Goal: Information Seeking & Learning: Learn about a topic

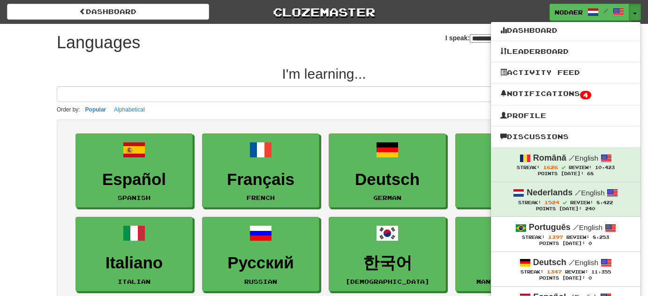
select select "*******"
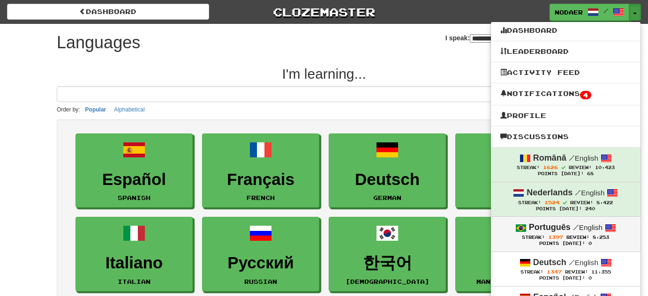
scroll to position [42, 0]
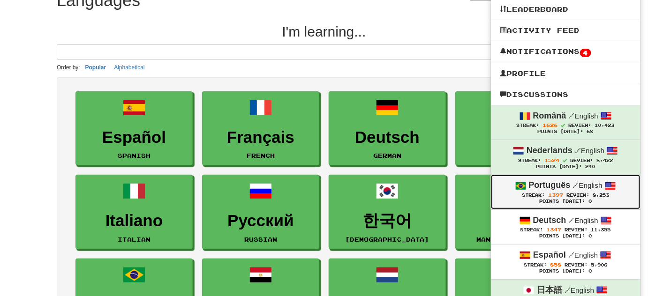
click at [583, 191] on div "Português / English" at bounding box center [565, 186] width 131 height 12
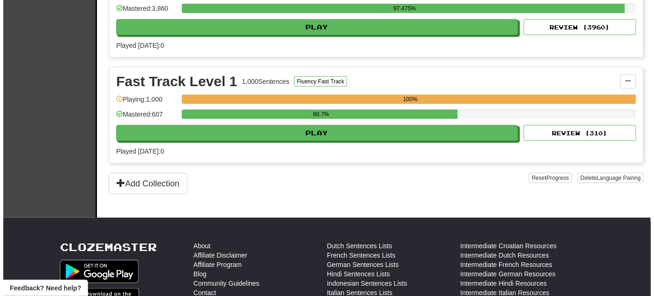
scroll to position [255, 0]
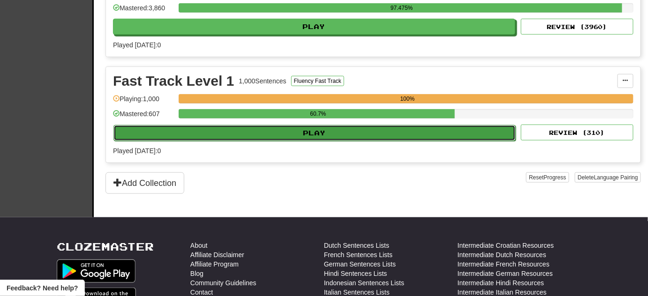
click at [321, 126] on button "Play" at bounding box center [314, 133] width 402 height 16
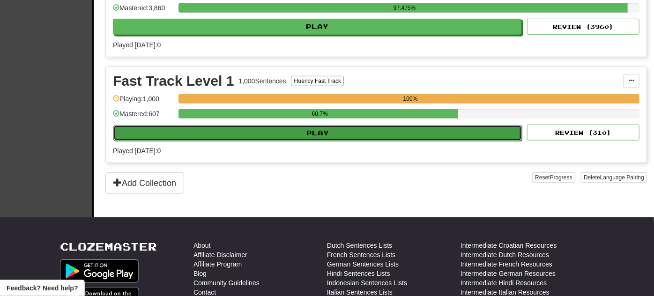
select select "**"
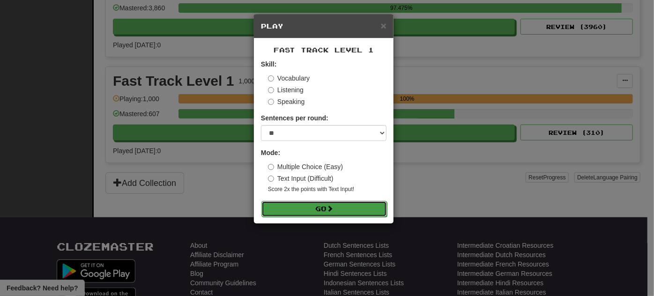
click at [312, 204] on button "Go" at bounding box center [325, 209] width 126 height 16
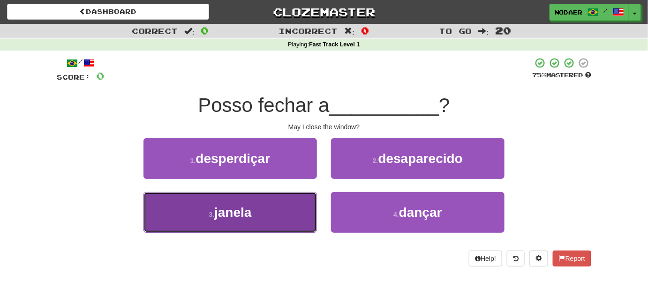
click at [201, 219] on button "3 . janela" at bounding box center [229, 212] width 173 height 41
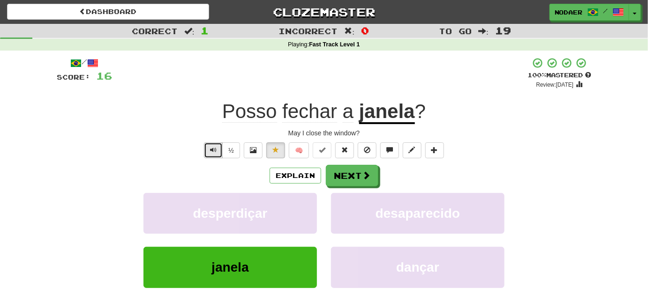
click at [215, 154] on button "Text-to-speech controls" at bounding box center [213, 151] width 19 height 16
click at [337, 174] on button "Next" at bounding box center [352, 176] width 53 height 22
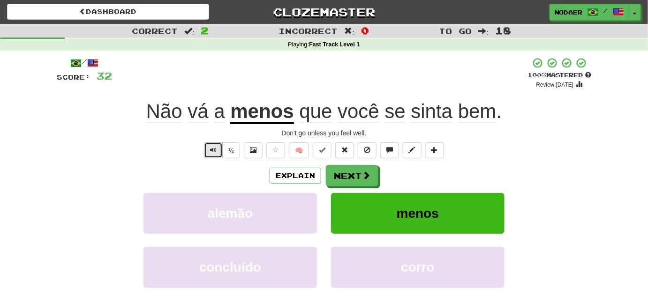
click at [215, 155] on button "Text-to-speech controls" at bounding box center [213, 151] width 19 height 16
click at [215, 153] on span "Text-to-speech controls" at bounding box center [213, 150] width 7 height 7
click at [218, 153] on button "Text-to-speech controls" at bounding box center [213, 151] width 19 height 16
click at [216, 149] on span "Text-to-speech controls" at bounding box center [213, 150] width 7 height 7
click at [215, 149] on span "Text-to-speech controls" at bounding box center [213, 150] width 7 height 7
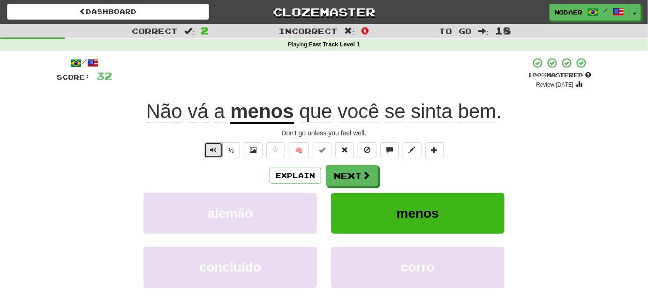
click at [211, 155] on button "Text-to-speech controls" at bounding box center [213, 151] width 19 height 16
click at [218, 155] on button "Text-to-speech controls" at bounding box center [213, 151] width 19 height 16
click at [221, 151] on button "Text-to-speech controls" at bounding box center [213, 151] width 19 height 16
click at [210, 151] on button "Text-to-speech controls" at bounding box center [213, 151] width 19 height 16
click at [218, 156] on button "Text-to-speech controls" at bounding box center [213, 151] width 19 height 16
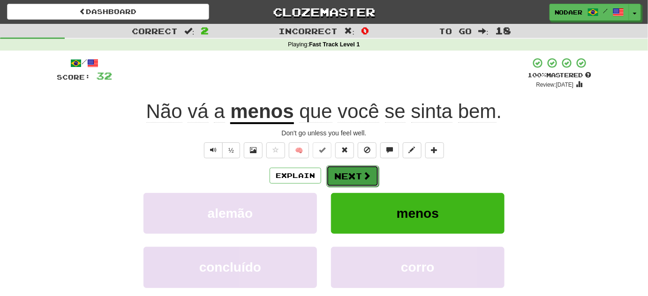
click at [359, 170] on button "Next" at bounding box center [352, 176] width 53 height 22
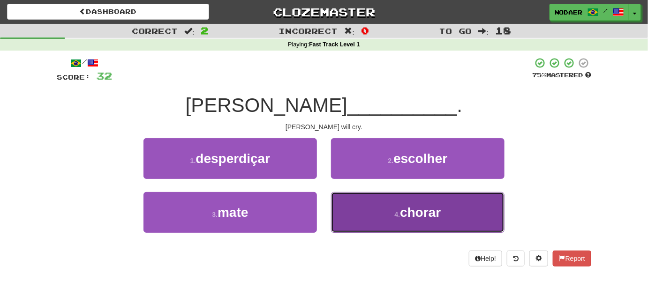
click at [397, 202] on button "4 . chorar" at bounding box center [417, 212] width 173 height 41
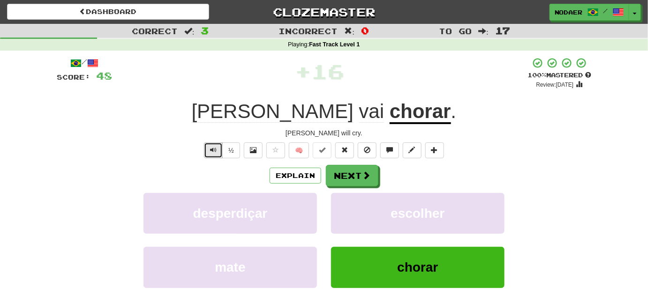
click at [221, 146] on button "Text-to-speech controls" at bounding box center [213, 151] width 19 height 16
click at [221, 147] on button "Text-to-speech controls" at bounding box center [213, 151] width 19 height 16
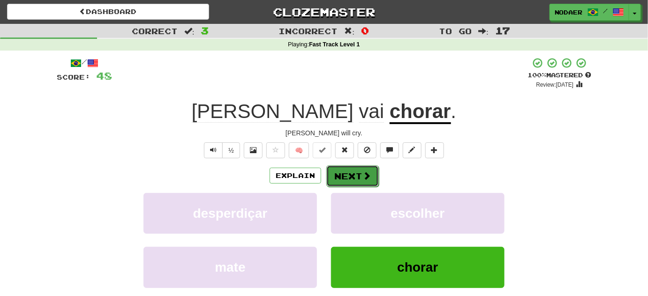
click at [347, 173] on button "Next" at bounding box center [352, 176] width 53 height 22
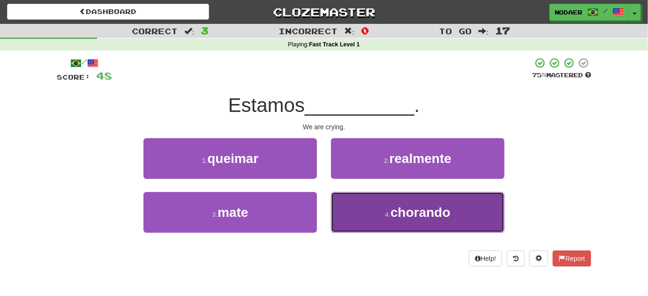
click at [381, 212] on button "4 . chorando" at bounding box center [417, 212] width 173 height 41
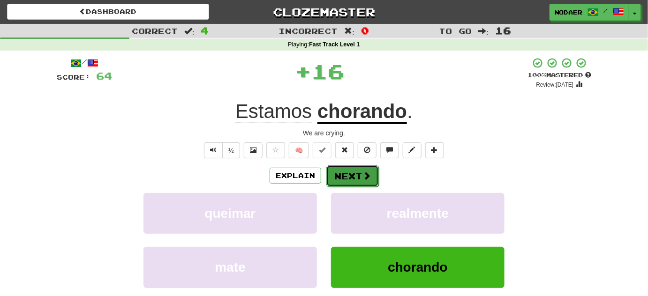
click at [362, 172] on span at bounding box center [366, 176] width 8 height 8
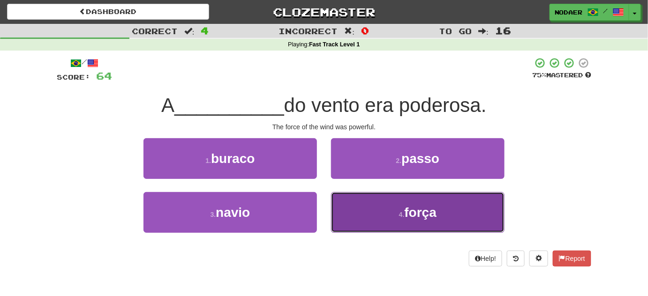
click at [430, 212] on span "força" at bounding box center [421, 212] width 32 height 15
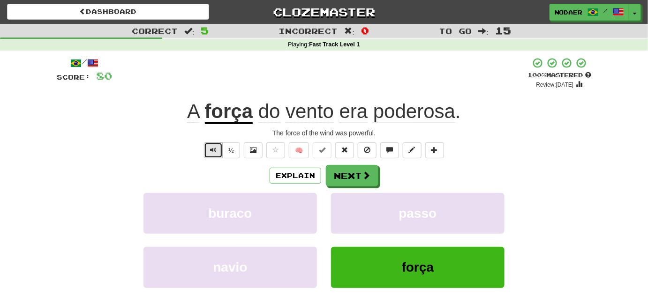
click at [220, 154] on button "Text-to-speech controls" at bounding box center [213, 151] width 19 height 16
click at [215, 152] on span "Text-to-speech controls" at bounding box center [213, 150] width 7 height 7
click at [216, 148] on span "Text-to-speech controls" at bounding box center [213, 150] width 7 height 7
click at [210, 156] on button "Text-to-speech controls" at bounding box center [213, 151] width 19 height 16
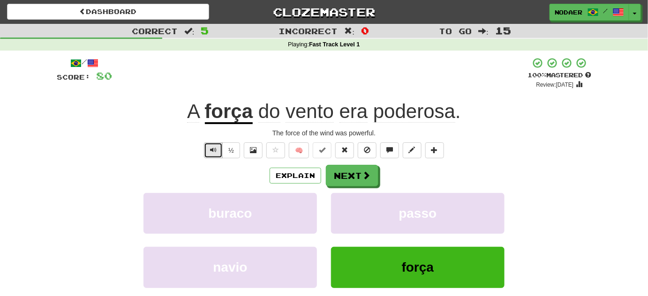
click at [210, 157] on button "Text-to-speech controls" at bounding box center [213, 151] width 19 height 16
click at [216, 155] on button "Text-to-speech controls" at bounding box center [213, 151] width 19 height 16
click at [217, 150] on span "Text-to-speech controls" at bounding box center [213, 150] width 7 height 7
click at [216, 151] on span "Text-to-speech controls" at bounding box center [213, 150] width 7 height 7
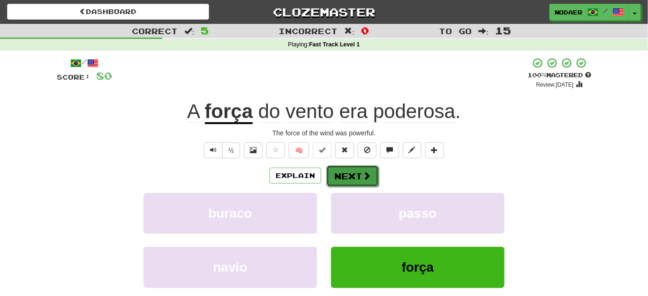
click at [355, 177] on button "Next" at bounding box center [352, 176] width 53 height 22
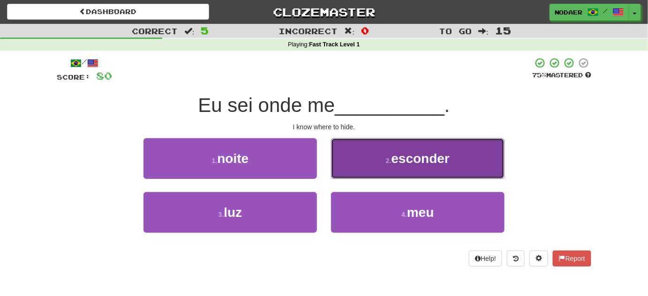
click at [411, 161] on span "esconder" at bounding box center [420, 158] width 59 height 15
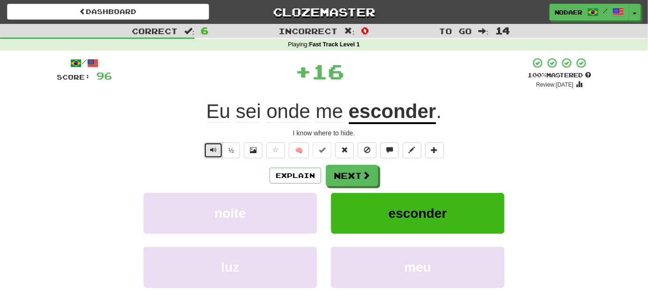
click at [210, 150] on button "Text-to-speech controls" at bounding box center [213, 151] width 19 height 16
click at [209, 148] on button "Text-to-speech controls" at bounding box center [213, 151] width 19 height 16
click at [217, 153] on span "Text-to-speech controls" at bounding box center [213, 150] width 7 height 7
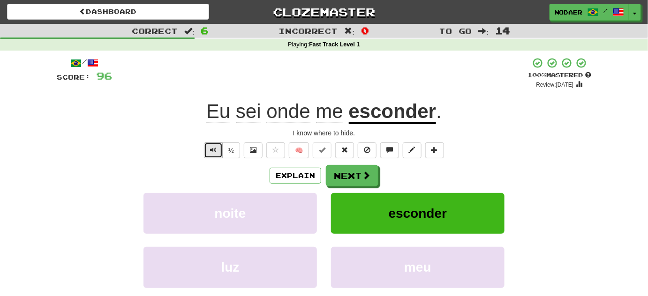
click at [217, 153] on span "Text-to-speech controls" at bounding box center [213, 150] width 7 height 7
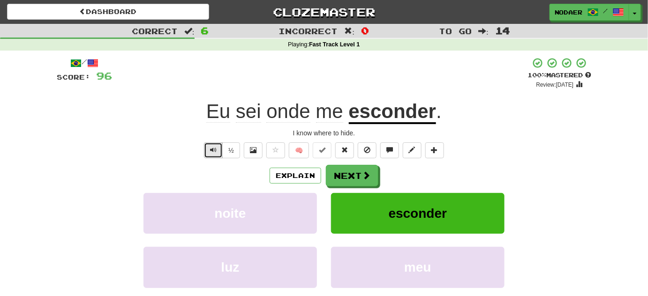
click at [215, 152] on span "Text-to-speech controls" at bounding box center [213, 150] width 7 height 7
click at [220, 150] on button "Text-to-speech controls" at bounding box center [213, 151] width 19 height 16
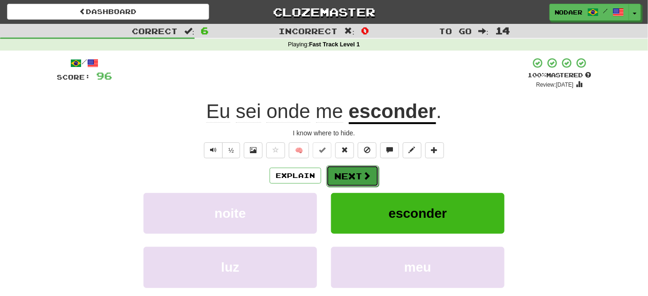
click at [370, 170] on button "Next" at bounding box center [352, 176] width 53 height 22
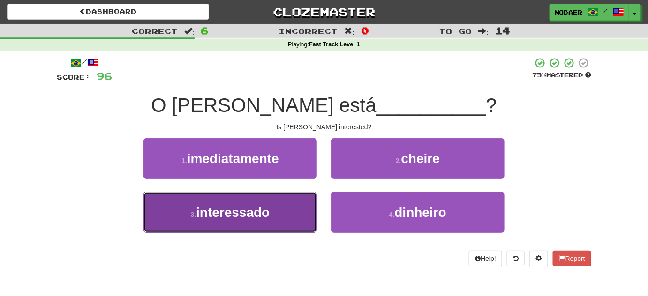
click at [245, 213] on span "interessado" at bounding box center [233, 212] width 74 height 15
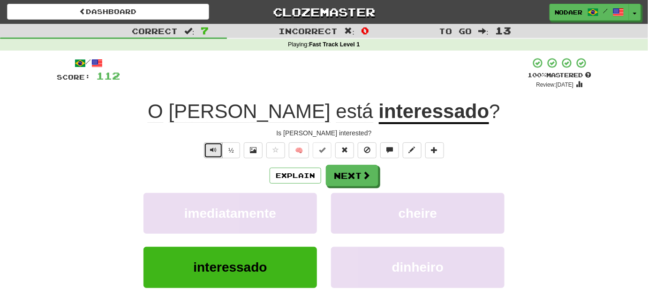
click at [216, 156] on button "Text-to-speech controls" at bounding box center [213, 151] width 19 height 16
click at [216, 152] on span "Text-to-speech controls" at bounding box center [213, 150] width 7 height 7
click at [215, 156] on button "Text-to-speech controls" at bounding box center [213, 151] width 19 height 16
click at [217, 155] on button "Text-to-speech controls" at bounding box center [213, 151] width 19 height 16
click at [217, 150] on span "Text-to-speech controls" at bounding box center [213, 150] width 7 height 7
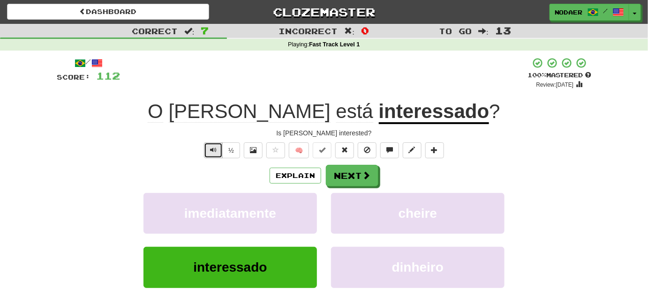
click at [213, 151] on span "Text-to-speech controls" at bounding box center [213, 150] width 7 height 7
click at [219, 153] on button "Text-to-speech controls" at bounding box center [213, 151] width 19 height 16
click at [364, 175] on span at bounding box center [366, 176] width 8 height 8
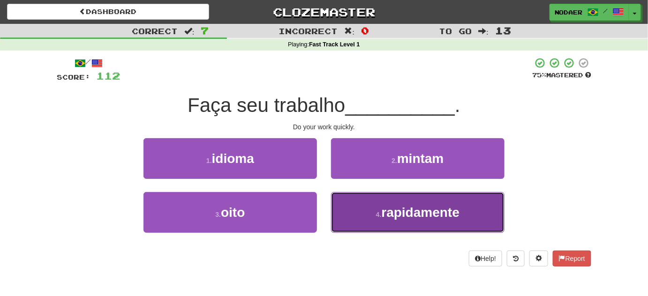
click at [385, 219] on span "rapidamente" at bounding box center [421, 212] width 78 height 15
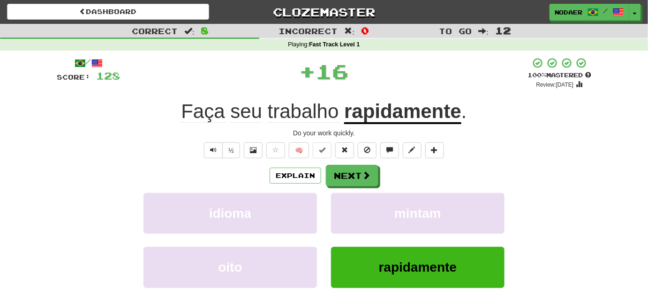
click at [197, 151] on div "½ 🧠" at bounding box center [324, 151] width 534 height 16
click at [205, 153] on button "Text-to-speech controls" at bounding box center [213, 151] width 19 height 16
click at [362, 178] on span at bounding box center [366, 176] width 8 height 8
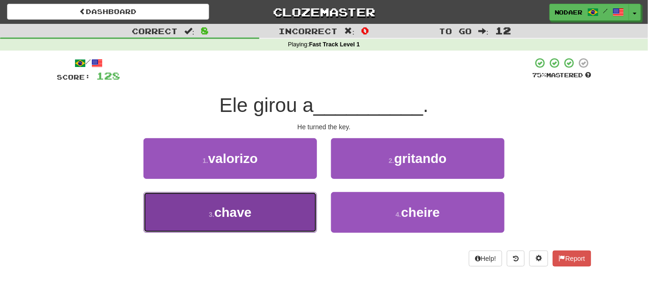
click at [269, 223] on button "3 . chave" at bounding box center [229, 212] width 173 height 41
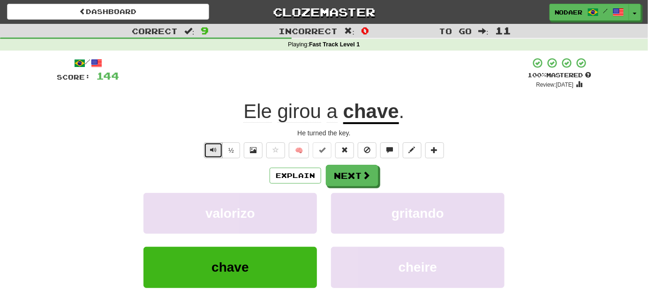
click at [212, 148] on span "Text-to-speech controls" at bounding box center [213, 150] width 7 height 7
click at [218, 147] on button "Text-to-speech controls" at bounding box center [213, 151] width 19 height 16
click at [219, 155] on button "Text-to-speech controls" at bounding box center [213, 151] width 19 height 16
click at [364, 180] on span at bounding box center [366, 176] width 8 height 8
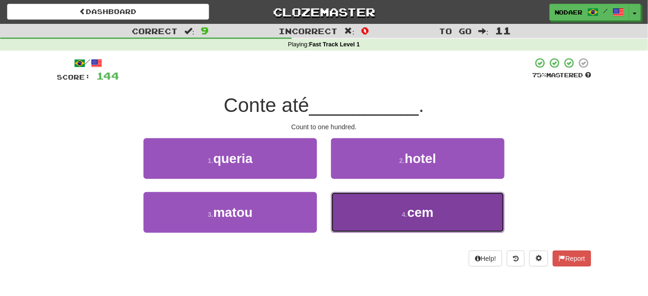
click at [418, 218] on span "cem" at bounding box center [420, 212] width 26 height 15
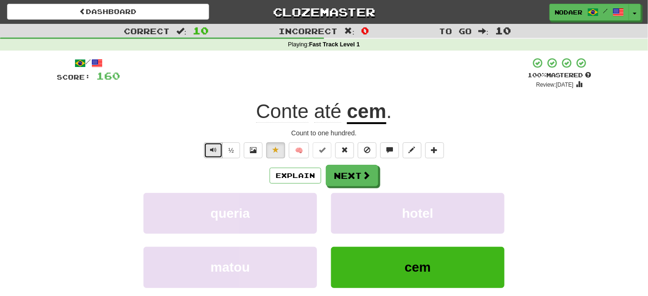
click at [211, 154] on button "Text-to-speech controls" at bounding box center [213, 151] width 19 height 16
click at [206, 154] on button "Text-to-speech controls" at bounding box center [213, 151] width 19 height 16
click at [353, 174] on button "Next" at bounding box center [352, 176] width 53 height 22
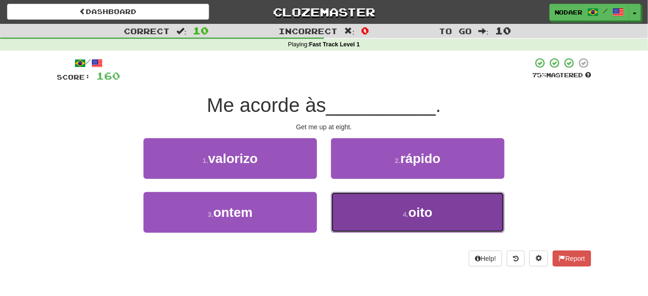
click at [379, 213] on button "4 . oito" at bounding box center [417, 212] width 173 height 41
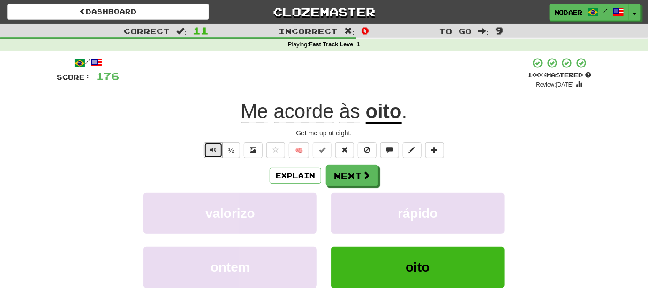
click at [210, 154] on button "Text-to-speech controls" at bounding box center [213, 151] width 19 height 16
click at [210, 152] on span "Text-to-speech controls" at bounding box center [213, 150] width 7 height 7
click at [211, 152] on span "Text-to-speech controls" at bounding box center [213, 150] width 7 height 7
click at [212, 153] on span "Text-to-speech controls" at bounding box center [213, 150] width 7 height 7
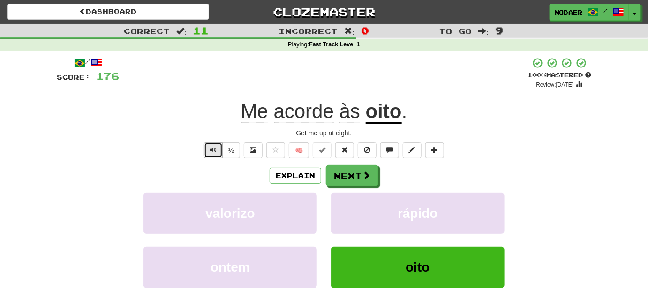
click at [212, 153] on span "Text-to-speech controls" at bounding box center [213, 150] width 7 height 7
click at [371, 173] on button "Next" at bounding box center [352, 176] width 53 height 22
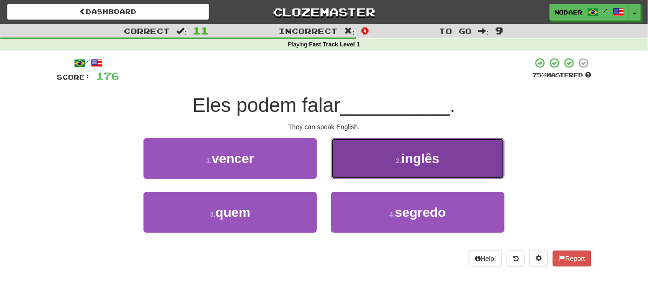
click at [379, 163] on button "2 . inglês" at bounding box center [417, 158] width 173 height 41
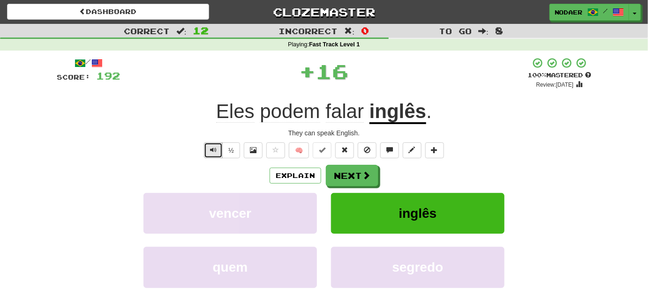
click at [215, 150] on span "Text-to-speech controls" at bounding box center [213, 150] width 7 height 7
click at [216, 156] on button "Text-to-speech controls" at bounding box center [213, 151] width 19 height 16
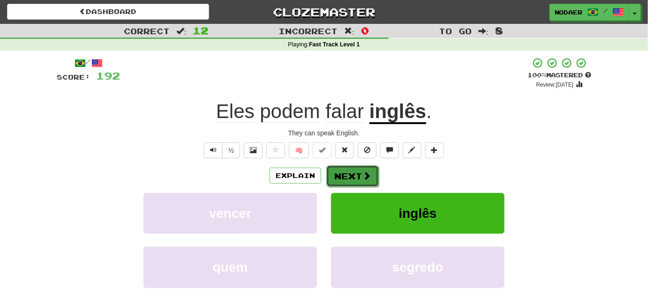
click at [372, 175] on button "Next" at bounding box center [352, 176] width 53 height 22
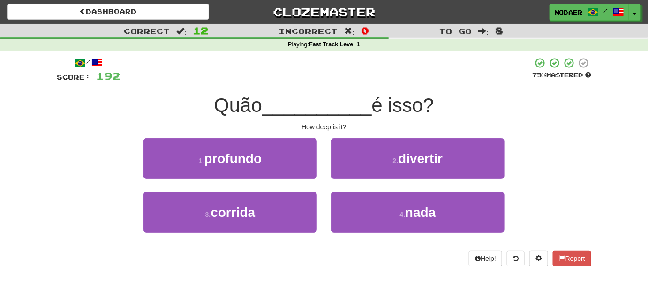
click at [274, 90] on div "/ Score: 192 75 % Mastered Quão __________ é isso? How deep is it? 1 . profundo…" at bounding box center [324, 162] width 534 height 210
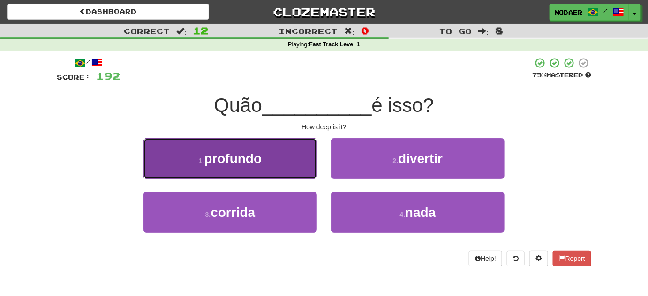
click at [276, 160] on button "1 . profundo" at bounding box center [229, 158] width 173 height 41
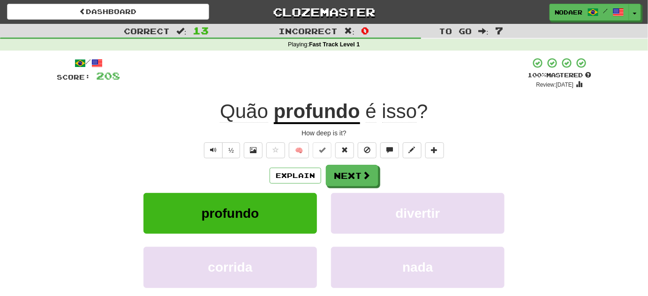
click at [247, 118] on span "Quão" at bounding box center [244, 111] width 48 height 23
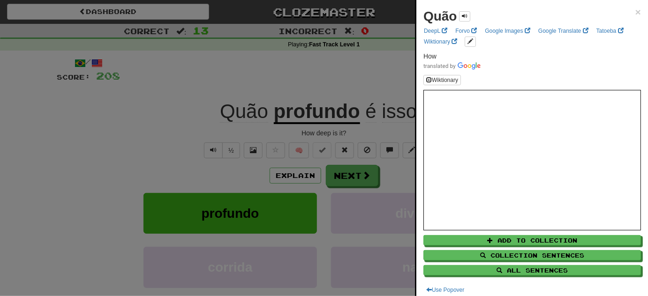
click at [197, 131] on div at bounding box center [324, 148] width 648 height 296
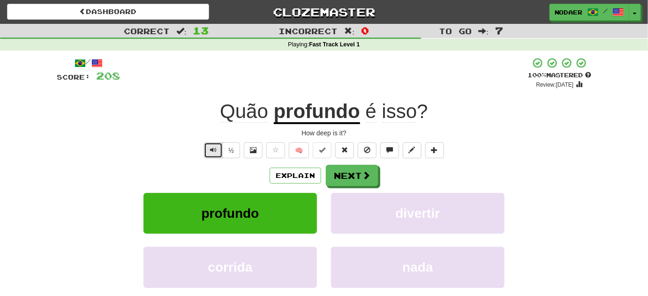
click at [217, 157] on button "Text-to-speech controls" at bounding box center [213, 151] width 19 height 16
click at [216, 155] on button "Text-to-speech controls" at bounding box center [213, 151] width 19 height 16
click at [458, 177] on div "Explain Next" at bounding box center [324, 176] width 534 height 22
click at [216, 152] on span "Text-to-speech controls" at bounding box center [213, 150] width 7 height 7
click at [270, 157] on button at bounding box center [275, 151] width 19 height 16
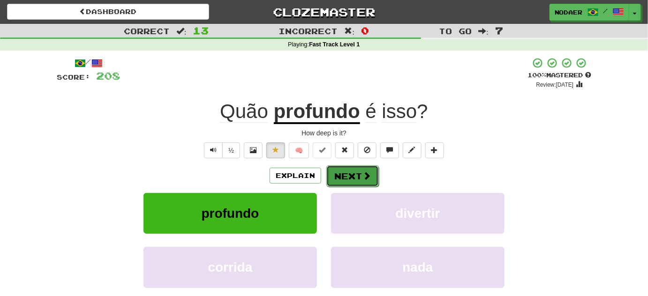
click at [371, 183] on button "Next" at bounding box center [352, 176] width 53 height 22
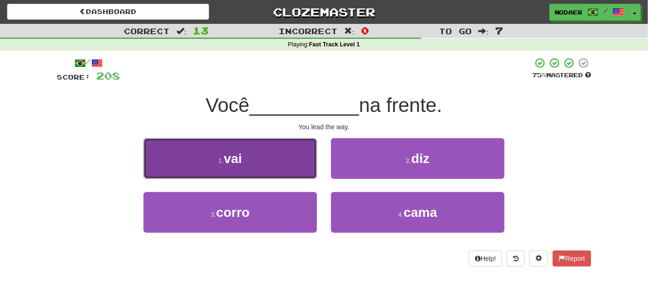
click at [268, 155] on button "1 . vai" at bounding box center [229, 158] width 173 height 41
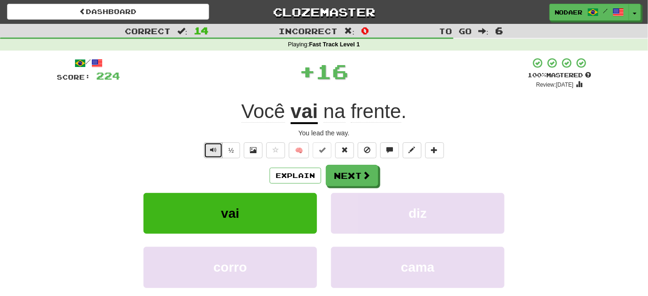
click at [210, 157] on button "Text-to-speech controls" at bounding box center [213, 151] width 19 height 16
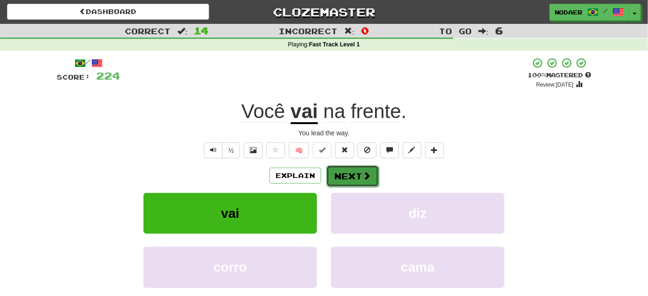
click at [342, 182] on button "Next" at bounding box center [352, 176] width 53 height 22
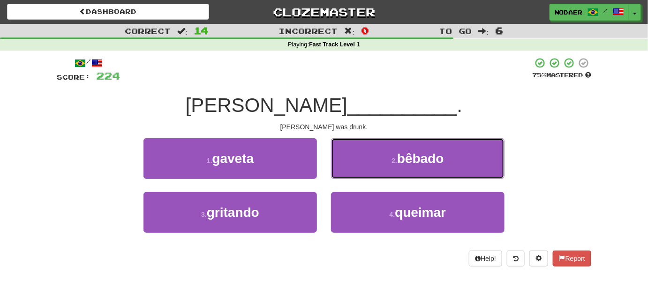
click at [430, 163] on span "bêbado" at bounding box center [420, 158] width 47 height 15
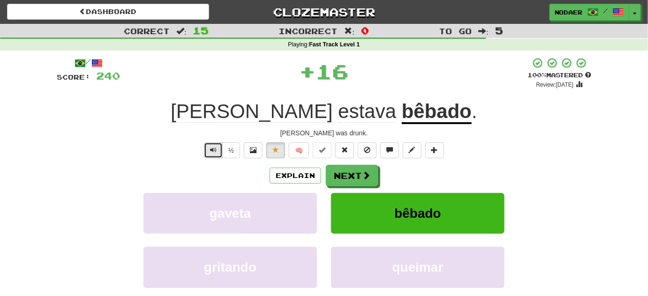
click at [216, 147] on span "Text-to-speech controls" at bounding box center [213, 150] width 7 height 7
click at [217, 147] on span "Text-to-speech controls" at bounding box center [213, 150] width 7 height 7
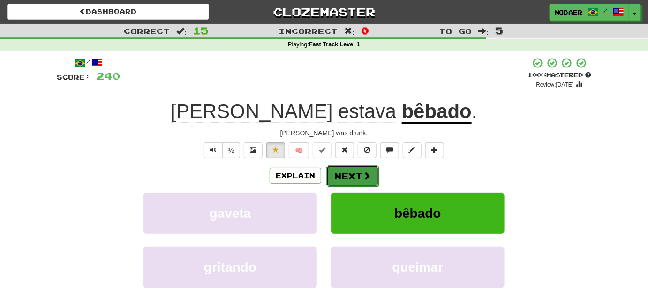
click at [368, 175] on span at bounding box center [366, 176] width 8 height 8
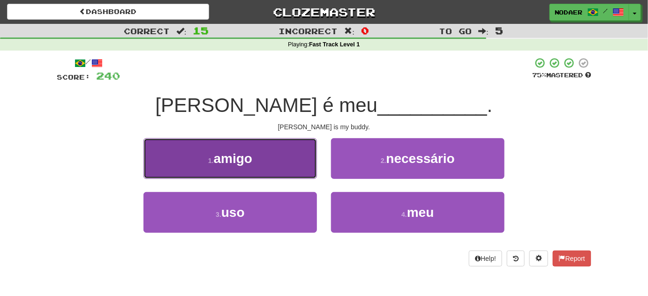
click at [248, 159] on span "amigo" at bounding box center [233, 158] width 38 height 15
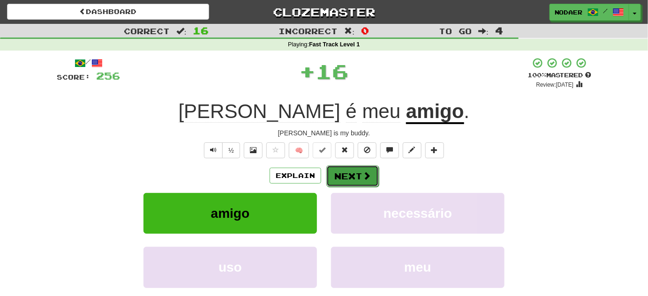
click at [362, 180] on span at bounding box center [366, 176] width 8 height 8
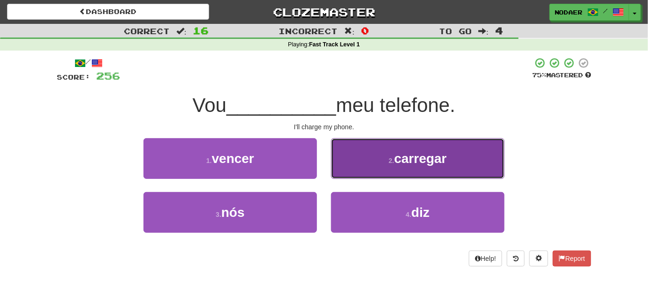
click at [373, 172] on button "2 . carregar" at bounding box center [417, 158] width 173 height 41
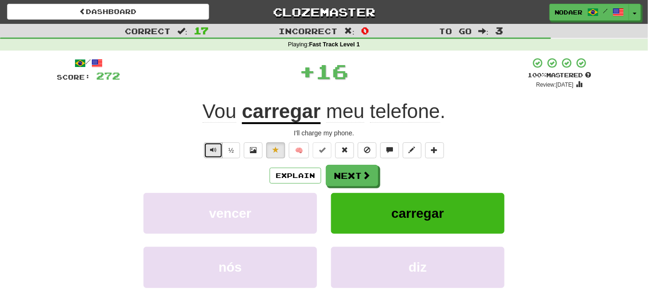
click at [218, 153] on button "Text-to-speech controls" at bounding box center [213, 151] width 19 height 16
click at [295, 125] on div "/ Score: 272 + 16 100 % Mastered Review: 2026-02-16 Vou carregar meu telefone .…" at bounding box center [324, 196] width 534 height 278
click at [294, 117] on u "carregar" at bounding box center [281, 112] width 79 height 24
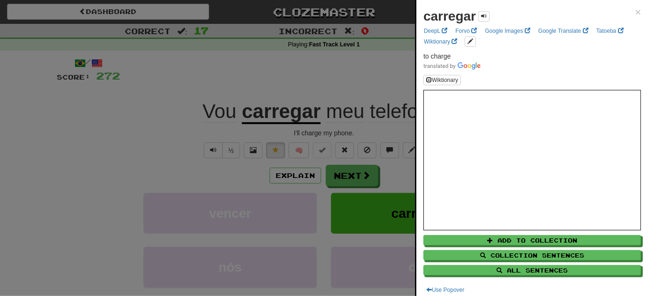
click at [271, 77] on div at bounding box center [324, 148] width 648 height 296
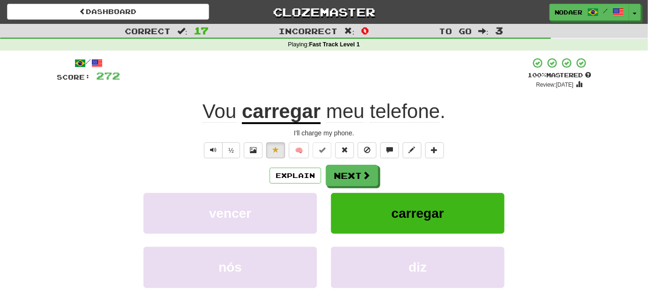
click at [203, 149] on div "½" at bounding box center [221, 151] width 38 height 16
click at [206, 152] on button "Text-to-speech controls" at bounding box center [213, 151] width 19 height 16
click at [335, 169] on button "Next" at bounding box center [352, 176] width 53 height 22
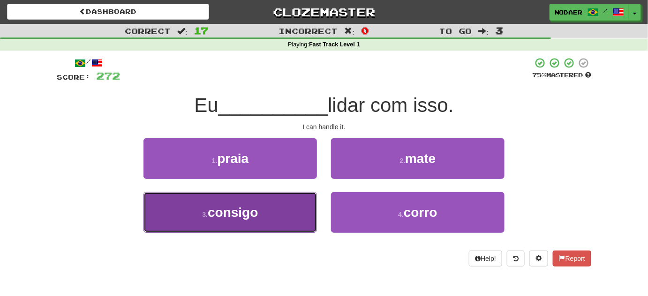
click at [281, 216] on button "3 . consigo" at bounding box center [229, 212] width 173 height 41
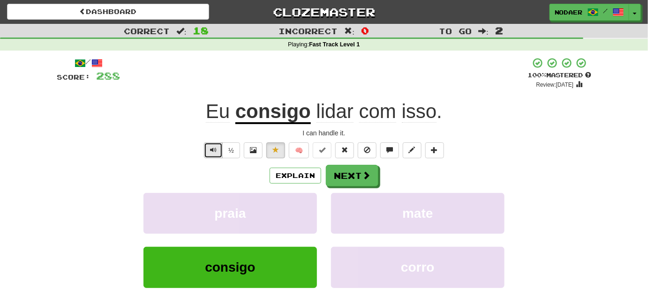
click at [213, 153] on button "Text-to-speech controls" at bounding box center [213, 151] width 19 height 16
click at [218, 158] on button "Text-to-speech controls" at bounding box center [213, 151] width 19 height 16
click at [218, 157] on button "Text-to-speech controls" at bounding box center [213, 151] width 19 height 16
click at [215, 153] on button "Text-to-speech controls" at bounding box center [213, 151] width 19 height 16
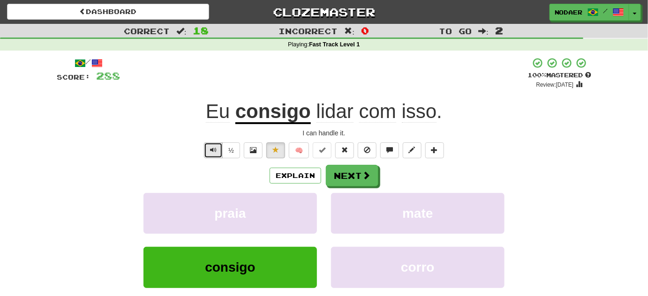
click at [215, 153] on button "Text-to-speech controls" at bounding box center [213, 151] width 19 height 16
click at [362, 172] on span at bounding box center [366, 176] width 8 height 8
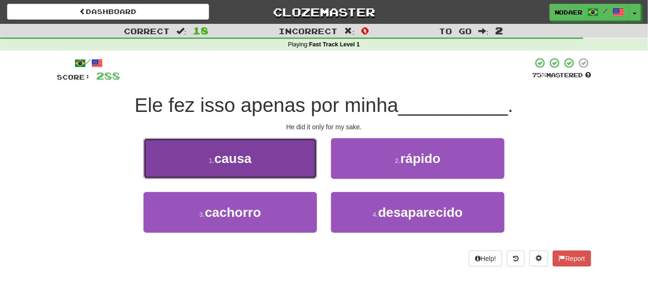
click at [296, 161] on button "1 . causa" at bounding box center [229, 158] width 173 height 41
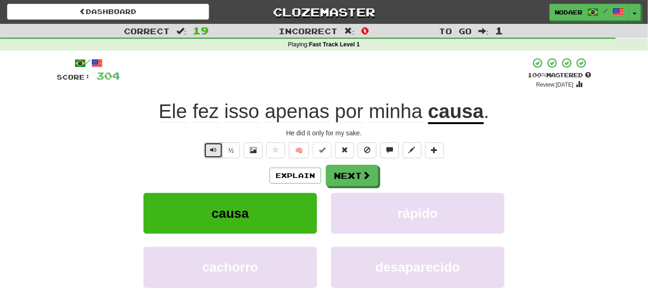
click at [221, 148] on button "Text-to-speech controls" at bounding box center [213, 151] width 19 height 16
click at [218, 155] on button "Text-to-speech controls" at bounding box center [213, 151] width 19 height 16
click at [217, 154] on button "Text-to-speech controls" at bounding box center [213, 151] width 19 height 16
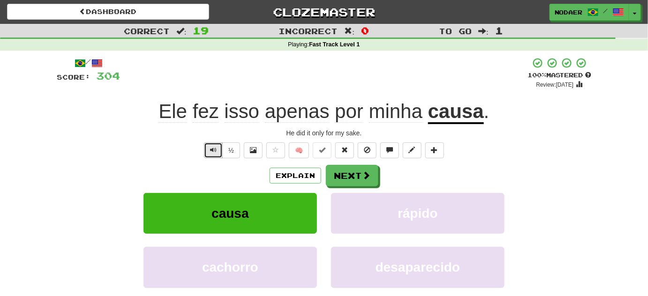
click at [221, 156] on button "Text-to-speech controls" at bounding box center [213, 151] width 19 height 16
click at [371, 176] on button "Next" at bounding box center [352, 176] width 53 height 22
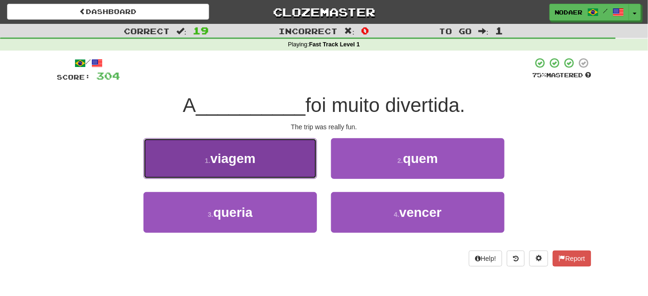
click at [219, 146] on button "1 . viagem" at bounding box center [229, 158] width 173 height 41
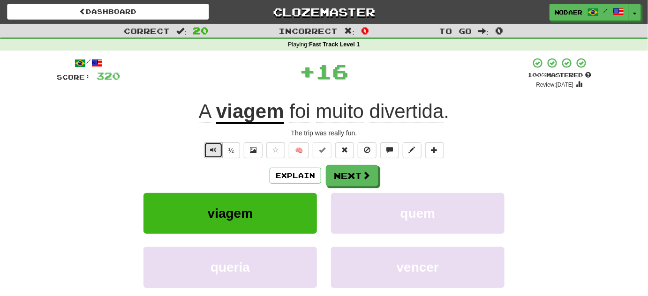
click at [222, 148] on button "Text-to-speech controls" at bounding box center [213, 151] width 19 height 16
click at [211, 160] on div "/ Score: 320 + 16 100 % Mastered Review: 2026-02-16 A viagem foi muito divertid…" at bounding box center [324, 196] width 534 height 278
click at [210, 153] on button "Text-to-speech controls" at bounding box center [213, 151] width 19 height 16
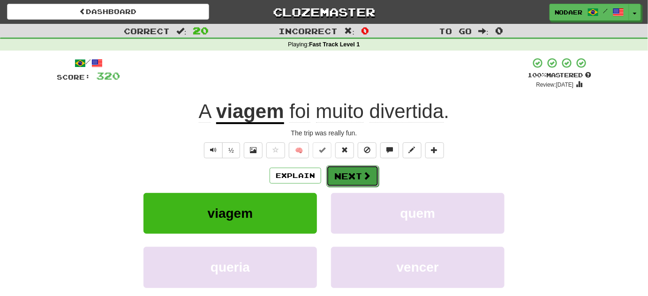
click at [362, 176] on span at bounding box center [366, 176] width 8 height 8
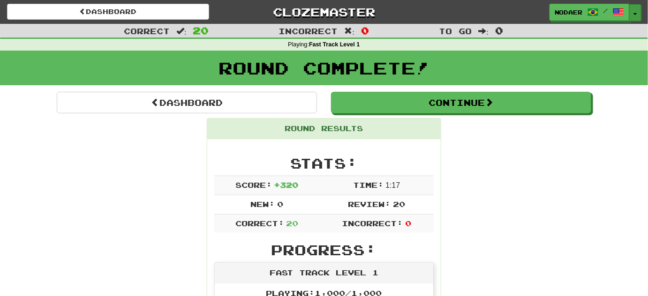
click at [634, 14] on span "button" at bounding box center [635, 14] width 4 height 2
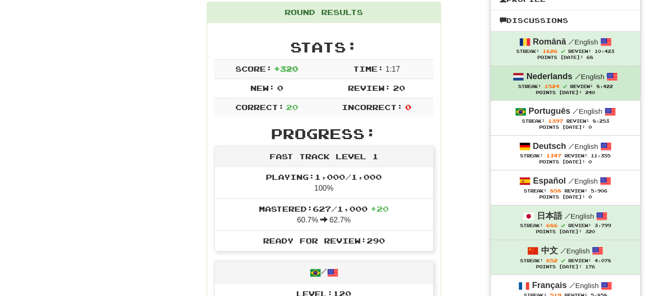
scroll to position [128, 0]
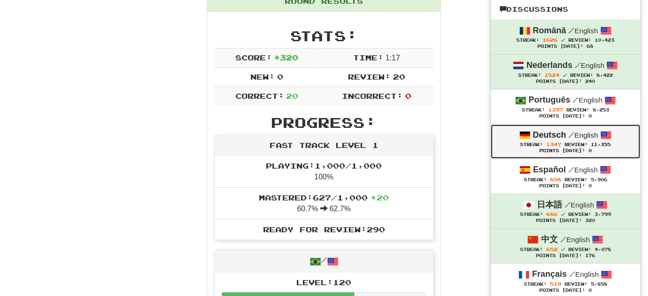
click at [563, 147] on div "Streak: 1347 Review: 11,355" at bounding box center [565, 144] width 131 height 7
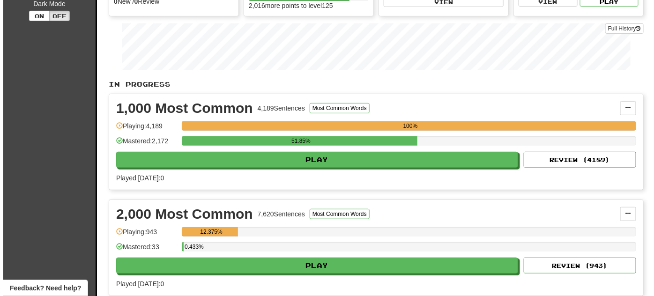
scroll to position [128, 0]
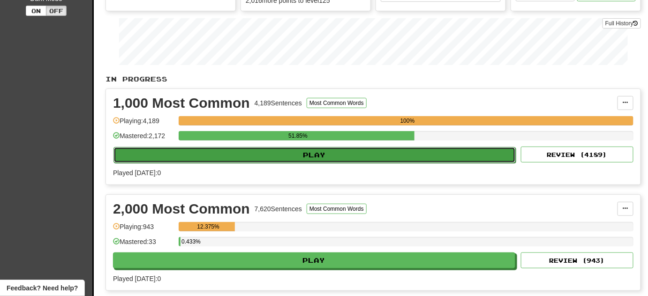
click at [340, 159] on button "Play" at bounding box center [314, 155] width 402 height 16
select select "**"
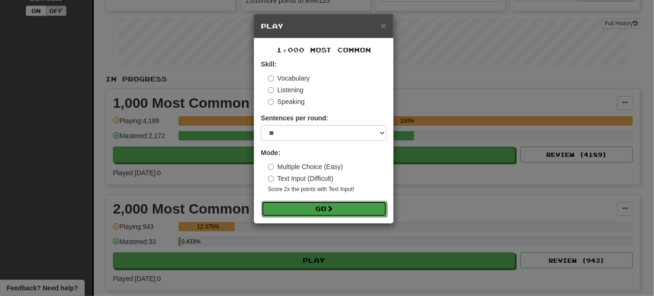
click at [331, 214] on button "Go" at bounding box center [325, 209] width 126 height 16
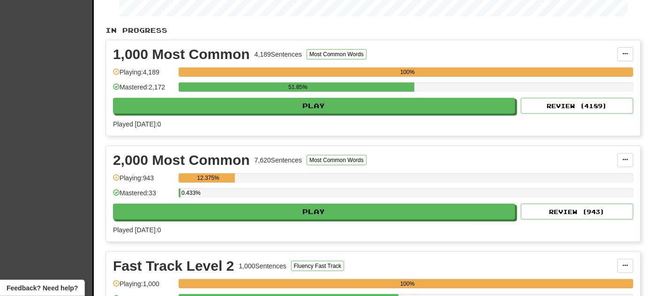
scroll to position [170, 0]
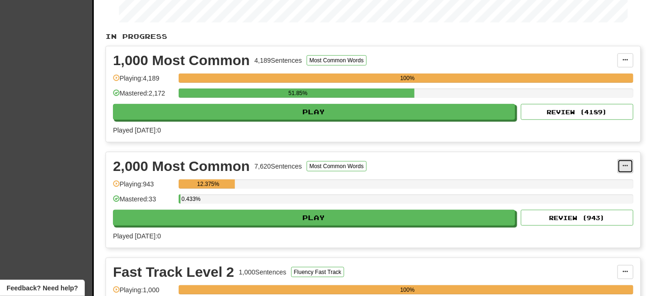
click at [631, 164] on button at bounding box center [625, 166] width 16 height 14
click at [603, 202] on span "Unpin from Dashboard" at bounding box center [590, 205] width 66 height 8
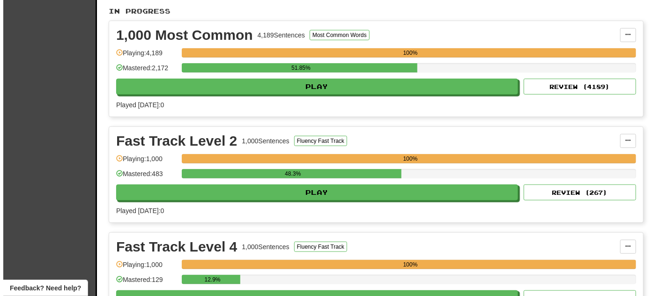
scroll to position [213, 0]
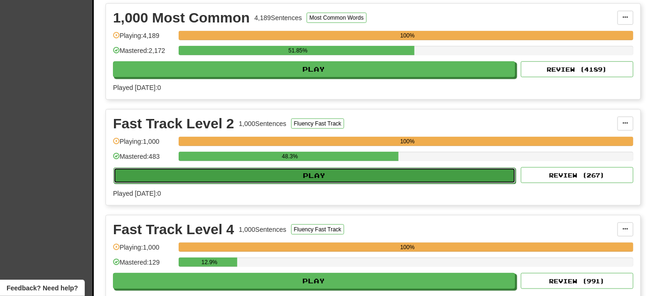
click at [379, 177] on button "Play" at bounding box center [314, 176] width 402 height 16
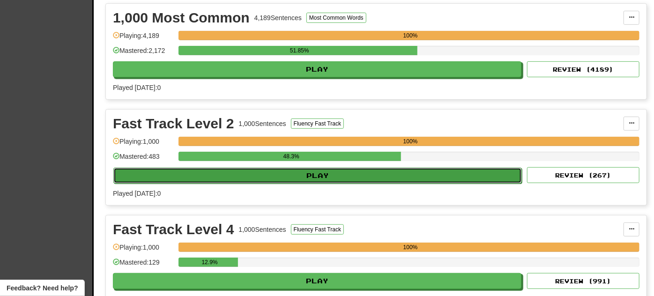
select select "**"
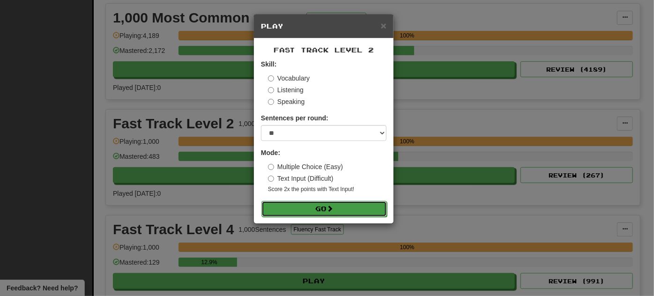
click at [323, 210] on button "Go" at bounding box center [325, 209] width 126 height 16
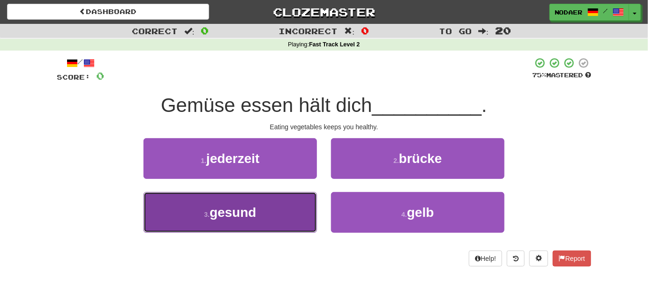
click at [279, 220] on button "3 . gesund" at bounding box center [229, 212] width 173 height 41
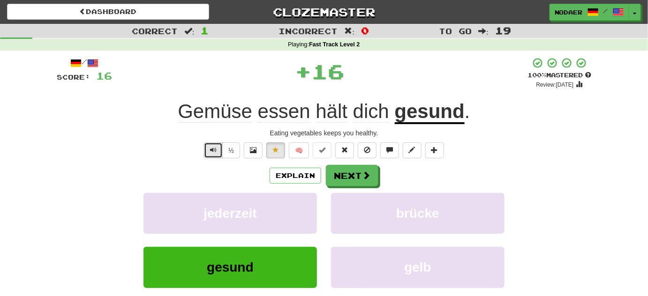
click at [216, 148] on span "Text-to-speech controls" at bounding box center [213, 150] width 7 height 7
click at [217, 147] on span "Text-to-speech controls" at bounding box center [213, 150] width 7 height 7
click at [215, 153] on button "Text-to-speech controls" at bounding box center [213, 151] width 19 height 16
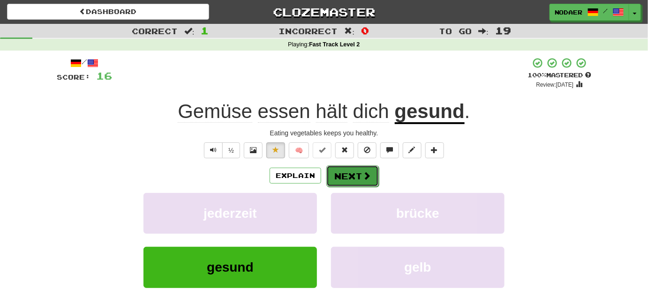
click at [361, 175] on button "Next" at bounding box center [352, 176] width 53 height 22
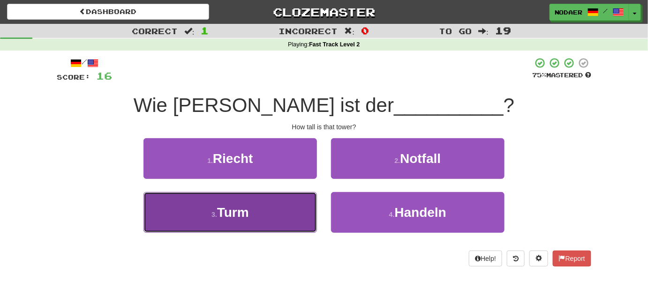
click at [290, 215] on button "3 . Turm" at bounding box center [229, 212] width 173 height 41
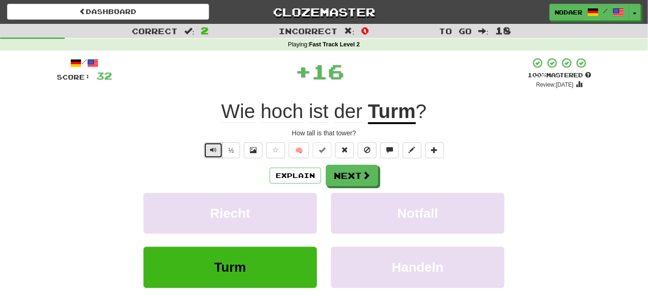
click at [209, 150] on button "Text-to-speech controls" at bounding box center [213, 151] width 19 height 16
click at [214, 147] on span "Text-to-speech controls" at bounding box center [213, 150] width 7 height 7
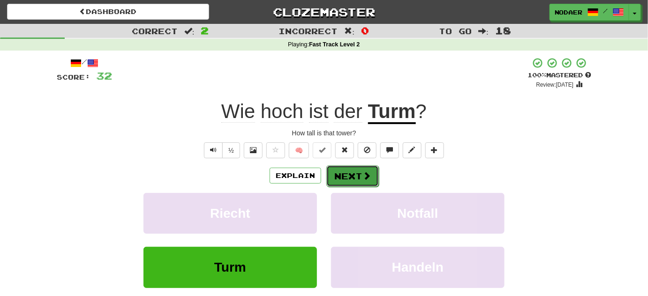
click at [364, 174] on span at bounding box center [366, 176] width 8 height 8
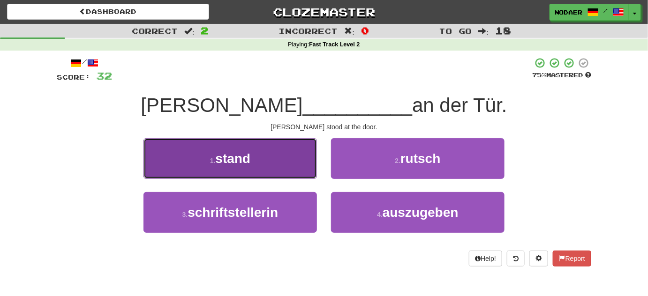
click at [281, 152] on button "1 . stand" at bounding box center [229, 158] width 173 height 41
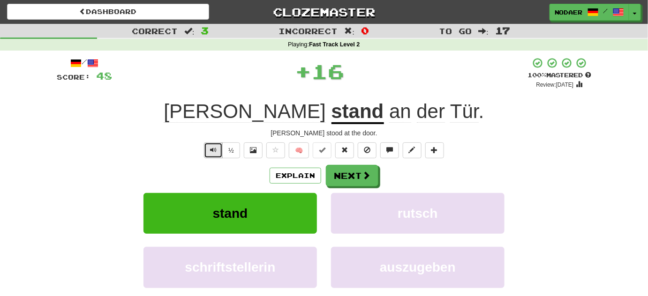
click at [217, 150] on span "Text-to-speech controls" at bounding box center [213, 150] width 7 height 7
click at [216, 151] on span "Text-to-speech controls" at bounding box center [213, 150] width 7 height 7
click at [278, 176] on button "Explain" at bounding box center [296, 176] width 52 height 16
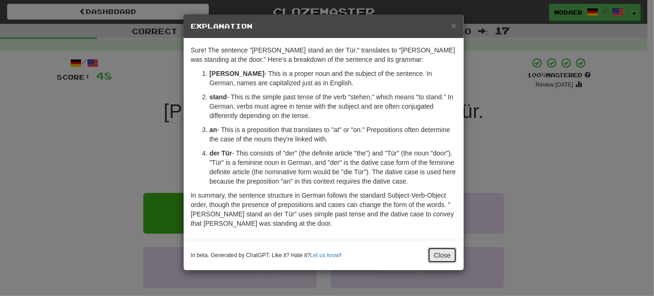
click at [449, 259] on button "Close" at bounding box center [442, 256] width 29 height 16
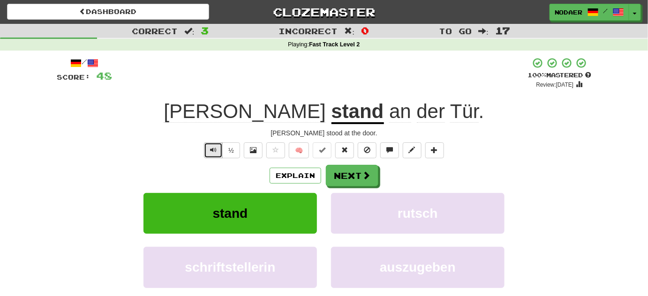
click at [213, 144] on button "Text-to-speech controls" at bounding box center [213, 151] width 19 height 16
click at [278, 151] on span at bounding box center [275, 150] width 7 height 7
click at [370, 177] on button "Next" at bounding box center [352, 176] width 53 height 22
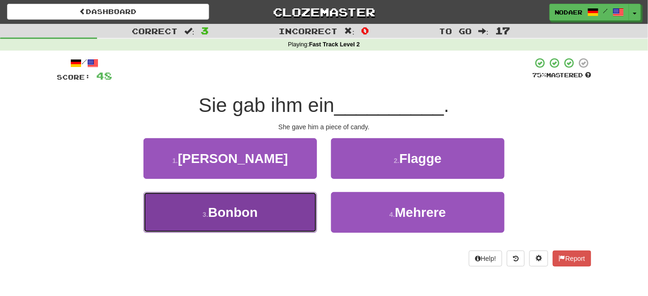
click at [230, 224] on button "3 . Bonbon" at bounding box center [229, 212] width 173 height 41
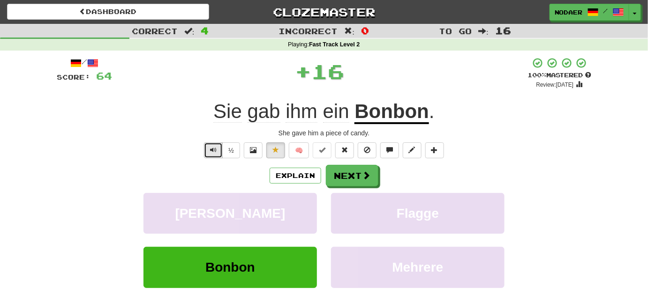
click at [213, 151] on span "Text-to-speech controls" at bounding box center [213, 150] width 7 height 7
click at [215, 152] on span "Text-to-speech controls" at bounding box center [213, 150] width 7 height 7
click at [212, 144] on button "Text-to-speech controls" at bounding box center [213, 151] width 19 height 16
click at [215, 156] on button "Text-to-speech controls" at bounding box center [213, 151] width 19 height 16
click at [214, 147] on span "Text-to-speech controls" at bounding box center [213, 150] width 7 height 7
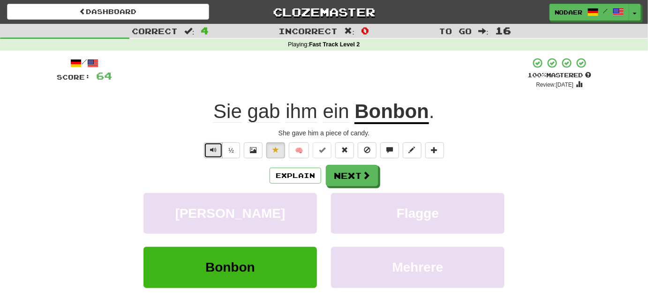
click at [214, 157] on button "Text-to-speech controls" at bounding box center [213, 151] width 19 height 16
click at [362, 173] on span at bounding box center [366, 176] width 8 height 8
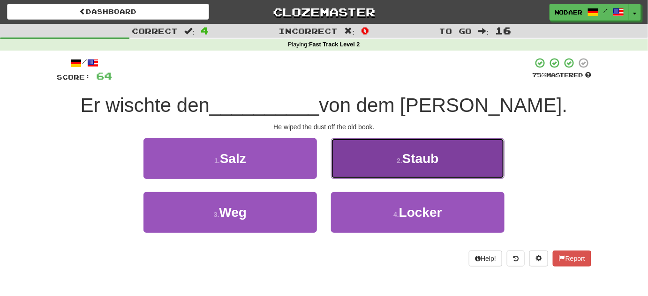
click at [374, 153] on button "2 . Staub" at bounding box center [417, 158] width 173 height 41
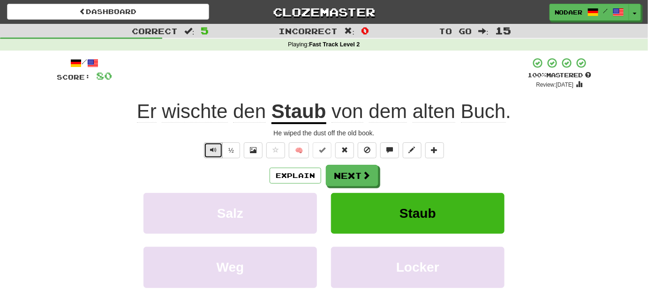
click at [209, 155] on button "Text-to-speech controls" at bounding box center [213, 151] width 19 height 16
click at [309, 176] on button "Explain" at bounding box center [296, 176] width 52 height 16
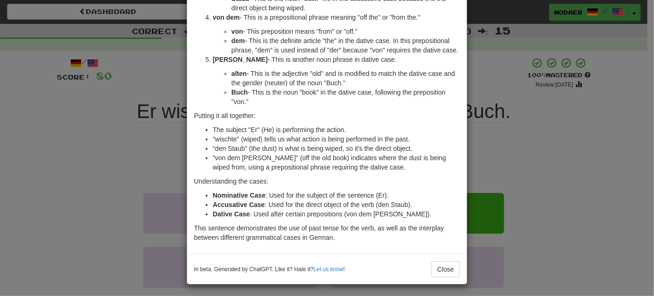
scroll to position [170, 0]
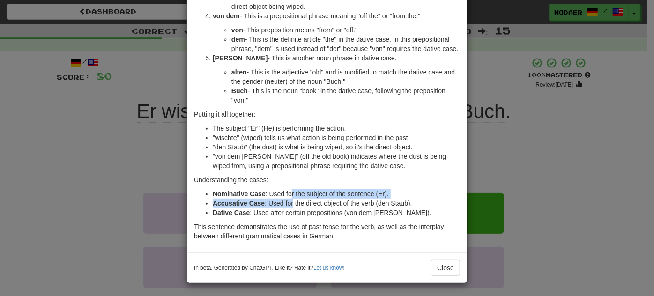
drag, startPoint x: 289, startPoint y: 195, endPoint x: 291, endPoint y: 201, distance: 5.9
click at [291, 201] on ul "Nominative Case : Used for the subject of the sentence (Er). Accusative Case : …" at bounding box center [327, 203] width 266 height 28
click at [324, 206] on li "Accusative Case : Used for the direct object of the verb (den Staub)." at bounding box center [337, 203] width 248 height 9
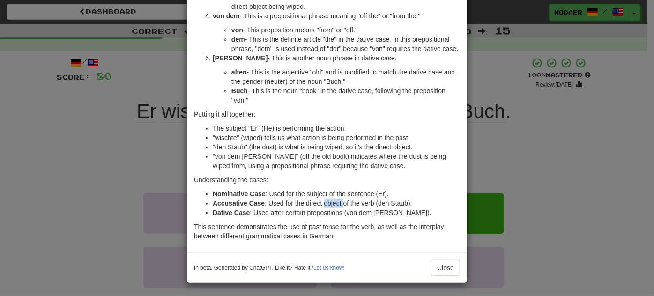
click at [324, 206] on li "Accusative Case : Used for the direct object of the verb (den Staub)." at bounding box center [337, 203] width 248 height 9
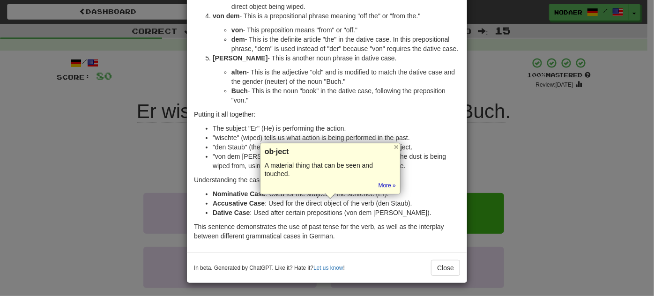
click at [304, 201] on li "Accusative Case : Used for the direct object of the verb (den Staub)." at bounding box center [337, 203] width 248 height 9
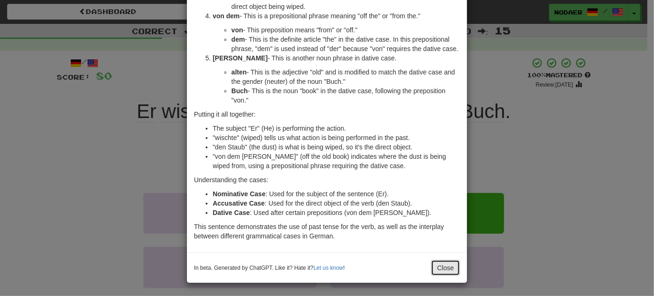
click at [436, 270] on button "Close" at bounding box center [445, 268] width 29 height 16
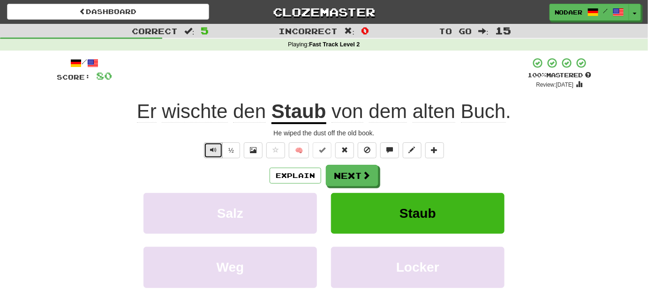
click at [209, 155] on button "Text-to-speech controls" at bounding box center [213, 151] width 19 height 16
click at [219, 144] on button "Text-to-speech controls" at bounding box center [213, 151] width 19 height 16
click at [274, 153] on span at bounding box center [275, 150] width 7 height 7
click at [338, 173] on button "Next" at bounding box center [352, 176] width 53 height 22
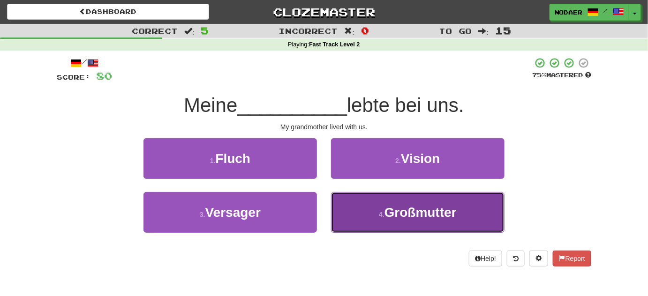
click at [441, 230] on button "4 . Großmutter" at bounding box center [417, 212] width 173 height 41
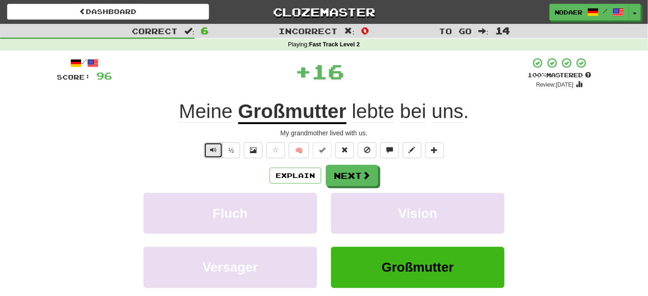
click at [214, 154] on button "Text-to-speech controls" at bounding box center [213, 151] width 19 height 16
click at [217, 155] on button "Text-to-speech controls" at bounding box center [213, 151] width 19 height 16
click at [217, 148] on span "Text-to-speech controls" at bounding box center [213, 150] width 7 height 7
click at [217, 149] on span "Text-to-speech controls" at bounding box center [213, 150] width 7 height 7
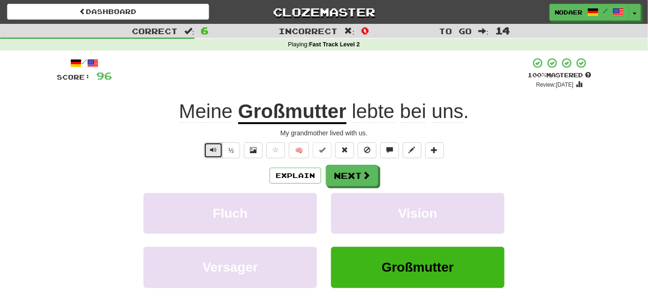
click at [218, 150] on button "Text-to-speech controls" at bounding box center [213, 151] width 19 height 16
click at [218, 152] on button "Text-to-speech controls" at bounding box center [213, 151] width 19 height 16
click at [336, 177] on button "Next" at bounding box center [352, 176] width 53 height 22
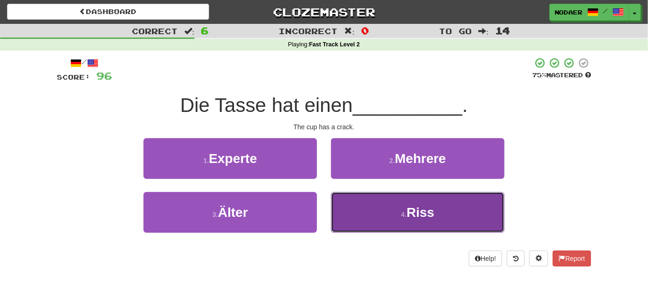
click at [390, 205] on button "4 . Riss" at bounding box center [417, 212] width 173 height 41
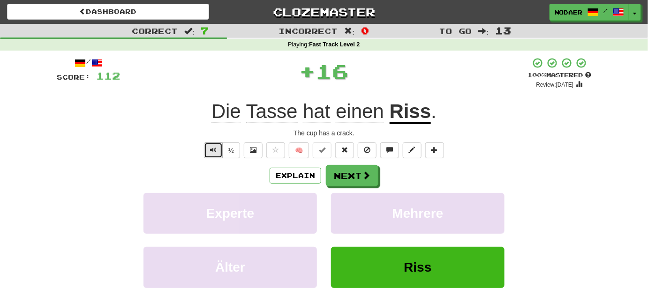
click at [217, 145] on button "Text-to-speech controls" at bounding box center [213, 151] width 19 height 16
click at [218, 148] on button "Text-to-speech controls" at bounding box center [213, 151] width 19 height 16
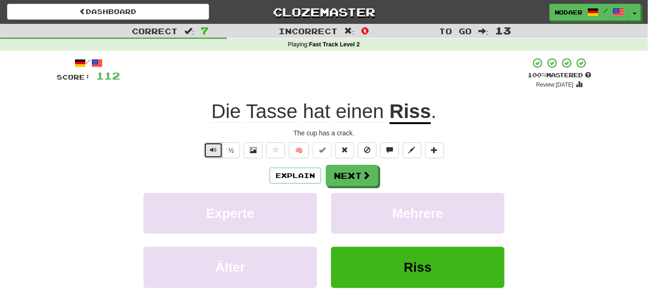
click at [218, 148] on button "Text-to-speech controls" at bounding box center [213, 151] width 19 height 16
click at [221, 151] on button "Text-to-speech controls" at bounding box center [213, 151] width 19 height 16
click at [352, 176] on button "Next" at bounding box center [352, 176] width 53 height 22
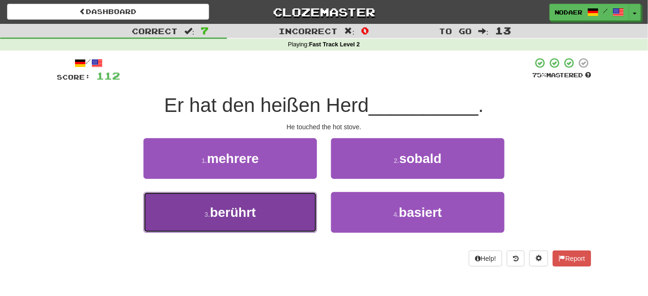
click at [261, 215] on button "3 . berührt" at bounding box center [229, 212] width 173 height 41
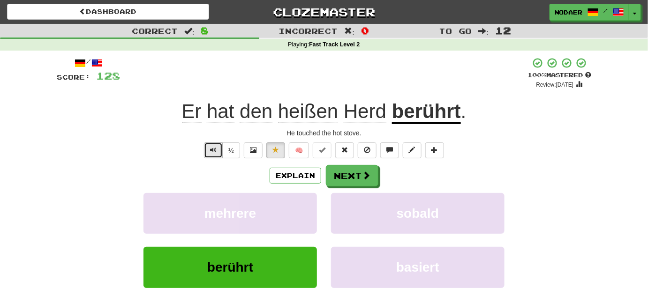
click at [212, 144] on button "Text-to-speech controls" at bounding box center [213, 151] width 19 height 16
click at [216, 155] on button "Text-to-speech controls" at bounding box center [213, 151] width 19 height 16
click at [289, 177] on button "Explain" at bounding box center [296, 176] width 52 height 16
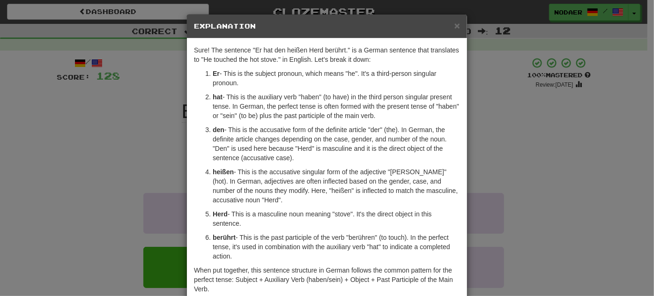
click at [70, 111] on div "× Explanation Sure! The sentence "Er hat den heißen Herd berührt." is a German …" at bounding box center [327, 148] width 654 height 296
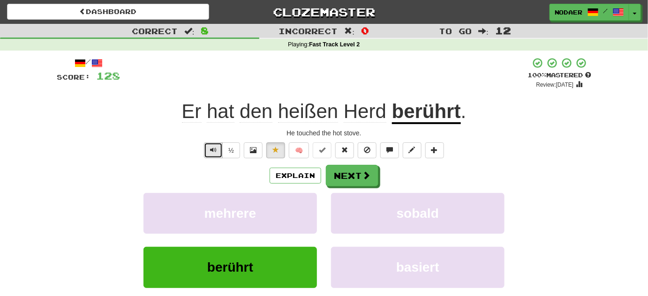
click at [216, 158] on button "Text-to-speech controls" at bounding box center [213, 151] width 19 height 16
click at [216, 153] on span "Text-to-speech controls" at bounding box center [213, 150] width 7 height 7
click at [362, 172] on span at bounding box center [366, 176] width 8 height 8
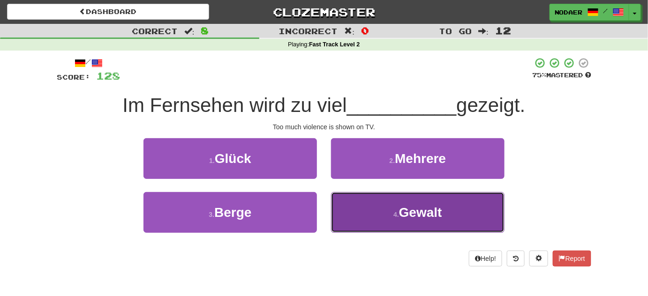
click at [413, 205] on span "Gewalt" at bounding box center [420, 212] width 43 height 15
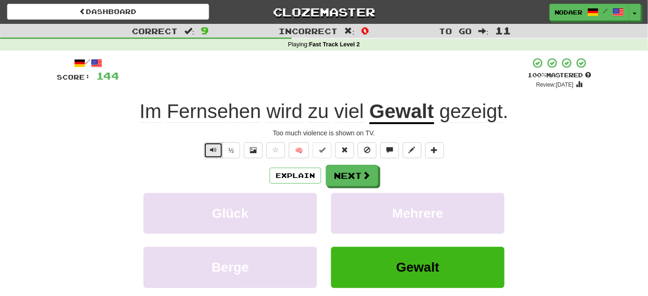
click at [212, 155] on button "Text-to-speech controls" at bounding box center [213, 151] width 19 height 16
click at [346, 170] on button "Next" at bounding box center [352, 176] width 53 height 22
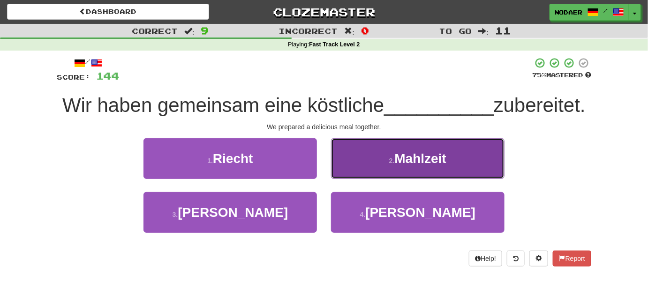
click at [404, 170] on button "2 . Mahlzeit" at bounding box center [417, 158] width 173 height 41
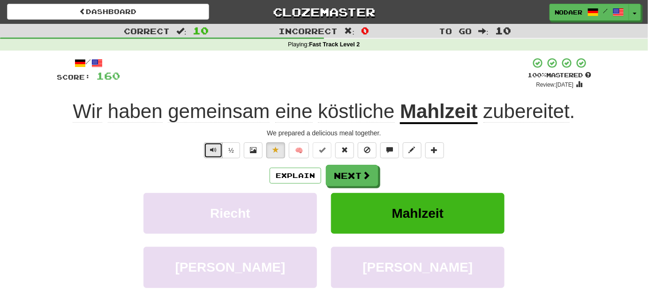
click at [220, 150] on button "Text-to-speech controls" at bounding box center [213, 151] width 19 height 16
click at [362, 173] on span at bounding box center [366, 176] width 8 height 8
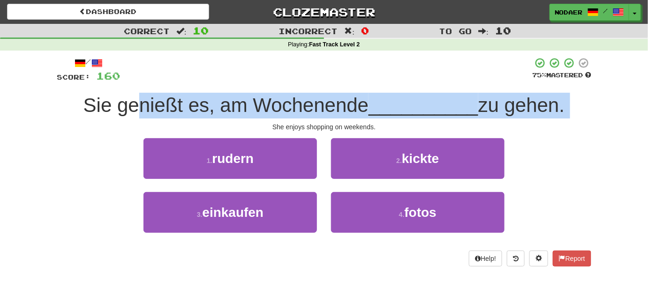
drag, startPoint x: 136, startPoint y: 111, endPoint x: 269, endPoint y: 122, distance: 133.1
click at [269, 122] on div "/ Score: 160 75 % Mastered Sie genießt es, am Wochenende __________ zu gehen. S…" at bounding box center [324, 162] width 534 height 210
click at [285, 117] on div "Sie genießt es, am Wochenende __________ zu gehen." at bounding box center [324, 106] width 534 height 26
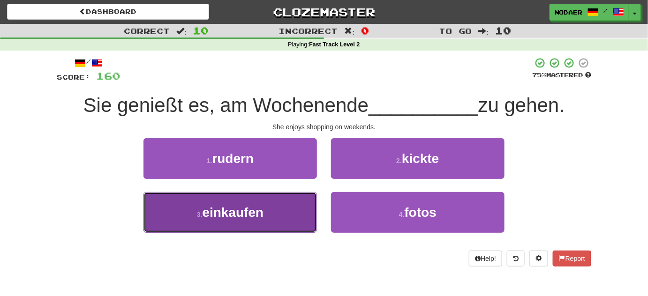
click at [269, 228] on button "3 . einkaufen" at bounding box center [229, 212] width 173 height 41
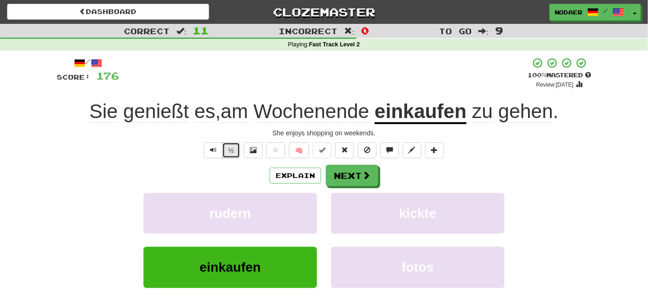
click at [224, 155] on button "½" at bounding box center [231, 151] width 18 height 16
click at [216, 151] on span "Text-to-speech controls" at bounding box center [213, 150] width 7 height 7
click at [350, 176] on button "Next" at bounding box center [352, 176] width 53 height 22
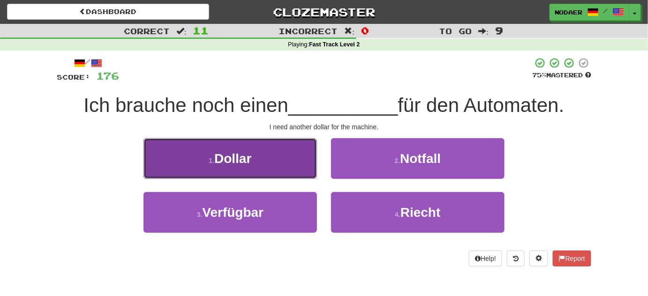
click at [280, 158] on button "1 . Dollar" at bounding box center [229, 158] width 173 height 41
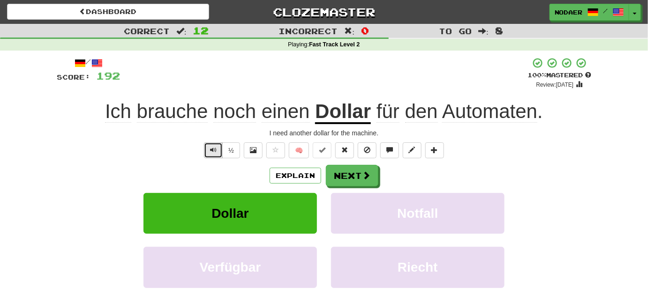
click at [211, 153] on button "Text-to-speech controls" at bounding box center [213, 151] width 19 height 16
click at [211, 152] on span "Text-to-speech controls" at bounding box center [213, 150] width 7 height 7
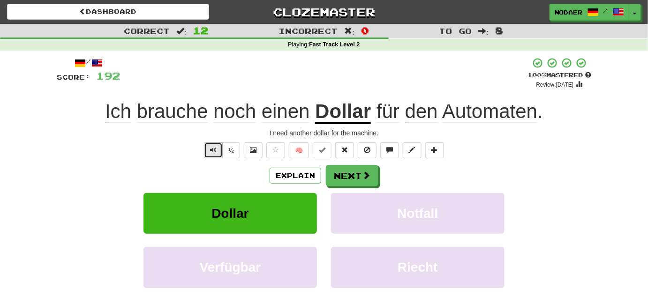
click at [206, 153] on button "Text-to-speech controls" at bounding box center [213, 151] width 19 height 16
drag, startPoint x: 485, startPoint y: 6, endPoint x: 199, endPoint y: 153, distance: 321.8
click at [195, 156] on div "½ 🧠" at bounding box center [324, 151] width 534 height 16
click at [216, 143] on button "Text-to-speech controls" at bounding box center [213, 151] width 19 height 16
click at [216, 147] on span "Text-to-speech controls" at bounding box center [213, 150] width 7 height 7
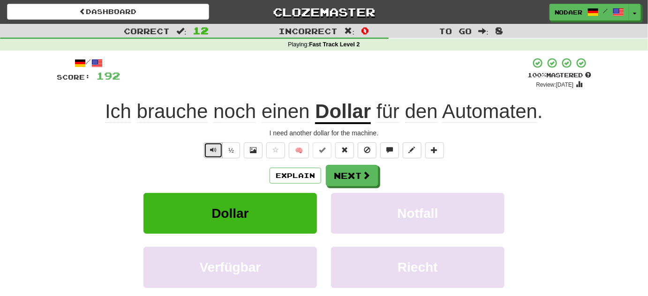
click at [218, 153] on button "Text-to-speech controls" at bounding box center [213, 151] width 19 height 16
click at [209, 147] on button "Text-to-speech controls" at bounding box center [213, 151] width 19 height 16
click at [209, 150] on button "Text-to-speech controls" at bounding box center [213, 151] width 19 height 16
click at [297, 173] on button "Explain" at bounding box center [296, 176] width 52 height 16
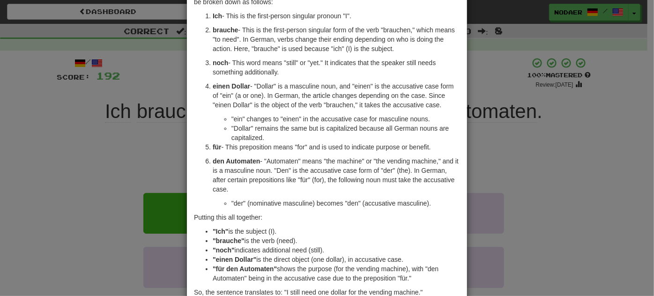
scroll to position [85, 0]
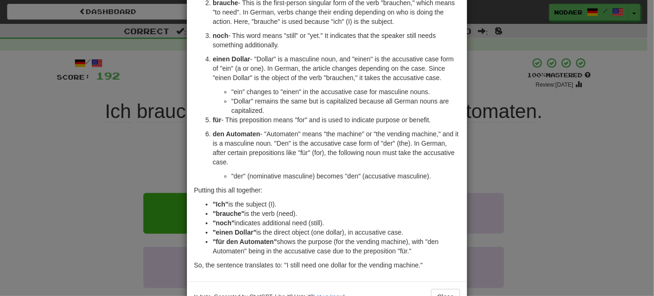
click at [144, 157] on div "× Explanation Certainly! The German sentence "Ich brauche noch einen Dollar für…" at bounding box center [327, 148] width 654 height 296
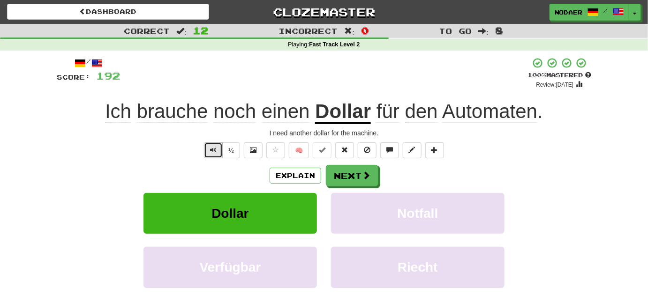
click at [215, 154] on button "Text-to-speech controls" at bounding box center [213, 151] width 19 height 16
click at [217, 153] on span "Text-to-speech controls" at bounding box center [213, 150] width 7 height 7
click at [211, 153] on button "Text-to-speech controls" at bounding box center [213, 151] width 19 height 16
click at [208, 149] on button "Text-to-speech controls" at bounding box center [213, 151] width 19 height 16
click at [210, 153] on button "Text-to-speech controls" at bounding box center [213, 151] width 19 height 16
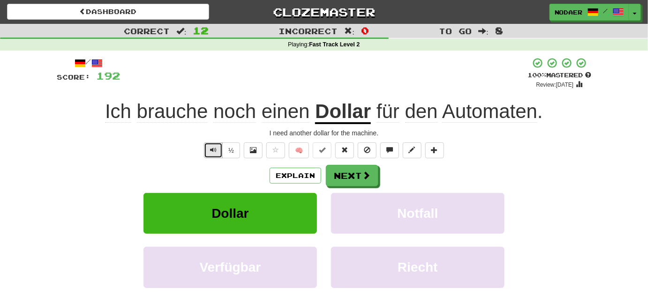
click at [220, 145] on button "Text-to-speech controls" at bounding box center [213, 151] width 19 height 16
click at [92, 156] on div "½ 🧠" at bounding box center [324, 151] width 534 height 16
click at [185, 176] on div "Explain Next" at bounding box center [324, 176] width 534 height 22
click at [209, 158] on button "Text-to-speech controls" at bounding box center [213, 151] width 19 height 16
click at [456, 185] on div "Explain Next" at bounding box center [324, 176] width 534 height 22
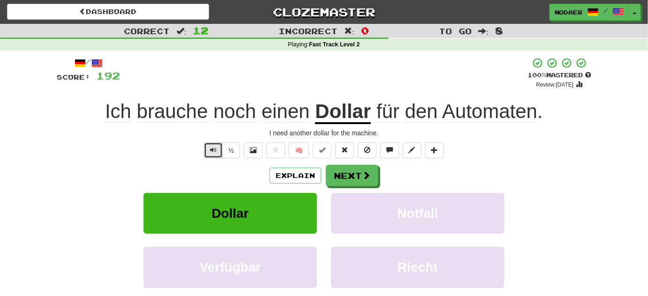
click at [218, 155] on button "Text-to-speech controls" at bounding box center [213, 151] width 19 height 16
click at [271, 155] on button at bounding box center [275, 151] width 19 height 16
click at [210, 153] on button "Text-to-speech controls" at bounding box center [213, 151] width 19 height 16
click at [349, 166] on button "Next" at bounding box center [352, 176] width 53 height 22
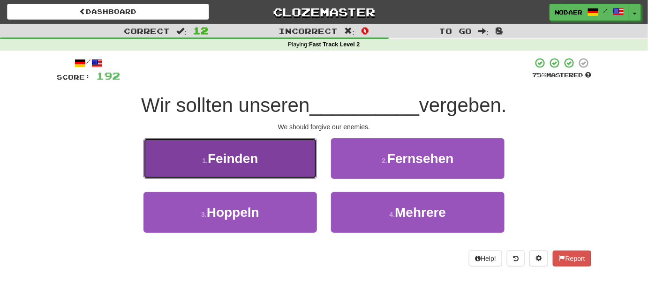
click at [251, 156] on span "Feinden" at bounding box center [233, 158] width 50 height 15
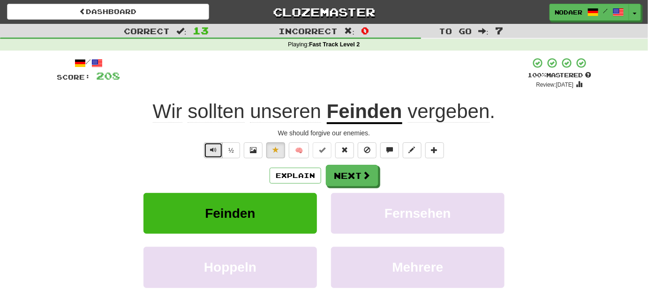
click at [215, 151] on span "Text-to-speech controls" at bounding box center [213, 150] width 7 height 7
click at [214, 150] on span "Text-to-speech controls" at bounding box center [213, 150] width 7 height 7
click at [214, 147] on span "Text-to-speech controls" at bounding box center [213, 150] width 7 height 7
click at [213, 152] on span "Text-to-speech controls" at bounding box center [213, 150] width 7 height 7
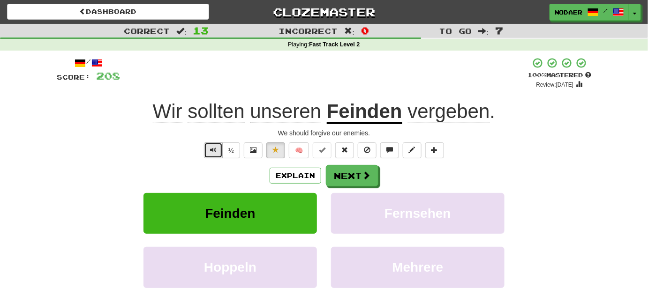
click at [211, 151] on span "Text-to-speech controls" at bounding box center [213, 150] width 7 height 7
click at [299, 173] on button "Explain" at bounding box center [296, 176] width 52 height 16
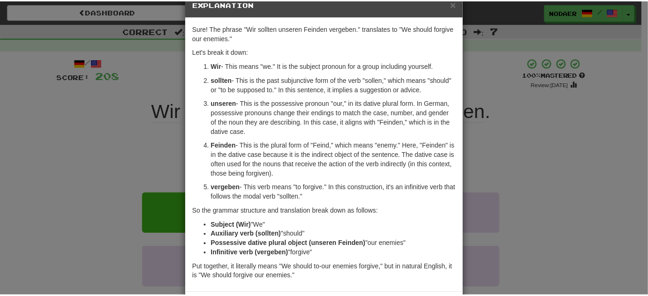
scroll to position [20, 0]
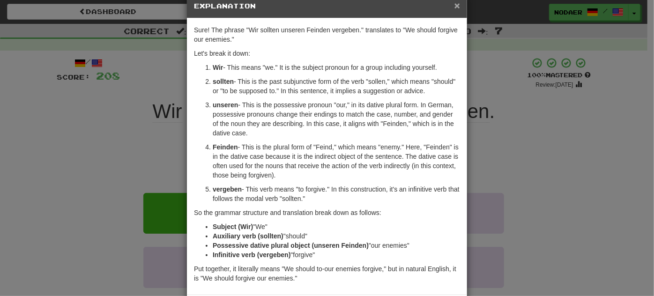
click at [455, 6] on span "×" at bounding box center [458, 5] width 6 height 11
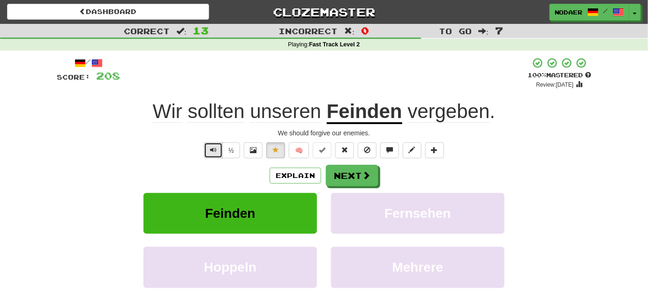
click at [211, 150] on span "Text-to-speech controls" at bounding box center [213, 150] width 7 height 7
click at [350, 173] on button "Next" at bounding box center [352, 176] width 53 height 22
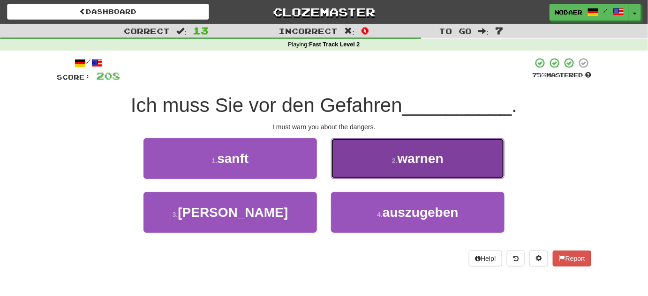
click at [425, 159] on span "warnen" at bounding box center [421, 158] width 46 height 15
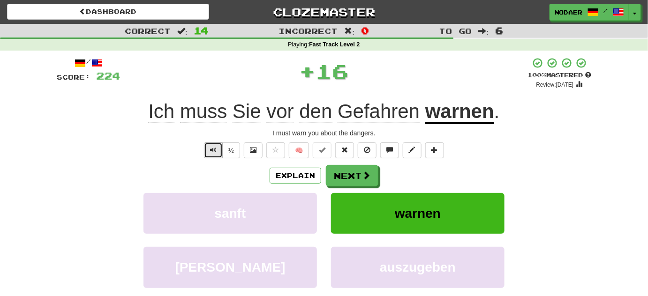
click at [214, 145] on button "Text-to-speech controls" at bounding box center [213, 151] width 19 height 16
click at [214, 150] on span "Text-to-speech controls" at bounding box center [213, 150] width 7 height 7
click at [208, 146] on button "Text-to-speech controls" at bounding box center [213, 151] width 19 height 16
click at [218, 158] on button "Text-to-speech controls" at bounding box center [213, 151] width 19 height 16
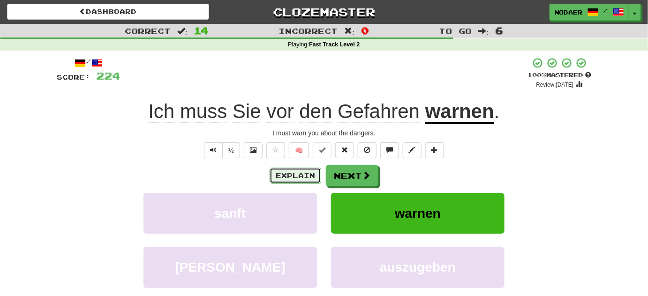
click at [299, 180] on button "Explain" at bounding box center [296, 176] width 52 height 16
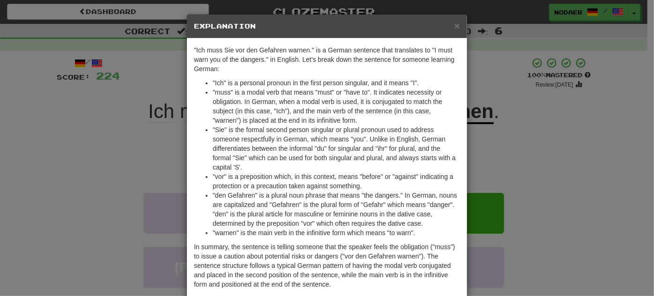
click at [453, 34] on div "× Explanation" at bounding box center [327, 27] width 280 height 24
click at [456, 27] on span "×" at bounding box center [458, 25] width 6 height 11
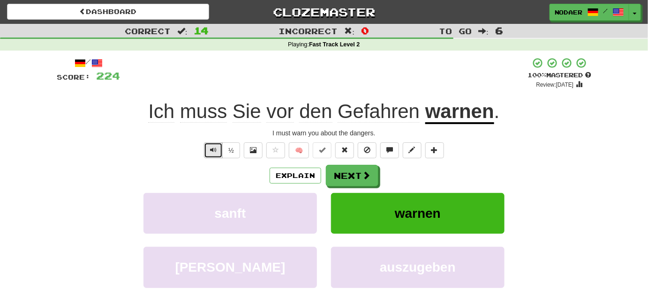
click at [216, 144] on button "Text-to-speech controls" at bounding box center [213, 151] width 19 height 16
click at [211, 147] on span "Text-to-speech controls" at bounding box center [213, 150] width 7 height 7
click at [213, 150] on span "Text-to-speech controls" at bounding box center [213, 150] width 7 height 7
click at [214, 151] on span "Text-to-speech controls" at bounding box center [213, 150] width 7 height 7
click at [215, 153] on span "Text-to-speech controls" at bounding box center [213, 150] width 7 height 7
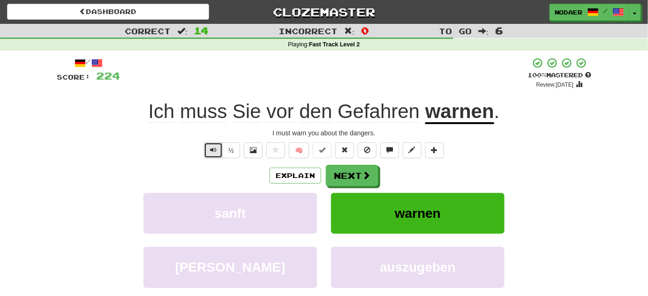
click at [211, 150] on span "Text-to-speech controls" at bounding box center [213, 150] width 7 height 7
click at [205, 152] on button "Text-to-speech controls" at bounding box center [213, 151] width 19 height 16
click at [352, 170] on button "Next" at bounding box center [352, 176] width 53 height 22
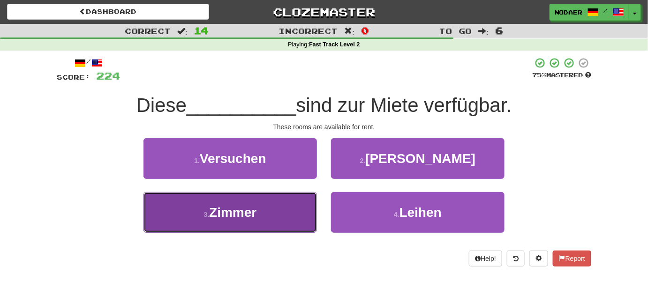
click at [280, 225] on button "3 . Zimmer" at bounding box center [229, 212] width 173 height 41
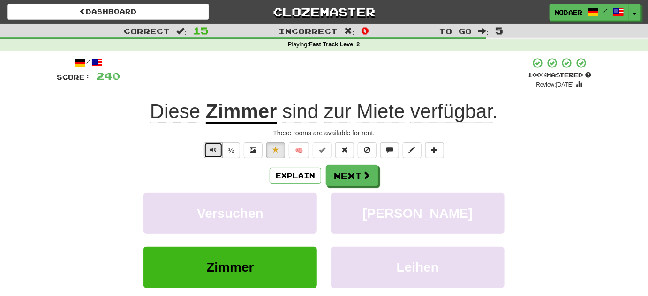
click at [216, 143] on button "Text-to-speech controls" at bounding box center [213, 151] width 19 height 16
click at [216, 148] on span "Text-to-speech controls" at bounding box center [213, 150] width 7 height 7
click at [375, 171] on button "Next" at bounding box center [352, 176] width 53 height 22
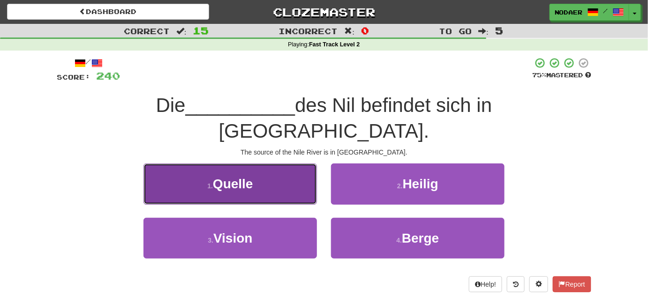
click at [240, 177] on span "Quelle" at bounding box center [233, 184] width 40 height 15
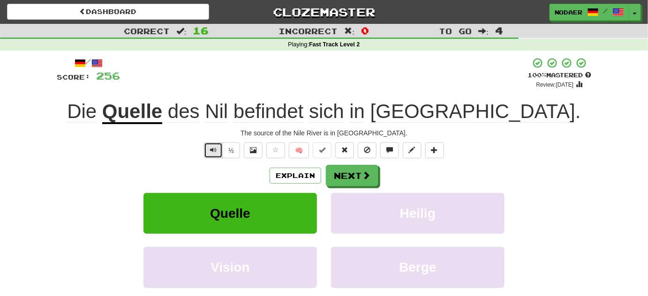
click at [211, 149] on span "Text-to-speech controls" at bounding box center [213, 150] width 7 height 7
click at [286, 180] on button "Explain" at bounding box center [296, 176] width 52 height 16
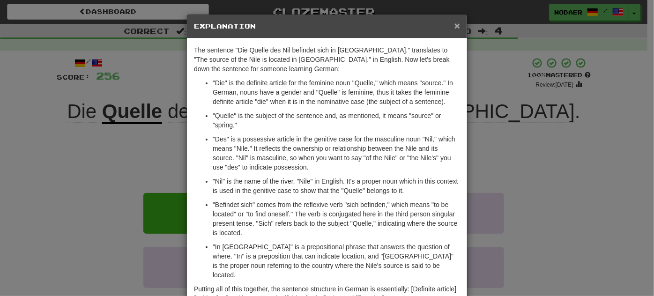
click at [456, 29] on span "×" at bounding box center [458, 25] width 6 height 11
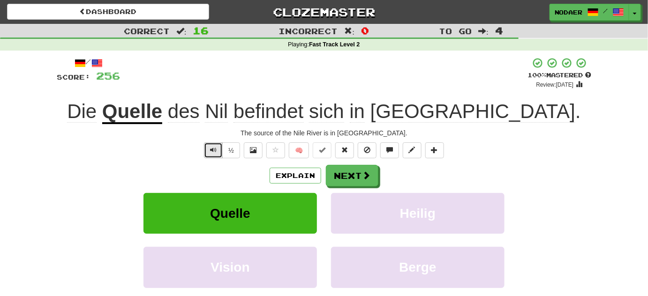
click at [211, 147] on span "Text-to-speech controls" at bounding box center [213, 150] width 7 height 7
click at [219, 149] on button "Text-to-speech controls" at bounding box center [213, 151] width 19 height 16
click at [278, 151] on span at bounding box center [275, 150] width 7 height 7
click at [211, 147] on span "Text-to-speech controls" at bounding box center [213, 150] width 7 height 7
click at [358, 173] on button "Next" at bounding box center [352, 176] width 53 height 22
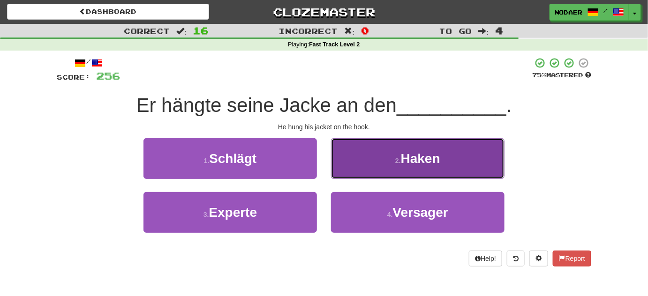
click at [425, 148] on button "2 . Haken" at bounding box center [417, 158] width 173 height 41
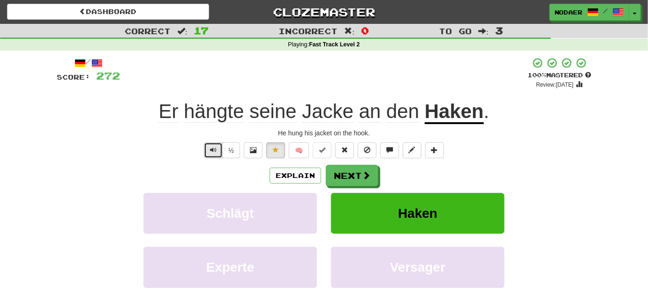
click at [212, 149] on span "Text-to-speech controls" at bounding box center [213, 150] width 7 height 7
click at [446, 118] on u "Haken" at bounding box center [454, 112] width 59 height 24
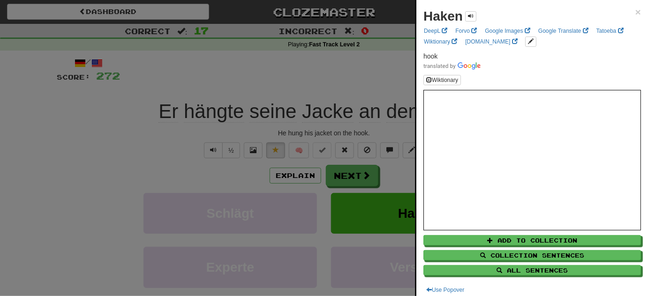
click at [151, 163] on div at bounding box center [324, 148] width 648 height 296
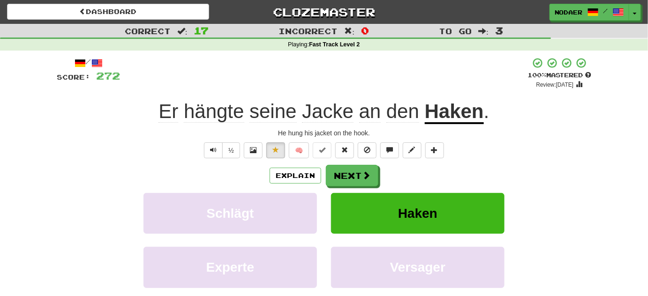
click at [436, 123] on u "Haken" at bounding box center [454, 112] width 59 height 24
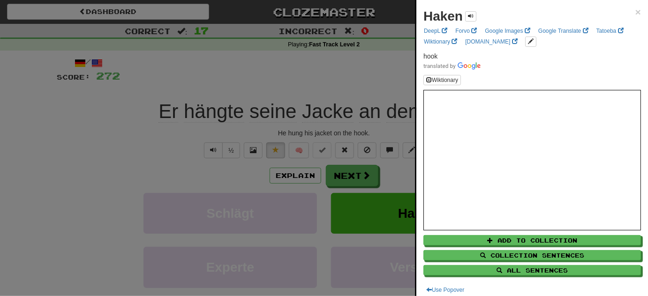
click at [150, 161] on div at bounding box center [324, 148] width 648 height 296
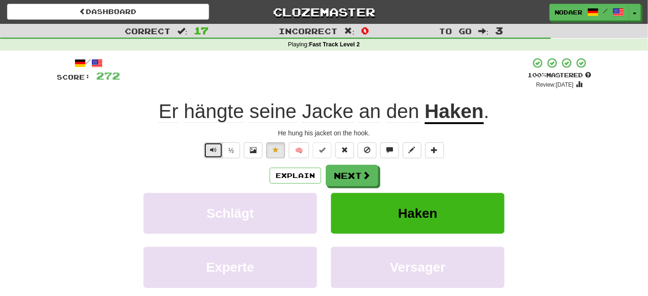
click at [214, 154] on button "Text-to-speech controls" at bounding box center [213, 151] width 19 height 16
click at [365, 176] on span at bounding box center [366, 176] width 8 height 8
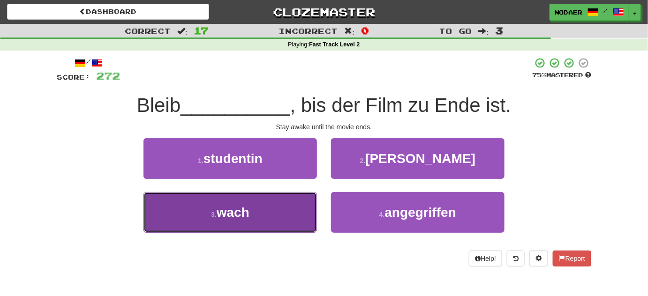
click at [246, 228] on button "3 . wach" at bounding box center [229, 212] width 173 height 41
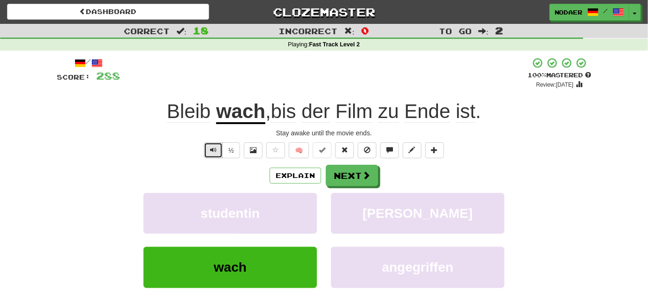
click at [208, 152] on button "Text-to-speech controls" at bounding box center [213, 151] width 19 height 16
click at [211, 152] on span "Text-to-speech controls" at bounding box center [213, 150] width 7 height 7
click at [210, 151] on button "Text-to-speech controls" at bounding box center [213, 151] width 19 height 16
click at [211, 147] on span "Text-to-speech controls" at bounding box center [213, 150] width 7 height 7
click at [215, 150] on span "Text-to-speech controls" at bounding box center [213, 150] width 7 height 7
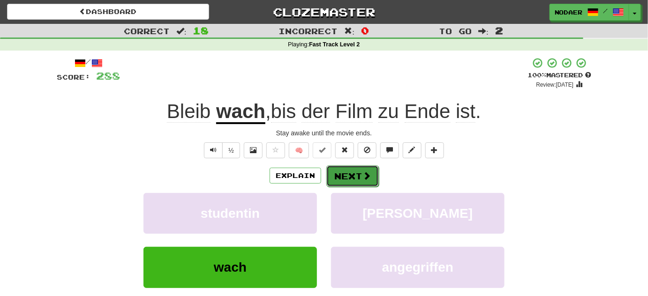
click at [361, 178] on button "Next" at bounding box center [352, 176] width 53 height 22
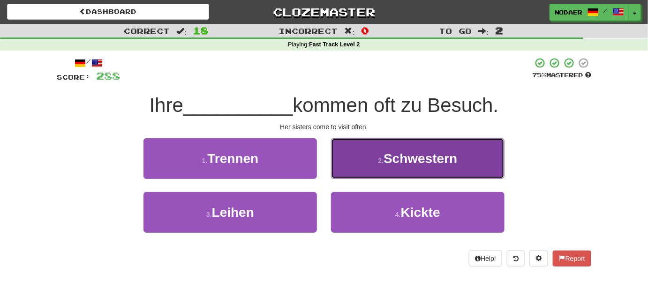
click at [414, 153] on span "Schwestern" at bounding box center [420, 158] width 74 height 15
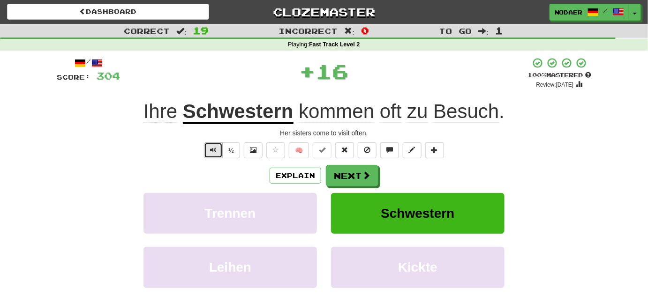
click at [215, 152] on span "Text-to-speech controls" at bounding box center [213, 150] width 7 height 7
click at [214, 152] on span "Text-to-speech controls" at bounding box center [213, 150] width 7 height 7
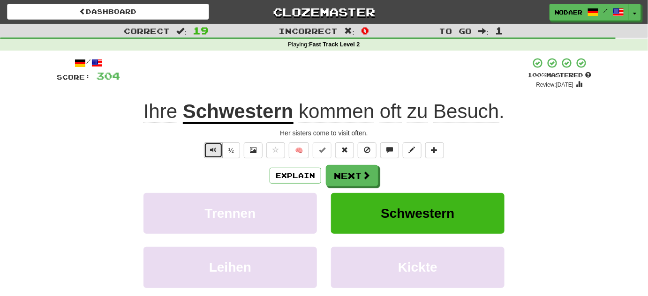
click at [210, 143] on button "Text-to-speech controls" at bounding box center [213, 151] width 19 height 16
click at [214, 151] on span "Text-to-speech controls" at bounding box center [213, 150] width 7 height 7
click at [217, 155] on button "Text-to-speech controls" at bounding box center [213, 151] width 19 height 16
click at [214, 151] on span "Text-to-speech controls" at bounding box center [213, 150] width 7 height 7
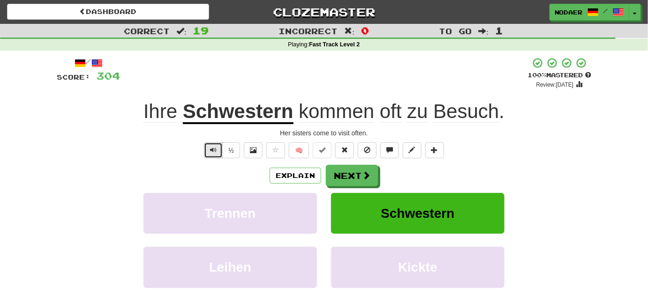
click at [215, 147] on span "Text-to-speech controls" at bounding box center [213, 150] width 7 height 7
click at [206, 153] on button "Text-to-speech controls" at bounding box center [213, 151] width 19 height 16
click at [216, 156] on button "Text-to-speech controls" at bounding box center [213, 151] width 19 height 16
click at [217, 161] on div "/ Score: 304 + 16 100 % Mastered Review: 2026-02-16 Ihre Schwestern kommen oft …" at bounding box center [324, 196] width 534 height 278
click at [215, 154] on button "Text-to-speech controls" at bounding box center [213, 151] width 19 height 16
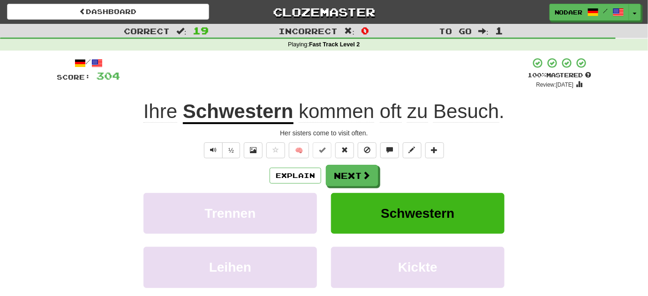
click at [219, 181] on div "Explain Next" at bounding box center [324, 176] width 534 height 22
click at [216, 161] on div "/ Score: 304 + 16 100 % Mastered Review: 2026-02-16 Ihre Schwestern kommen oft …" at bounding box center [324, 196] width 534 height 278
click at [214, 154] on button "Text-to-speech controls" at bounding box center [213, 151] width 19 height 16
click at [210, 148] on button "Text-to-speech controls" at bounding box center [213, 151] width 19 height 16
click at [359, 173] on button "Next" at bounding box center [352, 176] width 53 height 22
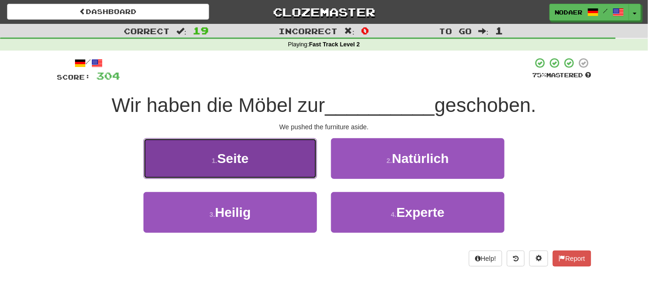
click at [215, 170] on button "1 . Seite" at bounding box center [229, 158] width 173 height 41
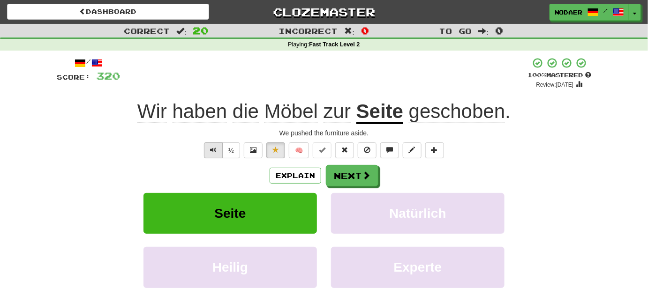
click at [204, 152] on div "½" at bounding box center [221, 151] width 38 height 16
click at [213, 154] on button "Text-to-speech controls" at bounding box center [213, 151] width 19 height 16
click at [323, 111] on span "Möbel" at bounding box center [336, 111] width 27 height 23
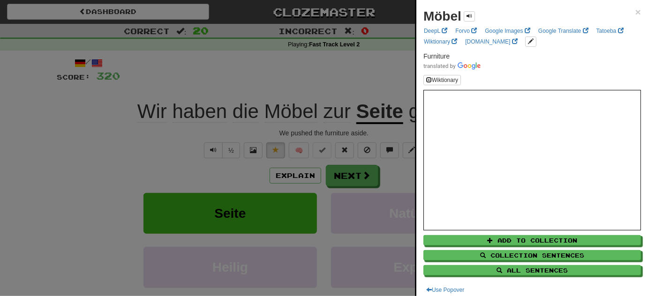
click at [321, 69] on div at bounding box center [324, 148] width 648 height 296
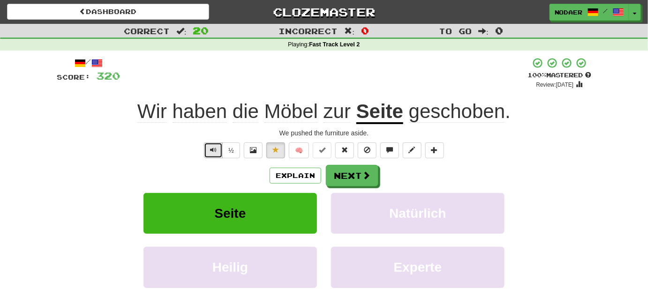
click at [220, 153] on button "Text-to-speech controls" at bounding box center [213, 151] width 19 height 16
click at [301, 181] on button "Explain" at bounding box center [296, 176] width 52 height 16
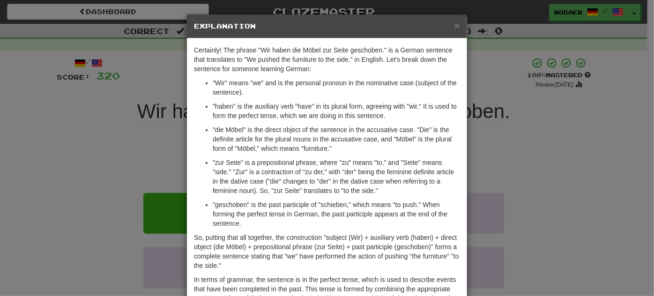
drag, startPoint x: 113, startPoint y: 164, endPoint x: 122, endPoint y: 173, distance: 13.0
click at [113, 164] on div "× Explanation Certainly! The phrase "Wir haben die Möbel zur Seite geschoben." …" at bounding box center [327, 148] width 654 height 296
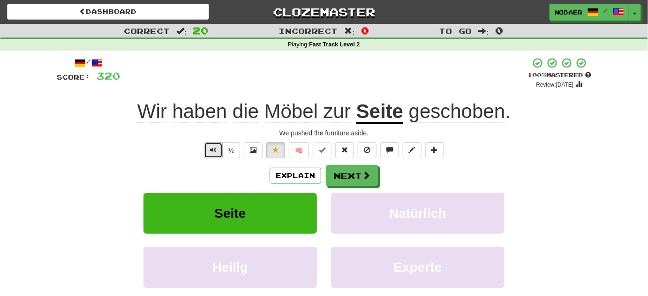
click at [213, 149] on span "Text-to-speech controls" at bounding box center [213, 150] width 7 height 7
click at [359, 174] on button "Next" at bounding box center [352, 176] width 53 height 22
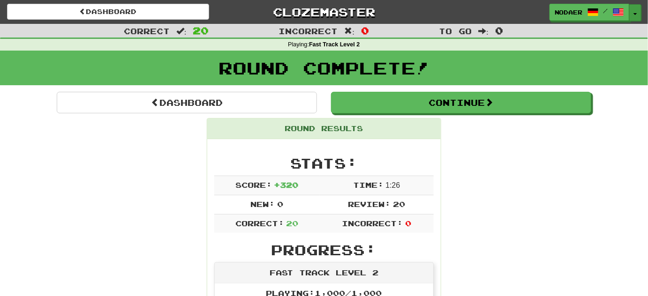
click at [636, 15] on button "Toggle Dropdown" at bounding box center [635, 12] width 12 height 17
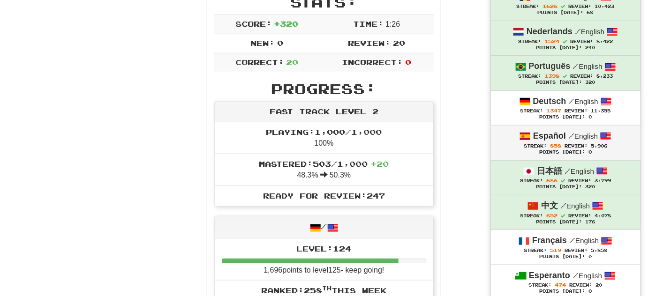
scroll to position [128, 0]
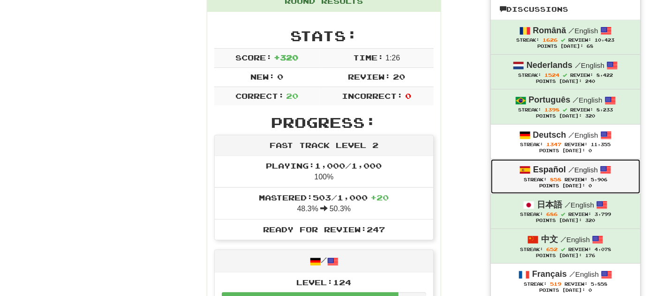
click at [534, 173] on strong "Español" at bounding box center [549, 169] width 33 height 9
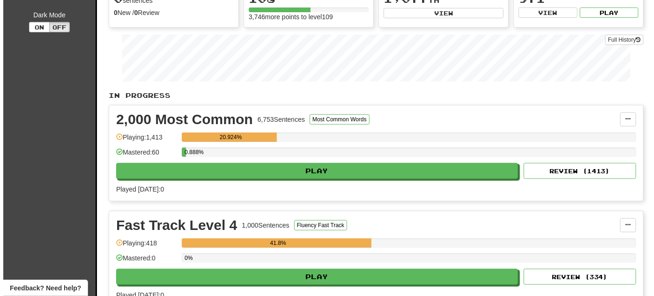
scroll to position [213, 0]
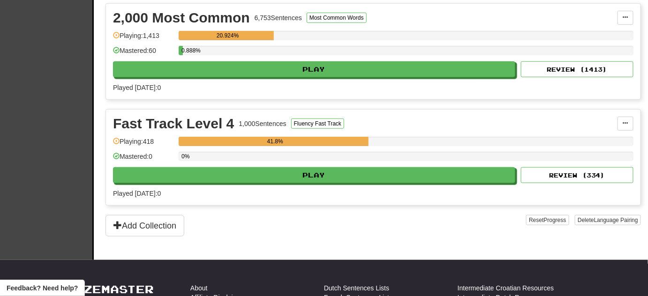
click at [300, 184] on div "Fast Track Level 4 1,000 Sentences Fluency Fast Track Manage Sentences Unpin fr…" at bounding box center [373, 158] width 534 height 96
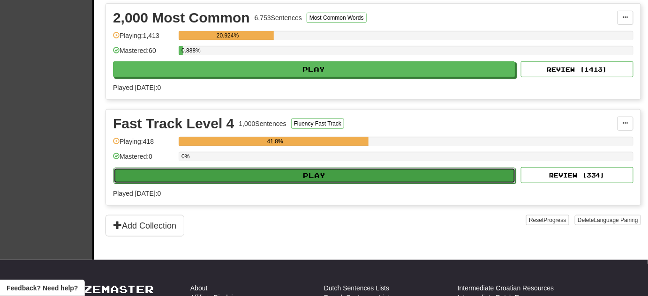
click at [303, 174] on button "Play" at bounding box center [314, 176] width 402 height 16
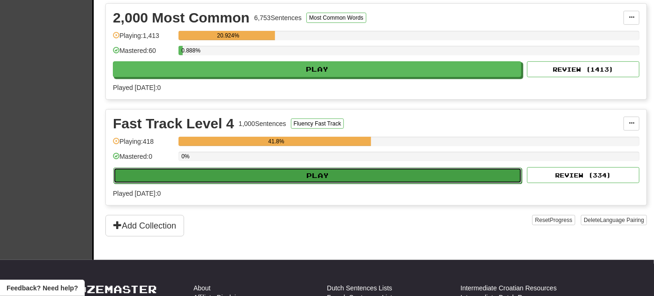
select select "**"
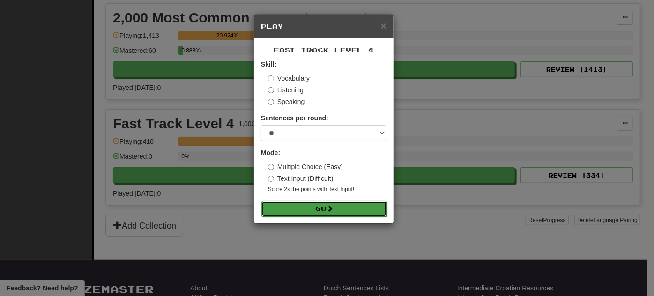
click at [302, 211] on button "Go" at bounding box center [325, 209] width 126 height 16
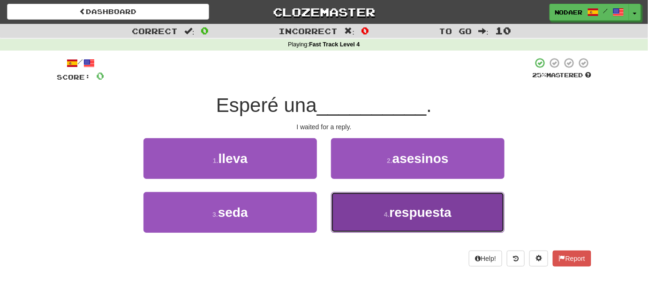
click at [449, 220] on button "4 . respuesta" at bounding box center [417, 212] width 173 height 41
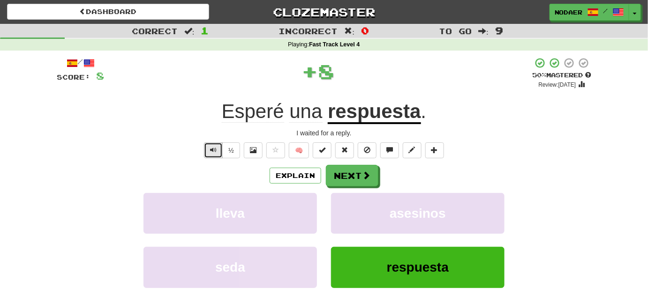
click at [211, 155] on button "Text-to-speech controls" at bounding box center [213, 151] width 19 height 16
click at [213, 150] on span "Text-to-speech controls" at bounding box center [213, 150] width 7 height 7
click at [207, 157] on button "Text-to-speech controls" at bounding box center [213, 151] width 19 height 16
click at [216, 147] on span "Text-to-speech controls" at bounding box center [213, 150] width 7 height 7
click at [215, 155] on button "Text-to-speech controls" at bounding box center [213, 151] width 19 height 16
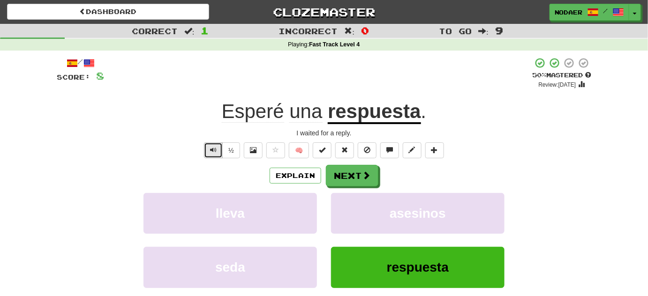
click at [215, 152] on span "Text-to-speech controls" at bounding box center [213, 150] width 7 height 7
click at [218, 156] on button "Text-to-speech controls" at bounding box center [213, 151] width 19 height 16
click at [353, 177] on button "Next" at bounding box center [352, 176] width 53 height 22
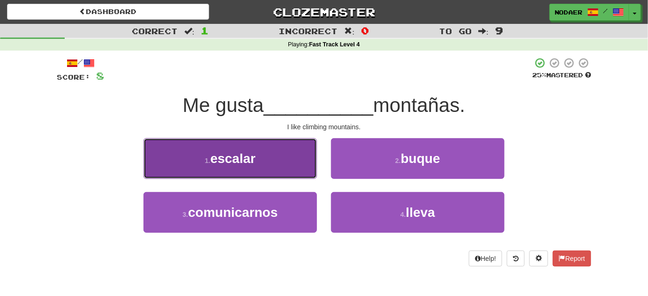
click at [248, 166] on button "1 . escalar" at bounding box center [229, 158] width 173 height 41
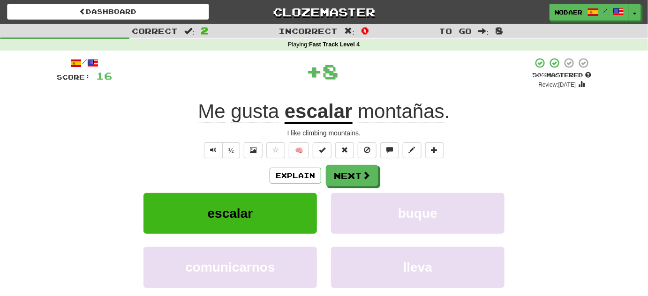
click at [201, 142] on div "/ Score: 16 + 8 50 % Mastered Review: 2025-08-30 Me gusta escalar montañas . I …" at bounding box center [324, 196] width 534 height 278
click at [210, 152] on button "Text-to-speech controls" at bounding box center [213, 151] width 19 height 16
click at [210, 149] on button "Text-to-speech controls" at bounding box center [213, 151] width 19 height 16
click at [215, 149] on span "Text-to-speech controls" at bounding box center [213, 150] width 7 height 7
click at [338, 173] on button "Next" at bounding box center [352, 176] width 53 height 22
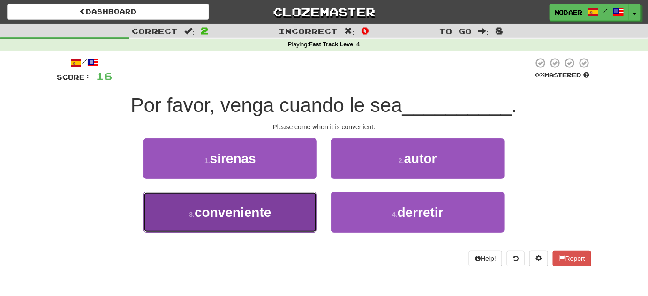
click at [270, 212] on span "conveniente" at bounding box center [233, 212] width 76 height 15
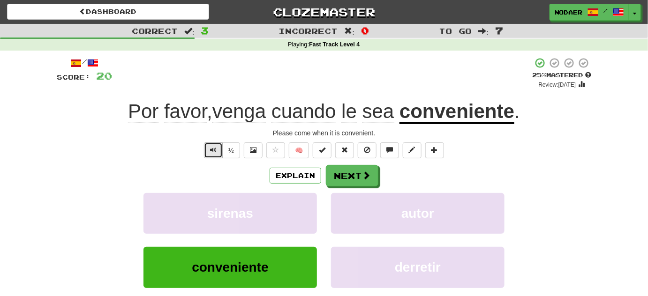
click at [212, 147] on span "Text-to-speech controls" at bounding box center [213, 150] width 7 height 7
click at [215, 143] on button "Text-to-speech controls" at bounding box center [213, 151] width 19 height 16
click at [214, 148] on span "Text-to-speech controls" at bounding box center [213, 150] width 7 height 7
click at [214, 154] on button "Text-to-speech controls" at bounding box center [213, 151] width 19 height 16
click at [219, 155] on button "Text-to-speech controls" at bounding box center [213, 151] width 19 height 16
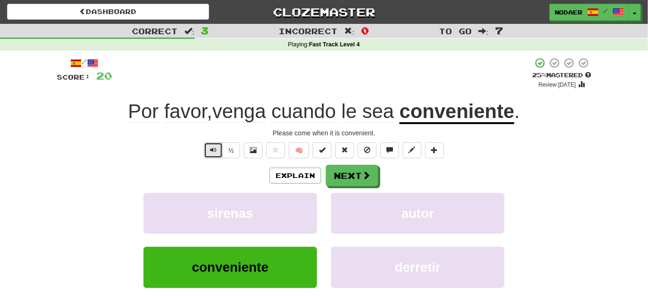
click at [215, 153] on span "Text-to-speech controls" at bounding box center [213, 150] width 7 height 7
click at [210, 150] on button "Text-to-speech controls" at bounding box center [213, 151] width 19 height 16
click at [213, 149] on span "Text-to-speech controls" at bounding box center [213, 150] width 7 height 7
click at [216, 149] on span "Text-to-speech controls" at bounding box center [213, 150] width 7 height 7
click at [219, 148] on button "Text-to-speech controls" at bounding box center [213, 151] width 19 height 16
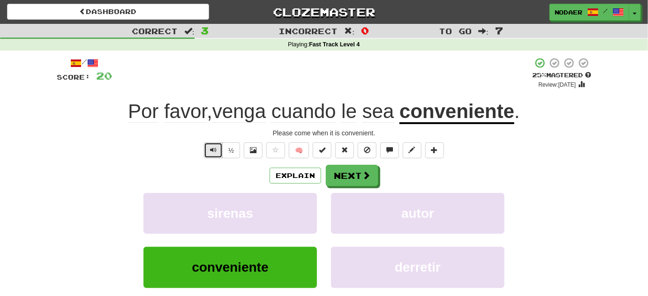
click at [213, 151] on span "Text-to-speech controls" at bounding box center [213, 150] width 7 height 7
click at [219, 151] on button "Text-to-speech controls" at bounding box center [213, 151] width 19 height 16
click at [214, 147] on span "Text-to-speech controls" at bounding box center [213, 150] width 7 height 7
click at [223, 148] on button "Text-to-speech controls" at bounding box center [213, 151] width 19 height 16
click at [218, 153] on button "Text-to-speech controls" at bounding box center [213, 151] width 19 height 16
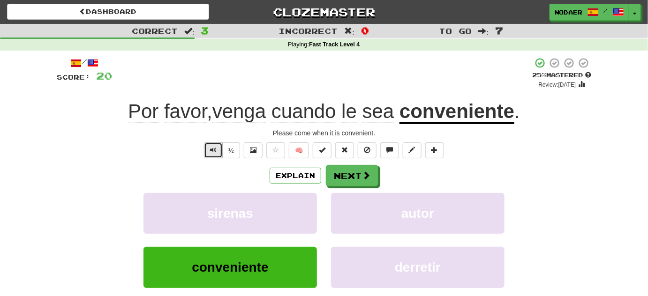
click at [213, 151] on span "Text-to-speech controls" at bounding box center [213, 150] width 7 height 7
click at [217, 154] on button "Text-to-speech controls" at bounding box center [213, 151] width 19 height 16
click at [364, 177] on span at bounding box center [366, 176] width 8 height 8
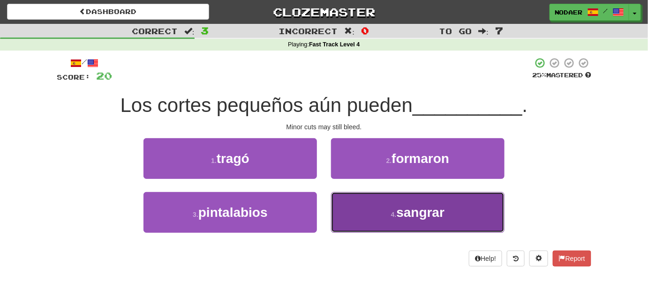
click at [411, 225] on button "4 . sangrar" at bounding box center [417, 212] width 173 height 41
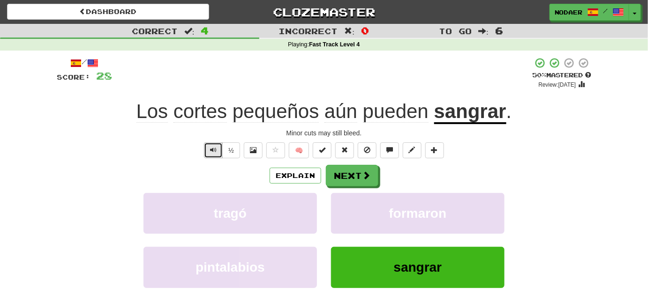
click at [212, 157] on button "Text-to-speech controls" at bounding box center [213, 151] width 19 height 16
click at [349, 177] on button "Next" at bounding box center [352, 176] width 53 height 22
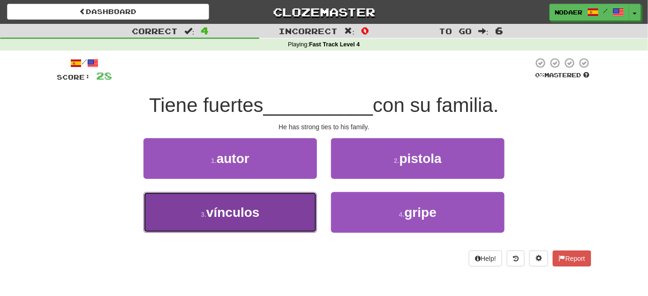
click at [294, 206] on button "3 . vínculos" at bounding box center [229, 212] width 173 height 41
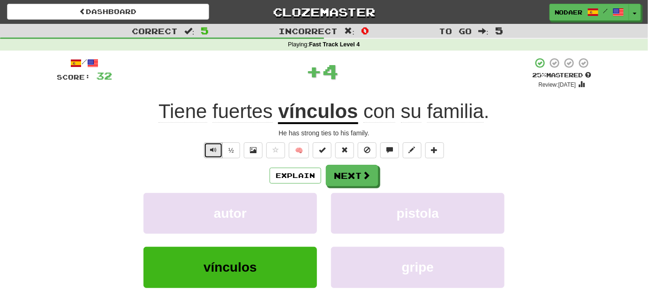
click at [216, 144] on button "Text-to-speech controls" at bounding box center [213, 151] width 19 height 16
click at [215, 148] on span "Text-to-speech controls" at bounding box center [213, 150] width 7 height 7
click at [216, 147] on span "Text-to-speech controls" at bounding box center [213, 150] width 7 height 7
click at [215, 152] on span "Text-to-speech controls" at bounding box center [213, 150] width 7 height 7
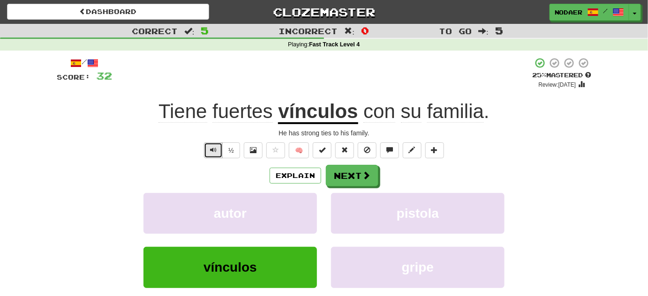
click at [217, 151] on span "Text-to-speech controls" at bounding box center [213, 150] width 7 height 7
click at [321, 113] on u "vínculos" at bounding box center [318, 112] width 80 height 24
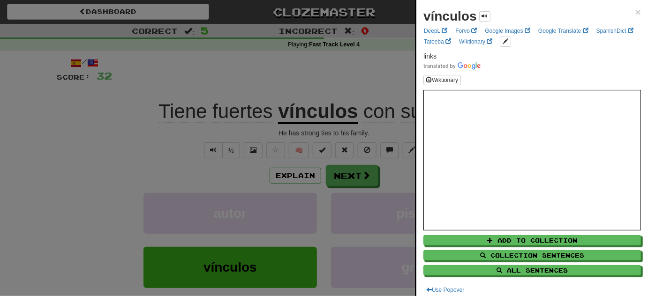
drag, startPoint x: 139, startPoint y: 180, endPoint x: 214, endPoint y: 165, distance: 77.0
click at [141, 180] on div at bounding box center [324, 148] width 648 height 296
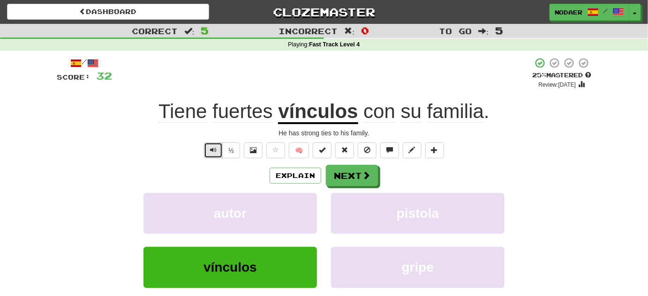
click at [215, 147] on span "Text-to-speech controls" at bounding box center [213, 150] width 7 height 7
click at [211, 154] on button "Text-to-speech controls" at bounding box center [213, 151] width 19 height 16
click at [218, 148] on button "Text-to-speech controls" at bounding box center [213, 151] width 19 height 16
click at [208, 153] on button "Text-to-speech controls" at bounding box center [213, 151] width 19 height 16
click at [297, 113] on u "vínculos" at bounding box center [318, 112] width 80 height 24
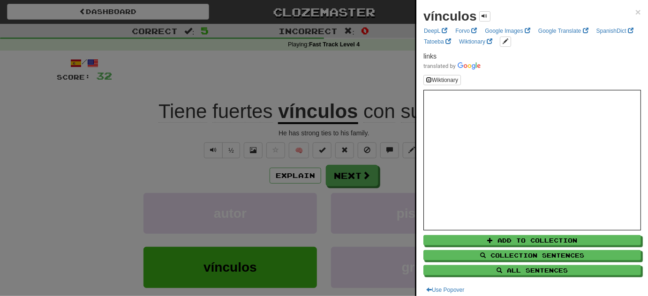
click at [137, 181] on div at bounding box center [324, 148] width 648 height 296
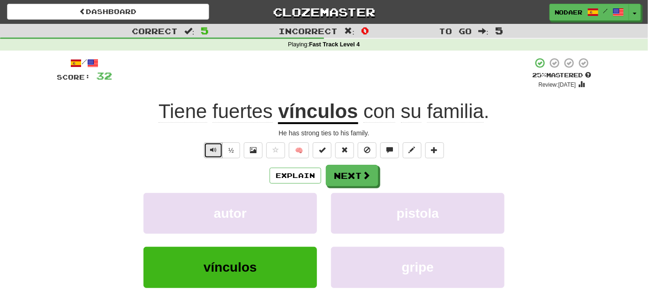
click at [216, 148] on span "Text-to-speech controls" at bounding box center [213, 150] width 7 height 7
click at [333, 123] on u "vínculos" at bounding box center [318, 112] width 80 height 24
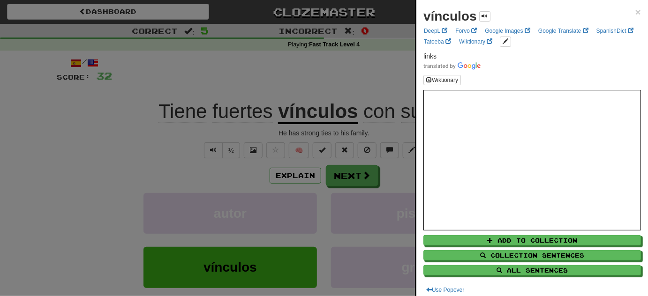
click at [165, 140] on div at bounding box center [324, 148] width 648 height 296
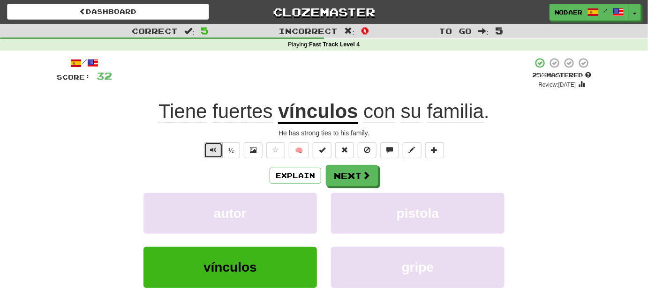
click at [218, 150] on button "Text-to-speech controls" at bounding box center [213, 151] width 19 height 16
click at [354, 183] on button "Next" at bounding box center [352, 176] width 53 height 22
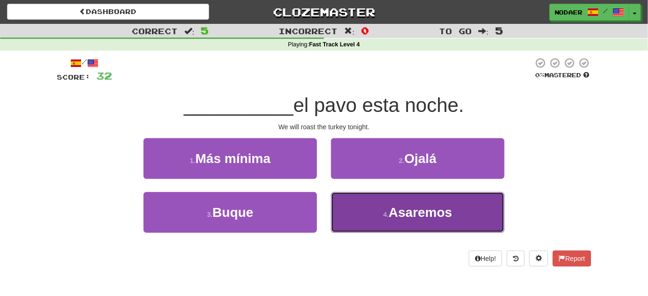
click at [427, 216] on span "Asaremos" at bounding box center [420, 212] width 63 height 15
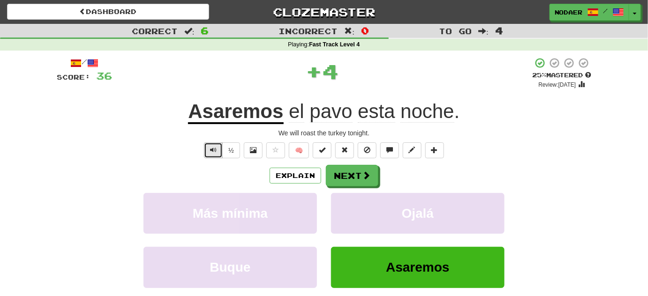
click at [218, 148] on button "Text-to-speech controls" at bounding box center [213, 151] width 19 height 16
click at [211, 145] on button "Text-to-speech controls" at bounding box center [213, 151] width 19 height 16
click at [213, 151] on span "Text-to-speech controls" at bounding box center [213, 150] width 7 height 7
click at [211, 148] on span "Text-to-speech controls" at bounding box center [213, 150] width 7 height 7
click at [222, 118] on u "Asaremos" at bounding box center [235, 112] width 95 height 24
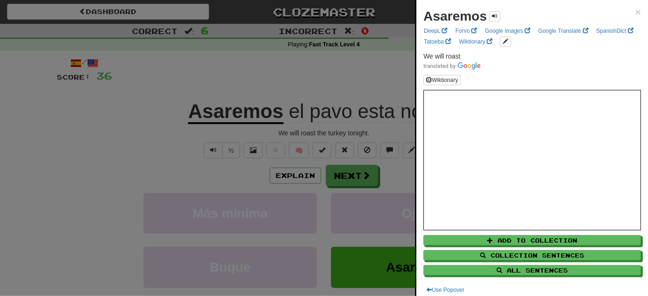
click at [209, 154] on div at bounding box center [324, 148] width 648 height 296
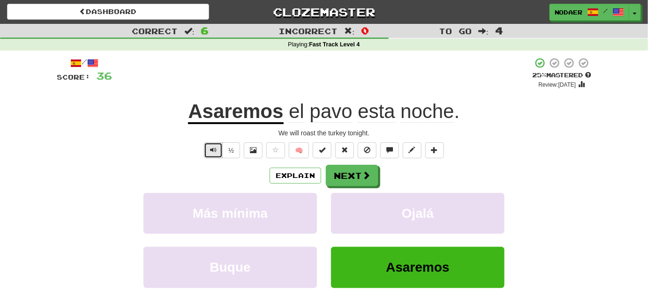
click at [210, 155] on button "Text-to-speech controls" at bounding box center [213, 151] width 19 height 16
click at [210, 149] on button "Text-to-speech controls" at bounding box center [213, 151] width 19 height 16
click at [305, 177] on button "Explain" at bounding box center [296, 176] width 52 height 16
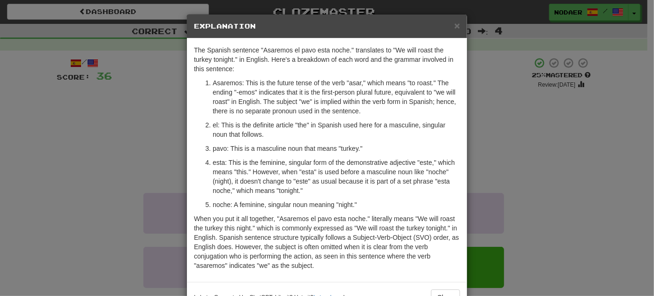
click at [139, 165] on div "× Explanation The Spanish sentence "Asaremos el pavo esta noche." translates to…" at bounding box center [327, 148] width 654 height 296
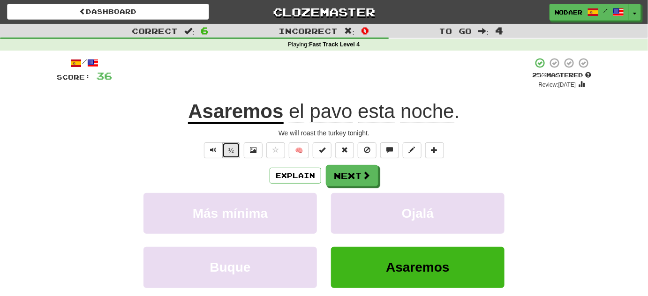
click at [225, 148] on button "½" at bounding box center [231, 151] width 18 height 16
click at [211, 149] on span "Text-to-speech controls" at bounding box center [213, 150] width 7 height 7
click at [215, 150] on span "Text-to-speech controls" at bounding box center [213, 150] width 7 height 7
click at [216, 150] on span "Text-to-speech controls" at bounding box center [213, 150] width 7 height 7
click at [275, 147] on span at bounding box center [275, 150] width 7 height 7
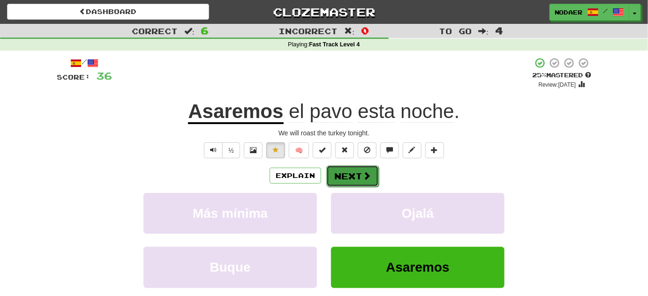
click at [365, 172] on span at bounding box center [366, 176] width 8 height 8
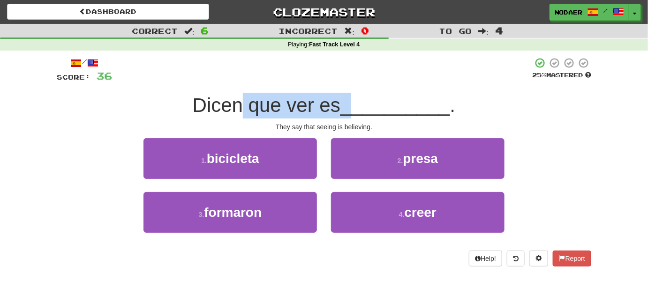
drag, startPoint x: 237, startPoint y: 111, endPoint x: 363, endPoint y: 116, distance: 126.2
click at [356, 114] on div "Dicen que ver es __________ ." at bounding box center [324, 106] width 534 height 26
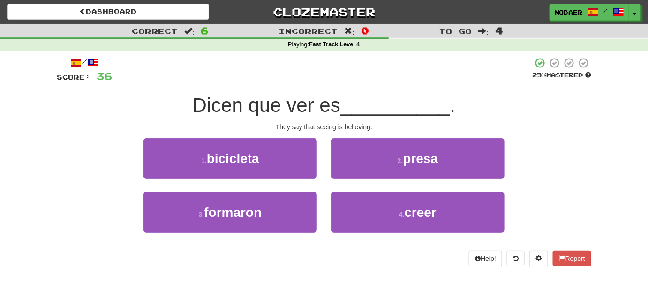
click at [365, 117] on div "Dicen que ver es __________ ." at bounding box center [324, 106] width 534 height 26
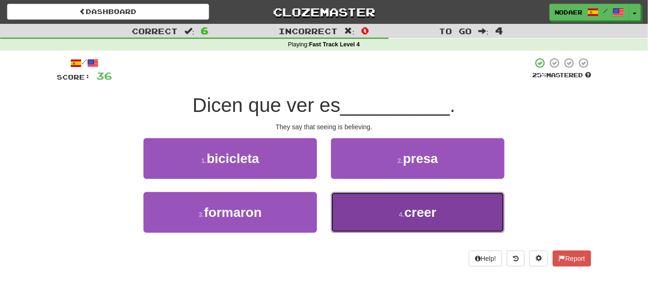
click at [380, 210] on button "4 . creer" at bounding box center [417, 212] width 173 height 41
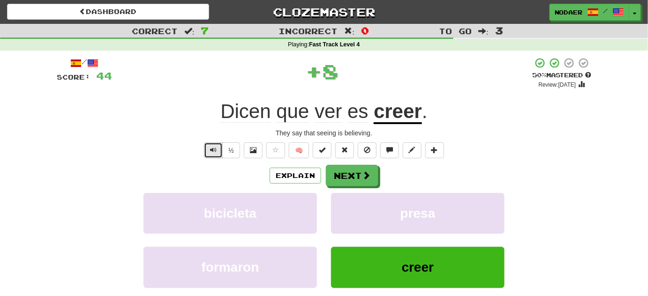
click at [212, 152] on span "Text-to-speech controls" at bounding box center [213, 150] width 7 height 7
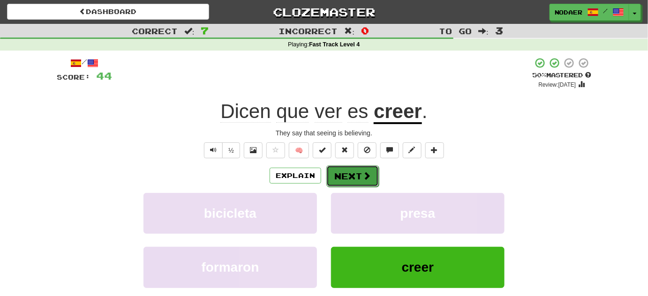
click at [365, 173] on span at bounding box center [366, 176] width 8 height 8
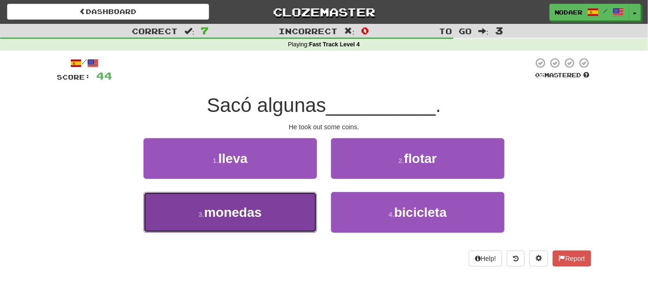
click at [239, 222] on button "3 . monedas" at bounding box center [229, 212] width 173 height 41
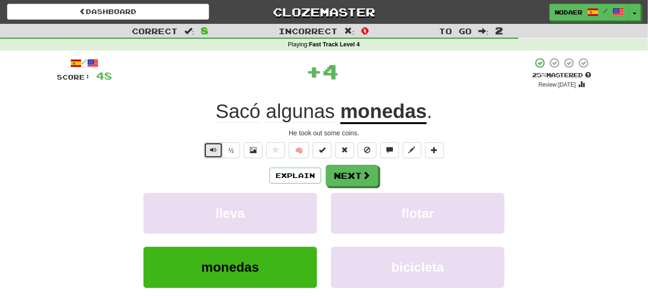
click at [214, 149] on span "Text-to-speech controls" at bounding box center [213, 150] width 7 height 7
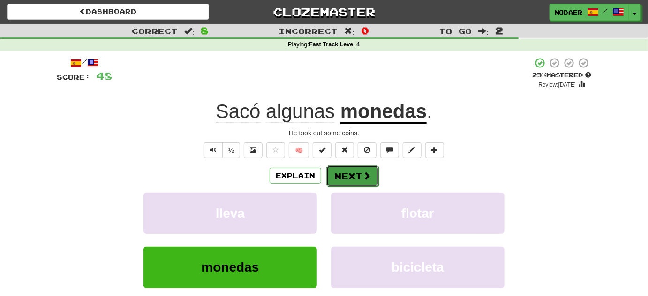
click at [347, 171] on button "Next" at bounding box center [352, 176] width 53 height 22
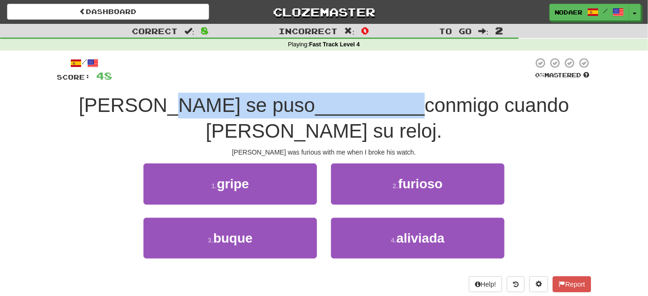
drag, startPoint x: 152, startPoint y: 106, endPoint x: 302, endPoint y: 114, distance: 150.2
click at [302, 114] on div "Adam se puso __________ conmigo cuando rompí su reloj." at bounding box center [324, 118] width 534 height 51
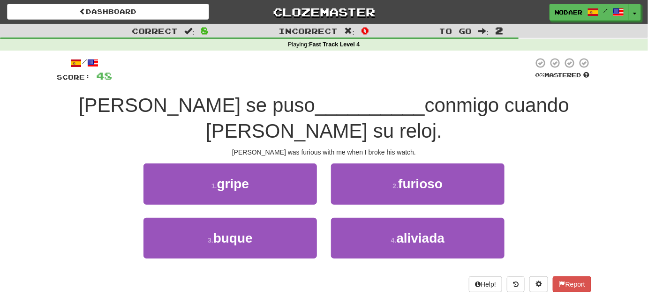
click at [313, 120] on div "/ Score: 48 0 % Mastered Adam se puso __________ conmigo cuando rompí su reloj.…" at bounding box center [324, 174] width 534 height 235
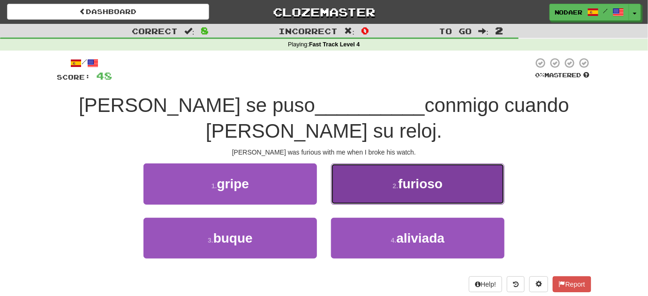
click at [396, 164] on button "2 . furioso" at bounding box center [417, 184] width 173 height 41
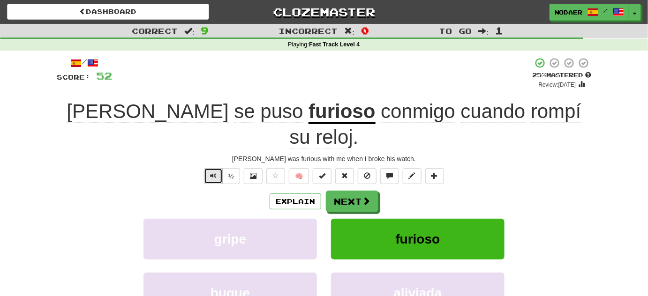
click at [214, 173] on span "Text-to-speech controls" at bounding box center [213, 176] width 7 height 7
click at [212, 173] on span "Text-to-speech controls" at bounding box center [213, 176] width 7 height 7
click at [211, 173] on span "Text-to-speech controls" at bounding box center [213, 176] width 7 height 7
click at [210, 173] on span "Text-to-speech controls" at bounding box center [213, 176] width 7 height 7
click at [211, 168] on button "Text-to-speech controls" at bounding box center [213, 176] width 19 height 16
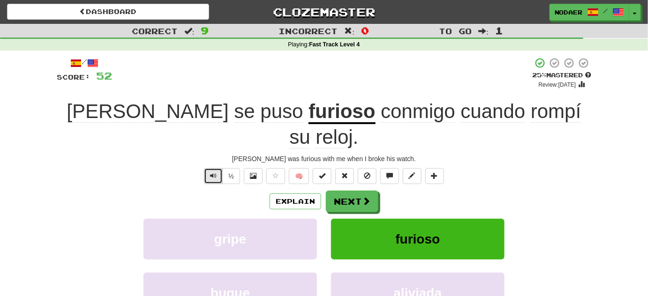
click at [215, 173] on span "Text-to-speech controls" at bounding box center [213, 176] width 7 height 7
click at [210, 168] on button "Text-to-speech controls" at bounding box center [213, 176] width 19 height 16
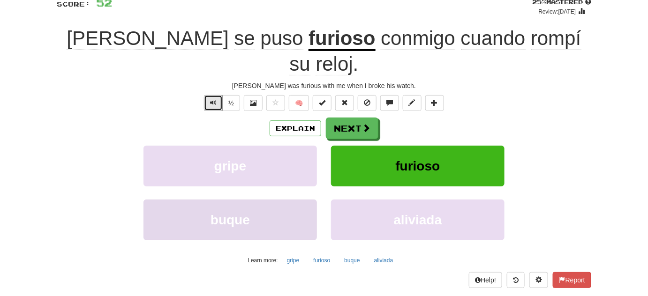
scroll to position [85, 0]
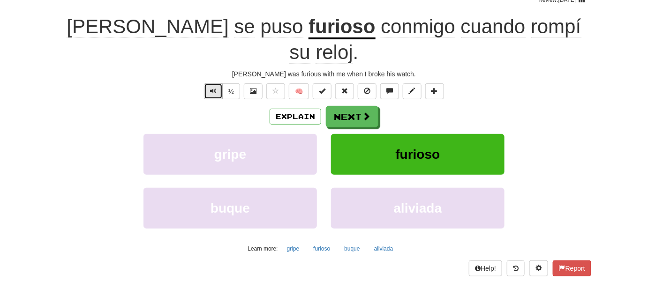
click at [215, 88] on span "Text-to-speech controls" at bounding box center [213, 91] width 7 height 7
click at [212, 88] on span "Text-to-speech controls" at bounding box center [213, 91] width 7 height 7
click at [217, 88] on span "Text-to-speech controls" at bounding box center [213, 91] width 7 height 7
click at [207, 83] on button "Text-to-speech controls" at bounding box center [213, 91] width 19 height 16
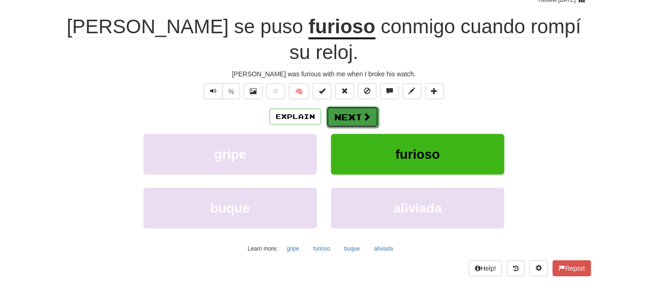
click at [353, 106] on button "Next" at bounding box center [352, 117] width 53 height 22
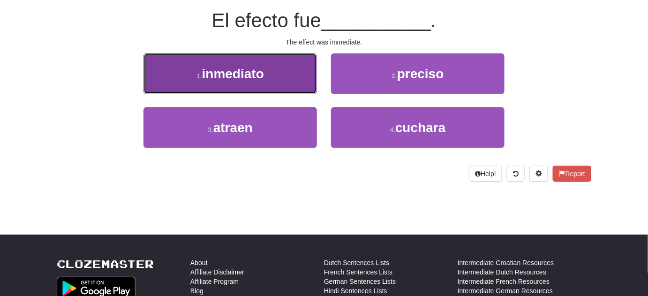
click at [283, 81] on button "1 . inmediato" at bounding box center [229, 73] width 173 height 41
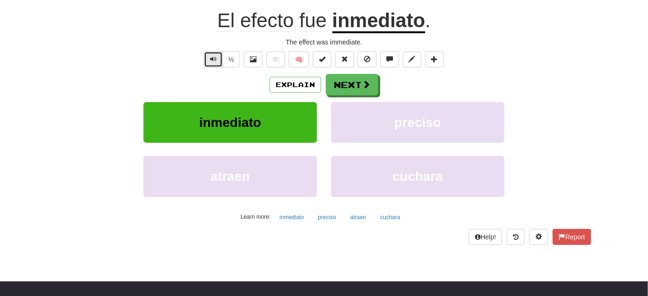
click at [223, 58] on button "Text-to-speech controls" at bounding box center [213, 60] width 19 height 16
click at [343, 87] on button "Next" at bounding box center [352, 86] width 53 height 22
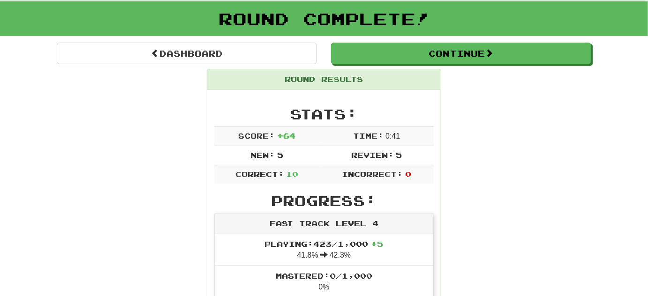
scroll to position [5, 0]
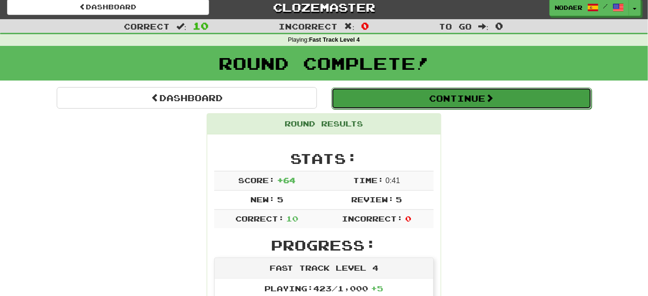
click at [469, 102] on button "Continue" at bounding box center [461, 99] width 260 height 22
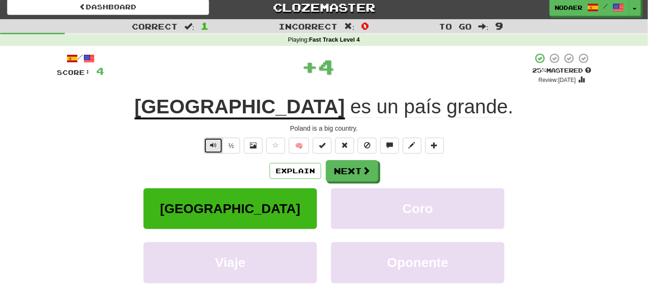
click at [218, 146] on button "Text-to-speech controls" at bounding box center [213, 146] width 19 height 16
click at [213, 145] on span "Text-to-speech controls" at bounding box center [213, 145] width 7 height 7
click at [209, 151] on button "Text-to-speech controls" at bounding box center [213, 146] width 19 height 16
click at [210, 151] on button "Text-to-speech controls" at bounding box center [213, 146] width 19 height 16
click at [213, 147] on span "Text-to-speech controls" at bounding box center [213, 145] width 7 height 7
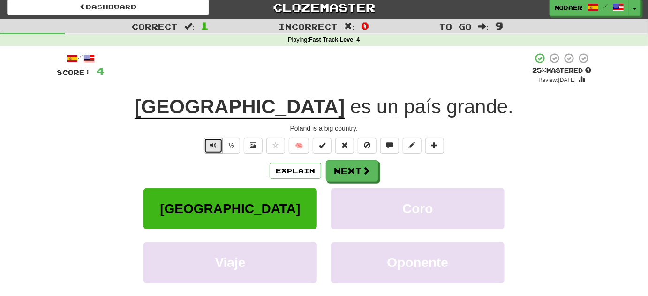
click at [216, 147] on span "Text-to-speech controls" at bounding box center [213, 145] width 7 height 7
click at [216, 143] on span "Text-to-speech controls" at bounding box center [213, 145] width 7 height 7
click at [211, 152] on button "Text-to-speech controls" at bounding box center [213, 146] width 19 height 16
click at [215, 143] on span "Text-to-speech controls" at bounding box center [213, 145] width 7 height 7
click at [218, 145] on button "Text-to-speech controls" at bounding box center [213, 146] width 19 height 16
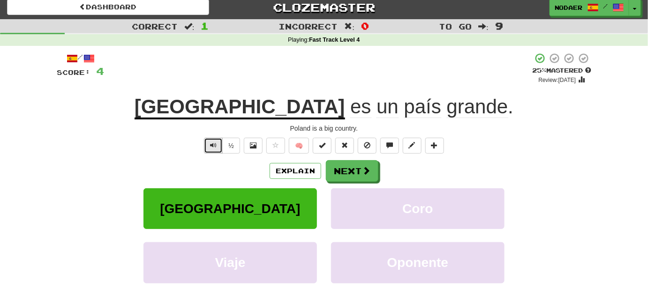
click at [218, 151] on button "Text-to-speech controls" at bounding box center [213, 146] width 19 height 16
click at [350, 172] on button "Next" at bounding box center [352, 172] width 53 height 22
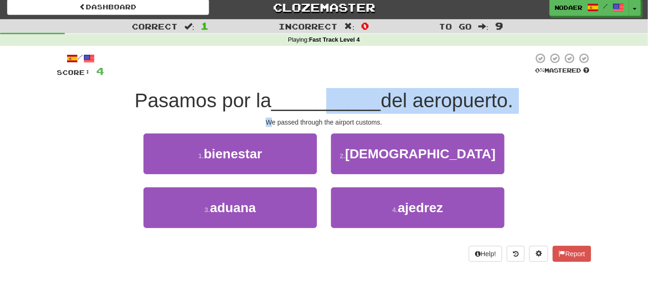
drag, startPoint x: 272, startPoint y: 114, endPoint x: 345, endPoint y: 102, distance: 74.1
click at [330, 105] on div "/ Score: 4 0 % Mastered Pasamos por la __________ del aeropuerto. We passed thr…" at bounding box center [324, 158] width 534 height 210
click at [355, 108] on span "__________" at bounding box center [326, 101] width 110 height 22
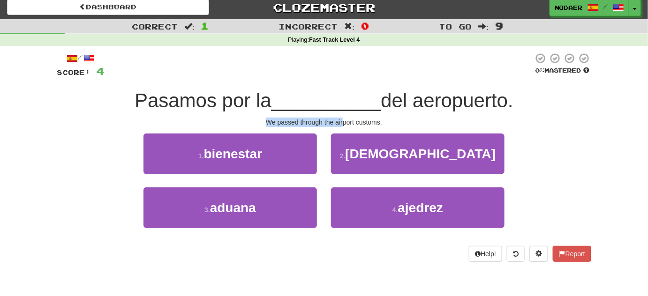
drag, startPoint x: 319, startPoint y: 115, endPoint x: 260, endPoint y: 117, distance: 59.6
click at [260, 117] on div "/ Score: 4 0 % Mastered Pasamos por la __________ del aeropuerto. We passed thr…" at bounding box center [324, 158] width 534 height 210
click at [267, 88] on div "Pasamos por la __________ del aeropuerto." at bounding box center [324, 101] width 534 height 26
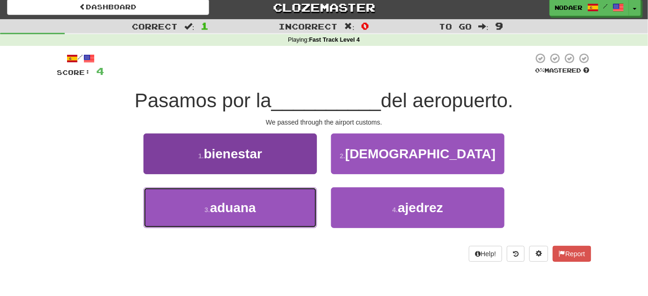
click at [243, 209] on span "aduana" at bounding box center [233, 208] width 46 height 15
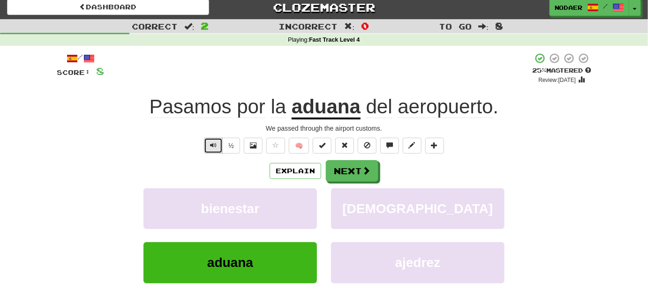
click at [206, 146] on button "Text-to-speech controls" at bounding box center [213, 146] width 19 height 16
click at [197, 147] on div "½ 🧠" at bounding box center [324, 146] width 534 height 16
click at [176, 144] on div "½ 🧠" at bounding box center [324, 146] width 534 height 16
click at [220, 146] on button "Text-to-speech controls" at bounding box center [213, 146] width 19 height 16
click at [182, 147] on div "½ 🧠" at bounding box center [324, 146] width 534 height 16
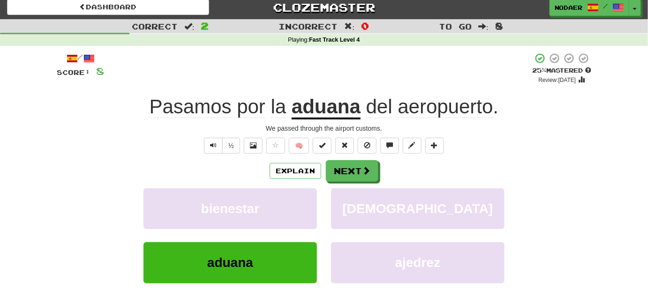
click at [214, 154] on div "/ Score: 8 + 4 25 % Mastered Review: 2025-08-21 Pasamos por la aduana del aerop…" at bounding box center [324, 192] width 534 height 278
click at [209, 143] on button "Text-to-speech controls" at bounding box center [213, 146] width 19 height 16
click at [204, 142] on div "½" at bounding box center [221, 146] width 38 height 16
click at [207, 150] on button "Text-to-speech controls" at bounding box center [213, 146] width 19 height 16
click at [213, 147] on span "Text-to-speech controls" at bounding box center [213, 145] width 7 height 7
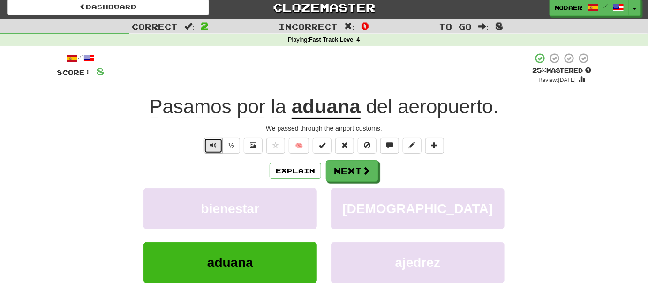
click at [216, 144] on span "Text-to-speech controls" at bounding box center [213, 145] width 7 height 7
click at [217, 155] on div "/ Score: 8 + 4 25 % Mastered Review: 2025-08-21 Pasamos por la aduana del aerop…" at bounding box center [324, 192] width 534 height 278
click at [215, 151] on button "Text-to-speech controls" at bounding box center [213, 146] width 19 height 16
click at [214, 143] on span "Text-to-speech controls" at bounding box center [213, 145] width 7 height 7
click at [216, 142] on span "Text-to-speech controls" at bounding box center [213, 145] width 7 height 7
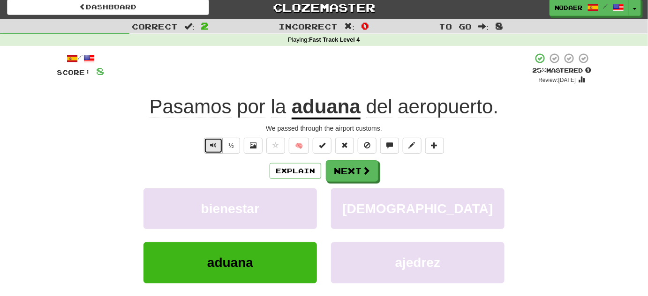
click at [209, 142] on button "Text-to-speech controls" at bounding box center [213, 146] width 19 height 16
click at [210, 143] on button "Text-to-speech controls" at bounding box center [213, 146] width 19 height 16
click at [211, 144] on span "Text-to-speech controls" at bounding box center [213, 145] width 7 height 7
click at [210, 147] on button "Text-to-speech controls" at bounding box center [213, 146] width 19 height 16
click at [211, 142] on span "Text-to-speech controls" at bounding box center [213, 145] width 7 height 7
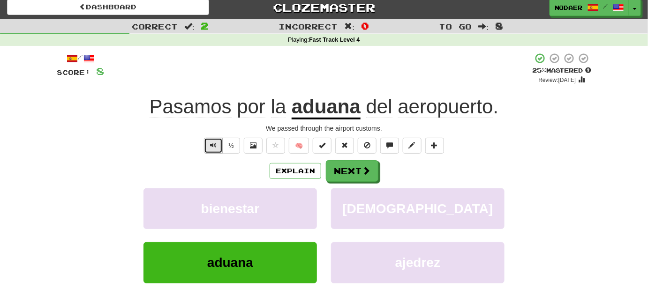
click at [219, 143] on button "Text-to-speech controls" at bounding box center [213, 146] width 19 height 16
click at [216, 151] on button "Text-to-speech controls" at bounding box center [213, 146] width 19 height 16
click at [216, 150] on button "Text-to-speech controls" at bounding box center [213, 146] width 19 height 16
click at [275, 144] on span at bounding box center [275, 145] width 7 height 7
click at [364, 167] on span at bounding box center [366, 171] width 8 height 8
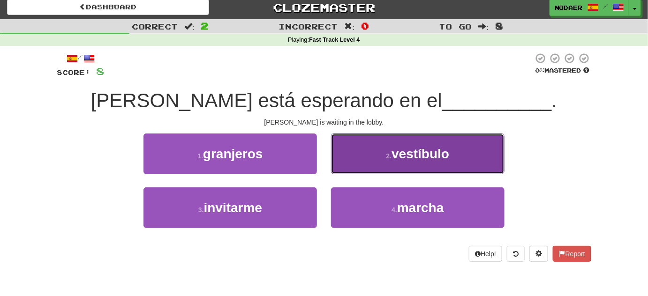
click at [443, 148] on span "vestíbulo" at bounding box center [420, 154] width 58 height 15
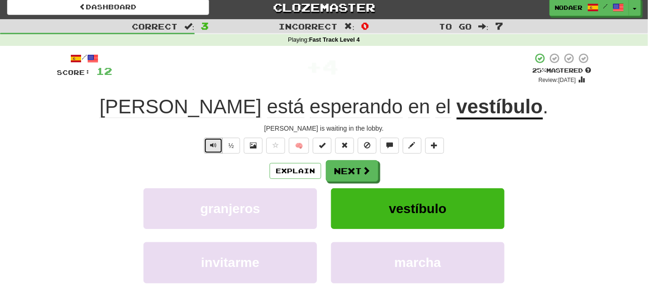
click at [206, 148] on button "Text-to-speech controls" at bounding box center [213, 146] width 19 height 16
click at [215, 149] on button "Text-to-speech controls" at bounding box center [213, 146] width 19 height 16
click at [216, 147] on span "Text-to-speech controls" at bounding box center [213, 145] width 7 height 7
click at [217, 148] on span "Text-to-speech controls" at bounding box center [213, 145] width 7 height 7
click at [207, 143] on button "Text-to-speech controls" at bounding box center [213, 146] width 19 height 16
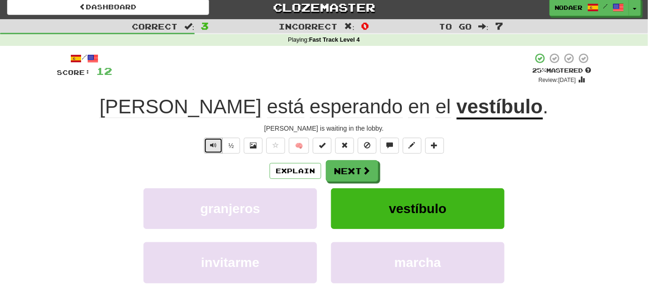
click at [217, 144] on span "Text-to-speech controls" at bounding box center [213, 145] width 7 height 7
click at [210, 144] on button "Text-to-speech controls" at bounding box center [213, 146] width 19 height 16
click at [210, 145] on span "Text-to-speech controls" at bounding box center [213, 145] width 7 height 7
drag, startPoint x: 215, startPoint y: 147, endPoint x: 208, endPoint y: 141, distance: 9.0
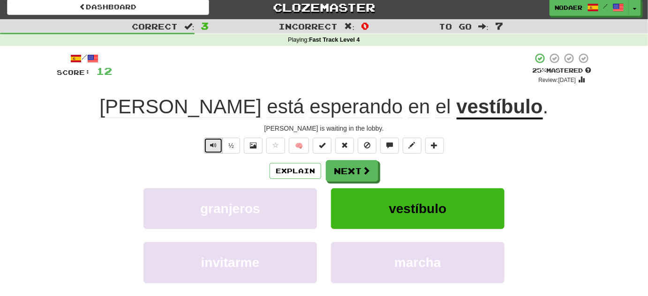
click at [212, 145] on span "Text-to-speech controls" at bounding box center [213, 145] width 7 height 7
click at [214, 148] on span "Text-to-speech controls" at bounding box center [213, 145] width 7 height 7
click at [206, 150] on button "Text-to-speech controls" at bounding box center [213, 146] width 19 height 16
click at [212, 143] on span "Text-to-speech controls" at bounding box center [213, 145] width 7 height 7
click at [211, 146] on span "Text-to-speech controls" at bounding box center [213, 145] width 7 height 7
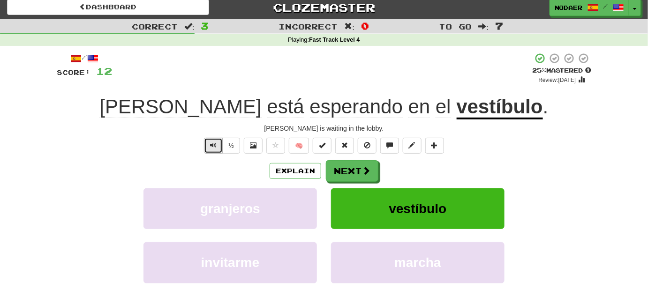
click at [218, 147] on button "Text-to-speech controls" at bounding box center [213, 146] width 19 height 16
click at [212, 145] on span "Text-to-speech controls" at bounding box center [213, 145] width 7 height 7
click at [214, 150] on button "Text-to-speech controls" at bounding box center [213, 146] width 19 height 16
click at [217, 138] on button "Text-to-speech controls" at bounding box center [213, 146] width 19 height 16
click at [212, 144] on span "Text-to-speech controls" at bounding box center [213, 145] width 7 height 7
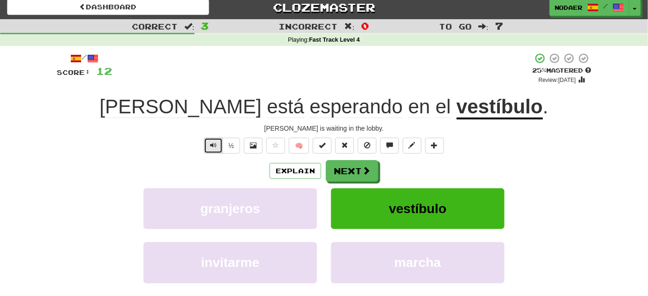
click at [213, 143] on span "Text-to-speech controls" at bounding box center [213, 145] width 7 height 7
click at [216, 150] on button "Text-to-speech controls" at bounding box center [213, 146] width 19 height 16
click at [218, 152] on button "Text-to-speech controls" at bounding box center [213, 146] width 19 height 16
click at [218, 141] on button "Text-to-speech controls" at bounding box center [213, 146] width 19 height 16
click at [206, 141] on button "Text-to-speech controls" at bounding box center [213, 146] width 19 height 16
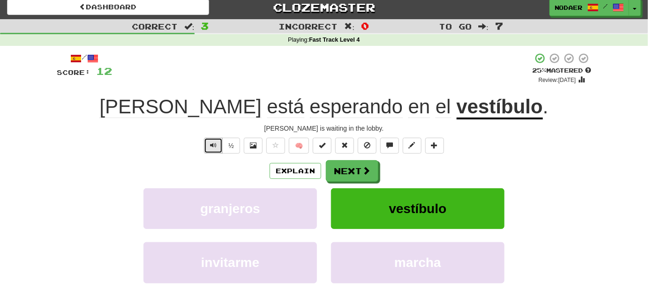
click at [211, 149] on button "Text-to-speech controls" at bounding box center [213, 146] width 19 height 16
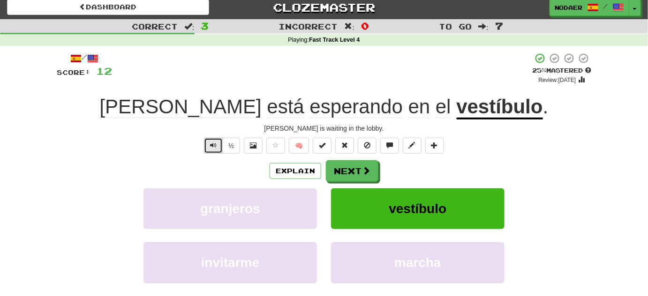
click at [208, 149] on button "Text-to-speech controls" at bounding box center [213, 146] width 19 height 16
click at [215, 144] on span "Text-to-speech controls" at bounding box center [213, 145] width 7 height 7
click at [353, 174] on button "Next" at bounding box center [352, 172] width 53 height 22
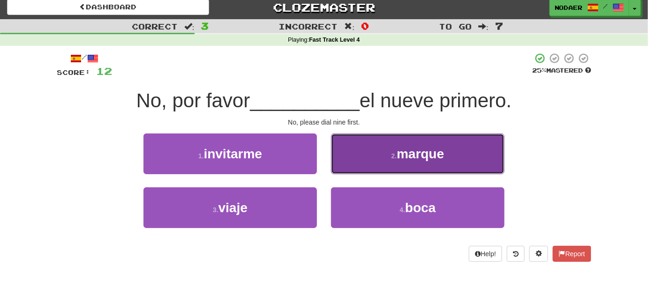
click at [419, 167] on button "2 . marque" at bounding box center [417, 154] width 173 height 41
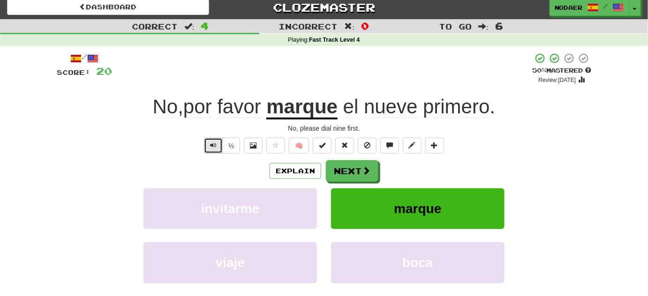
click at [211, 150] on button "Text-to-speech controls" at bounding box center [213, 146] width 19 height 16
click at [210, 143] on button "Text-to-speech controls" at bounding box center [213, 146] width 19 height 16
click at [214, 144] on span "Text-to-speech controls" at bounding box center [213, 145] width 7 height 7
click at [212, 146] on span "Text-to-speech controls" at bounding box center [213, 145] width 7 height 7
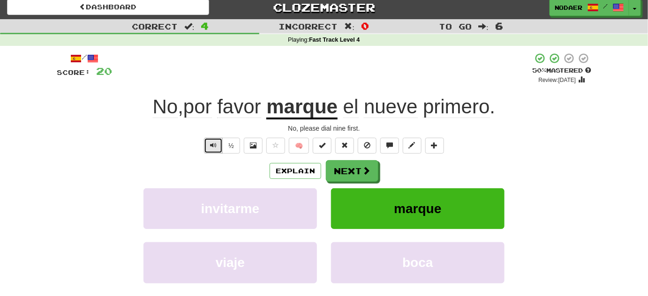
click at [215, 138] on button "Text-to-speech controls" at bounding box center [213, 146] width 19 height 16
click at [219, 143] on button "Text-to-speech controls" at bounding box center [213, 146] width 19 height 16
click at [356, 167] on button "Next" at bounding box center [352, 172] width 53 height 22
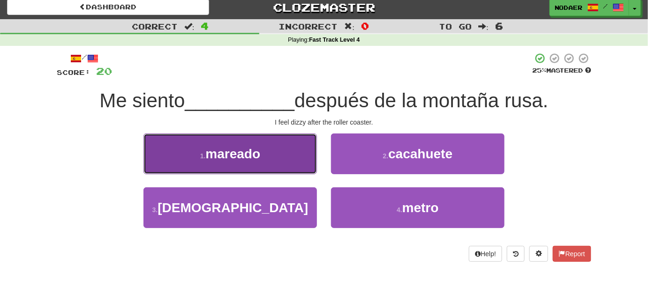
click at [251, 142] on button "1 . mareado" at bounding box center [229, 154] width 173 height 41
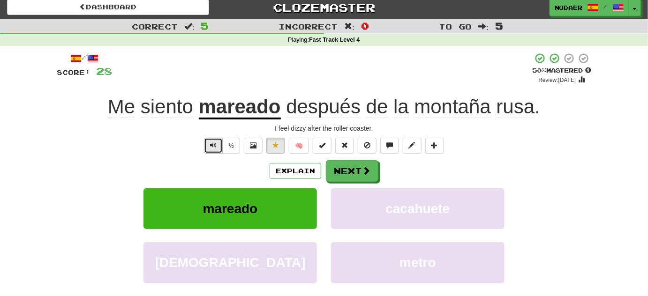
click at [207, 146] on button "Text-to-speech controls" at bounding box center [213, 146] width 19 height 16
click at [261, 116] on u "mareado" at bounding box center [240, 108] width 82 height 24
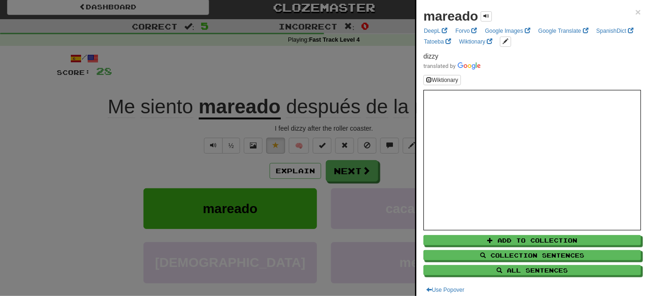
drag, startPoint x: 90, startPoint y: 129, endPoint x: 240, endPoint y: 126, distance: 150.5
click at [91, 129] on div at bounding box center [324, 148] width 648 height 296
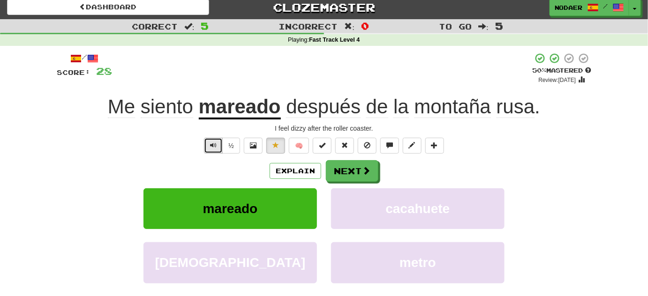
click at [215, 146] on span "Text-to-speech controls" at bounding box center [213, 145] width 7 height 7
click at [214, 148] on span "Text-to-speech controls" at bounding box center [213, 145] width 7 height 7
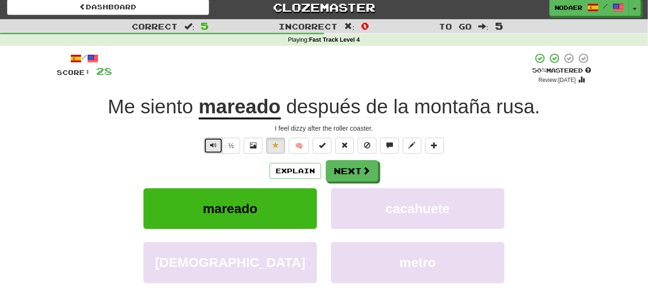
click at [215, 150] on button "Text-to-speech controls" at bounding box center [213, 146] width 19 height 16
click at [213, 147] on span "Text-to-speech controls" at bounding box center [213, 145] width 7 height 7
click at [221, 144] on button "Text-to-speech controls" at bounding box center [213, 146] width 19 height 16
click at [223, 147] on button "Text-to-speech controls" at bounding box center [213, 146] width 19 height 16
click at [217, 147] on span "Text-to-speech controls" at bounding box center [213, 145] width 7 height 7
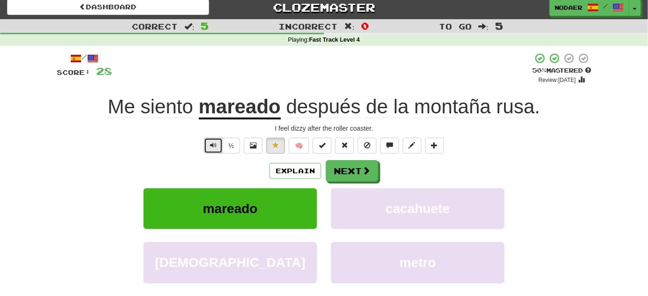
click at [217, 146] on span "Text-to-speech controls" at bounding box center [213, 145] width 7 height 7
click at [218, 148] on button "Text-to-speech controls" at bounding box center [213, 146] width 19 height 16
click at [217, 146] on span "Text-to-speech controls" at bounding box center [213, 145] width 7 height 7
click at [218, 145] on button "Text-to-speech controls" at bounding box center [213, 146] width 19 height 16
click at [217, 148] on span "Text-to-speech controls" at bounding box center [213, 145] width 7 height 7
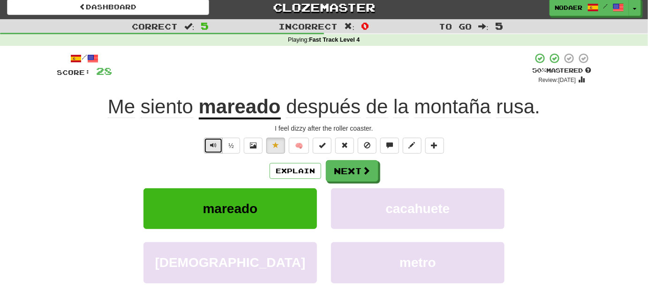
click at [214, 143] on span "Text-to-speech controls" at bounding box center [213, 145] width 7 height 7
click at [356, 170] on button "Next" at bounding box center [352, 172] width 53 height 22
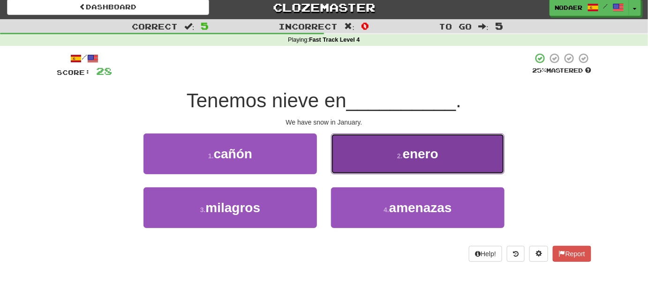
click at [416, 161] on button "2 . enero" at bounding box center [417, 154] width 173 height 41
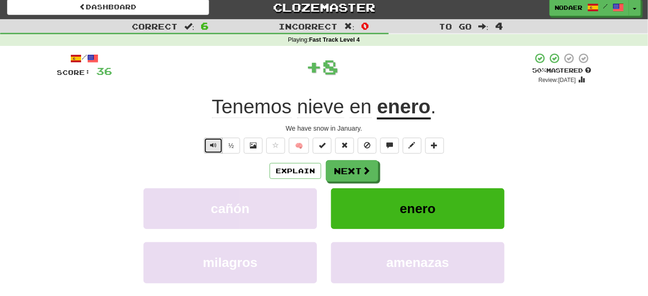
click at [217, 144] on span "Text-to-speech controls" at bounding box center [213, 145] width 7 height 7
click at [215, 149] on button "Text-to-speech controls" at bounding box center [213, 146] width 19 height 16
click at [218, 153] on div "/ Score: 36 + 8 50 % Mastered Review: 2025-08-30 Tenemos nieve en enero . We ha…" at bounding box center [324, 192] width 534 height 278
click at [215, 146] on span "Text-to-speech controls" at bounding box center [213, 145] width 7 height 7
click at [217, 147] on span "Text-to-speech controls" at bounding box center [213, 145] width 7 height 7
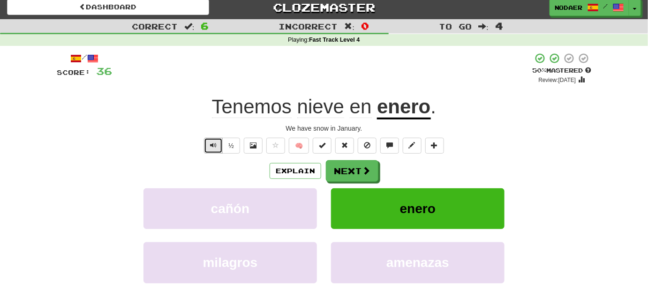
click at [217, 147] on span "Text-to-speech controls" at bounding box center [213, 145] width 7 height 7
click at [218, 148] on button "Text-to-speech controls" at bounding box center [213, 146] width 19 height 16
click at [218, 149] on button "Text-to-speech controls" at bounding box center [213, 146] width 19 height 16
click at [217, 148] on span "Text-to-speech controls" at bounding box center [213, 145] width 7 height 7
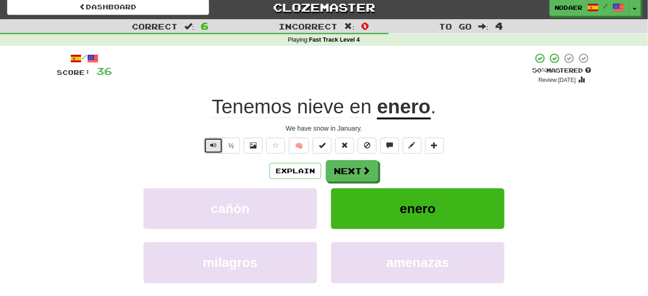
click at [211, 148] on span "Text-to-speech controls" at bounding box center [213, 145] width 7 height 7
click at [362, 173] on span at bounding box center [366, 171] width 8 height 8
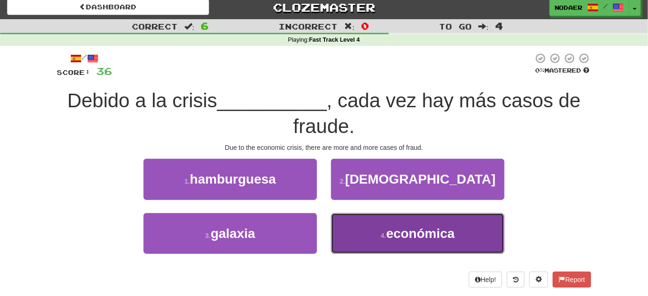
click at [432, 231] on span "económica" at bounding box center [420, 233] width 68 height 15
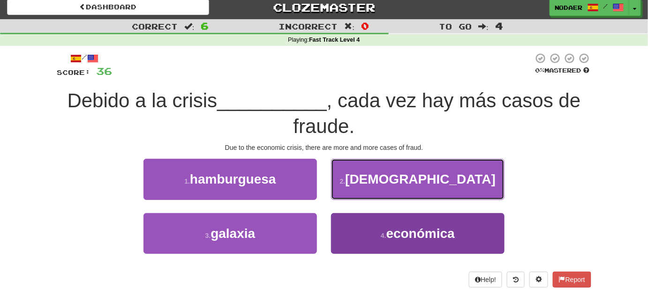
click at [432, 187] on span "lesbiana" at bounding box center [420, 179] width 150 height 15
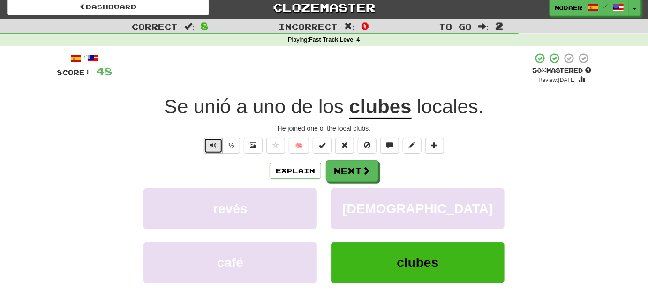
click at [210, 140] on button "Text-to-speech controls" at bounding box center [213, 146] width 19 height 16
click at [214, 138] on button "Text-to-speech controls" at bounding box center [213, 146] width 19 height 16
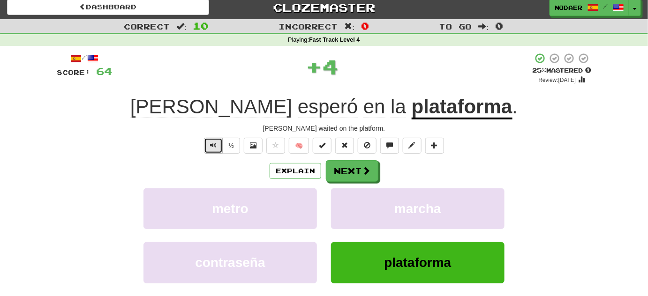
click at [210, 142] on button "Text-to-speech controls" at bounding box center [213, 146] width 19 height 16
click at [209, 143] on button "Text-to-speech controls" at bounding box center [213, 146] width 19 height 16
click at [208, 142] on button "Text-to-speech controls" at bounding box center [213, 146] width 19 height 16
click at [214, 142] on span "Text-to-speech controls" at bounding box center [213, 145] width 7 height 7
click at [214, 143] on span "Text-to-speech controls" at bounding box center [213, 145] width 7 height 7
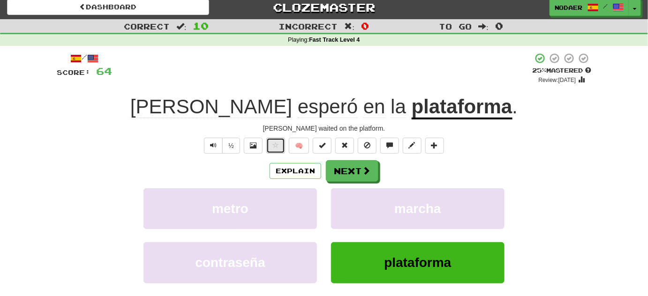
click at [272, 146] on span at bounding box center [275, 145] width 7 height 7
click at [353, 167] on button "Next" at bounding box center [352, 172] width 53 height 22
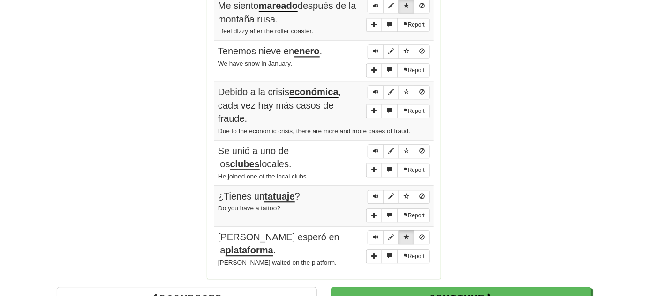
scroll to position [686, 0]
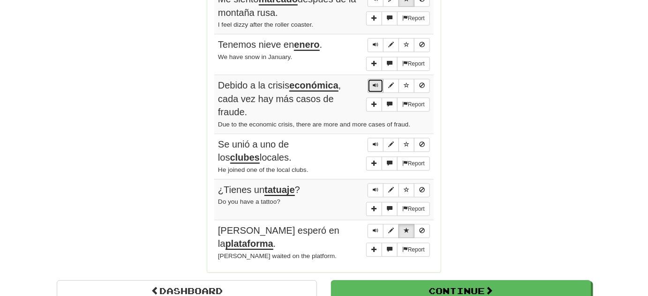
click at [372, 79] on button "Sentence controls" at bounding box center [376, 86] width 16 height 14
click at [374, 79] on button "Sentence controls" at bounding box center [376, 86] width 16 height 14
click at [372, 79] on button "Sentence controls" at bounding box center [376, 86] width 16 height 14
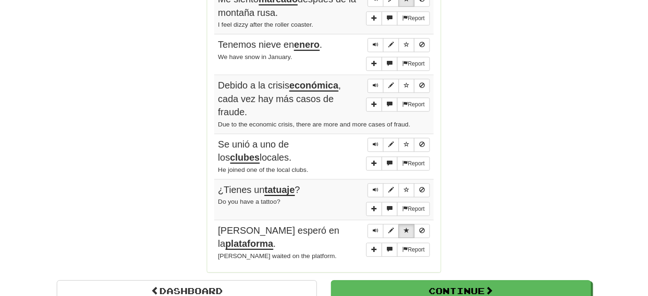
click at [383, 79] on button "Sentence controls" at bounding box center [376, 86] width 16 height 14
click at [376, 83] on span "Sentence controls" at bounding box center [376, 86] width 6 height 6
click at [375, 83] on span "Sentence controls" at bounding box center [376, 86] width 6 height 6
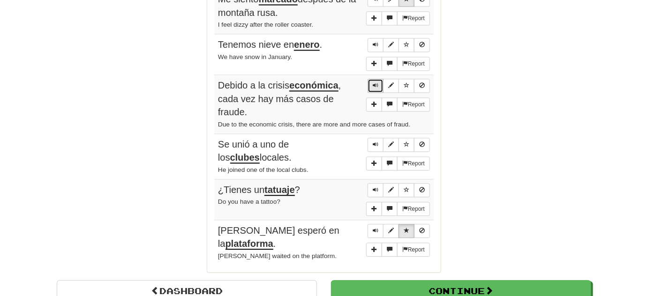
click at [380, 79] on button "Sentence controls" at bounding box center [376, 86] width 16 height 14
click at [378, 83] on span "Sentence controls" at bounding box center [376, 86] width 6 height 6
click at [405, 83] on span "Sentence controls" at bounding box center [407, 86] width 6 height 6
click at [373, 79] on button "Sentence controls" at bounding box center [376, 86] width 16 height 14
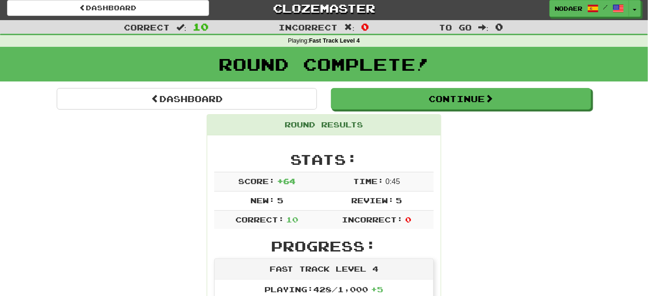
scroll to position [0, 0]
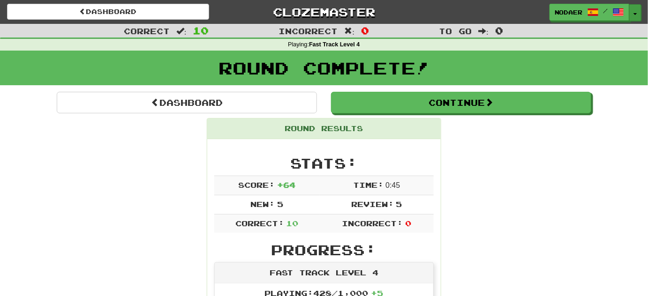
click at [632, 8] on button "Toggle Dropdown" at bounding box center [635, 12] width 12 height 17
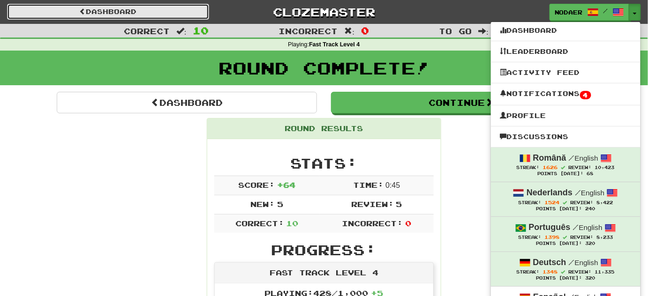
click at [108, 11] on link "Dashboard" at bounding box center [108, 12] width 202 height 16
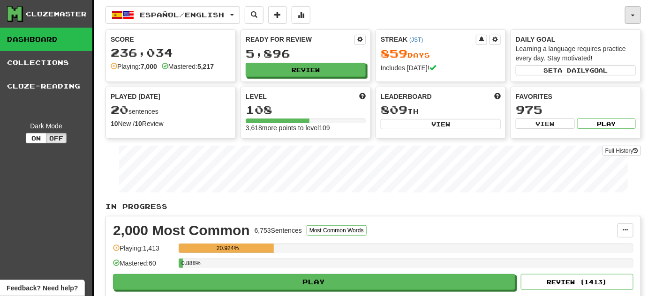
click at [634, 13] on button "button" at bounding box center [633, 15] width 16 height 18
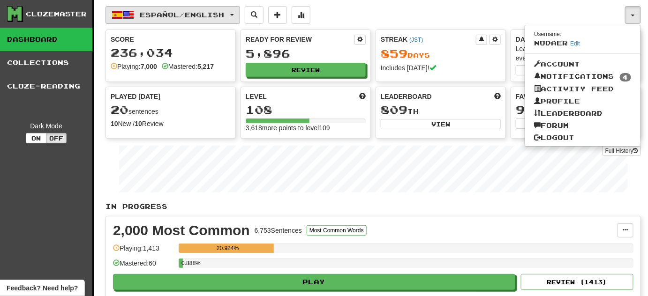
click at [233, 11] on button "Español / English" at bounding box center [172, 15] width 135 height 18
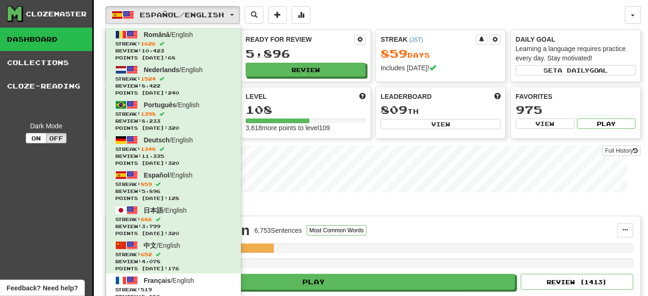
click at [349, 15] on div "Español / English Română / English Streak: 1626 Review: 10,423 Points today: 68…" at bounding box center [364, 15] width 519 height 18
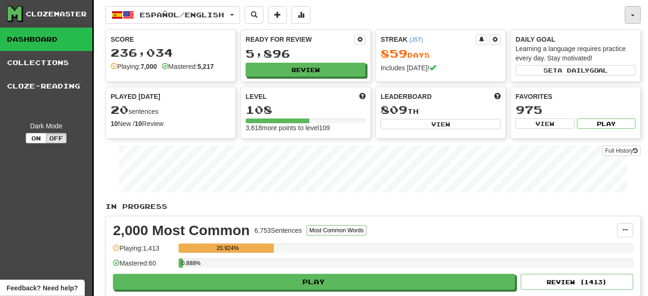
click at [638, 20] on button "button" at bounding box center [633, 15] width 16 height 18
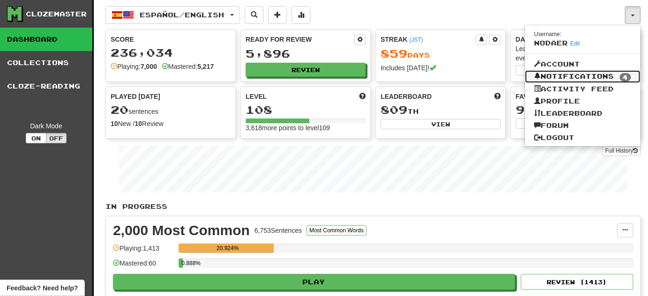
click at [614, 75] on link "Notifications 4" at bounding box center [583, 76] width 116 height 13
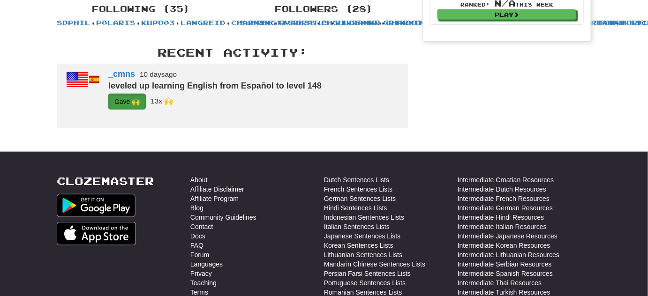
scroll to position [255, 0]
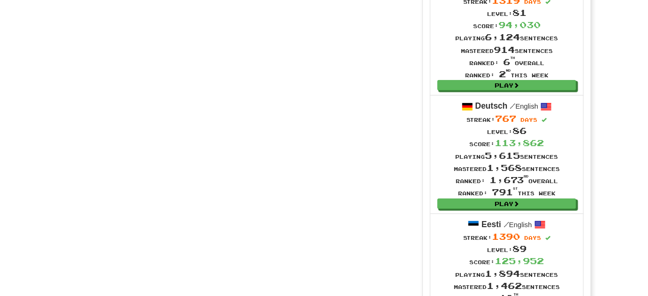
scroll to position [1278, 0]
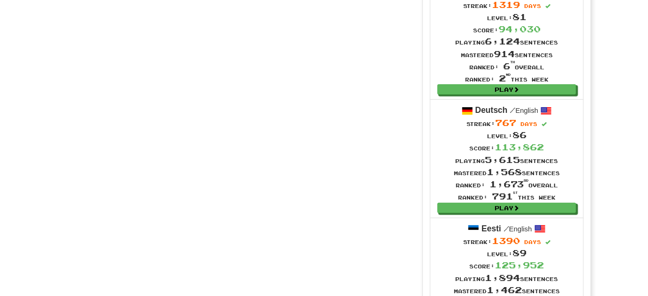
scroll to position [1193, 0]
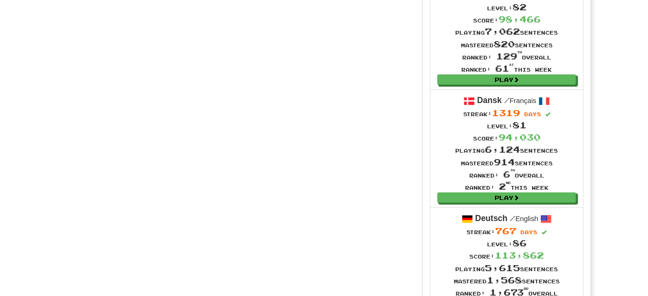
scroll to position [1150, 0]
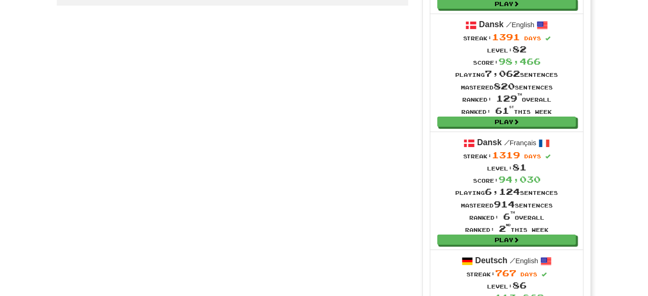
scroll to position [1108, 0]
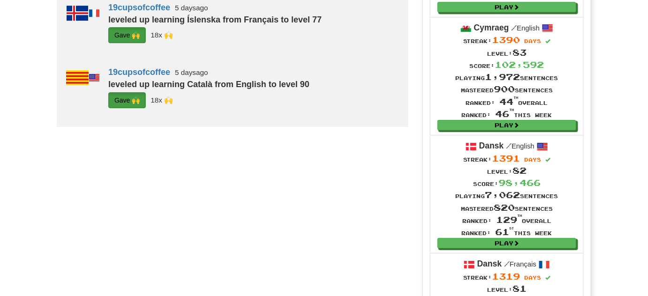
scroll to position [980, 0]
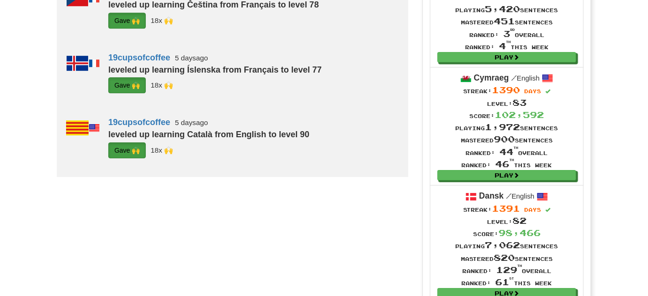
scroll to position [938, 0]
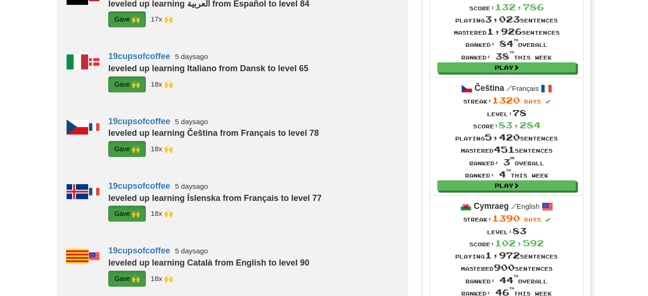
scroll to position [810, 0]
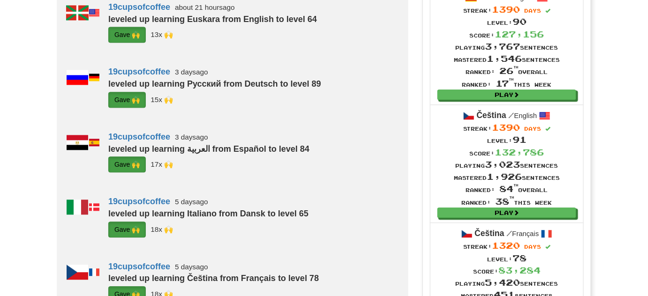
scroll to position [639, 0]
